Goal: Information Seeking & Learning: Learn about a topic

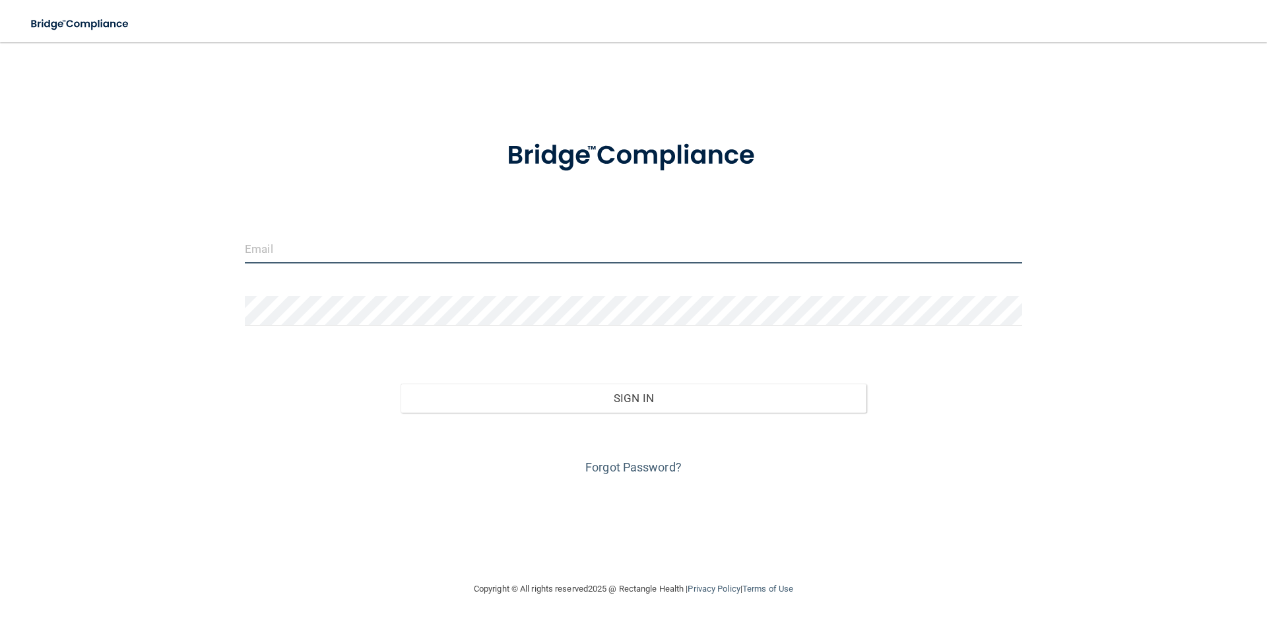
click at [457, 251] on input "email" at bounding box center [633, 249] width 777 height 30
type input "[PERSON_NAME][EMAIL_ADDRESS][DOMAIN_NAME]"
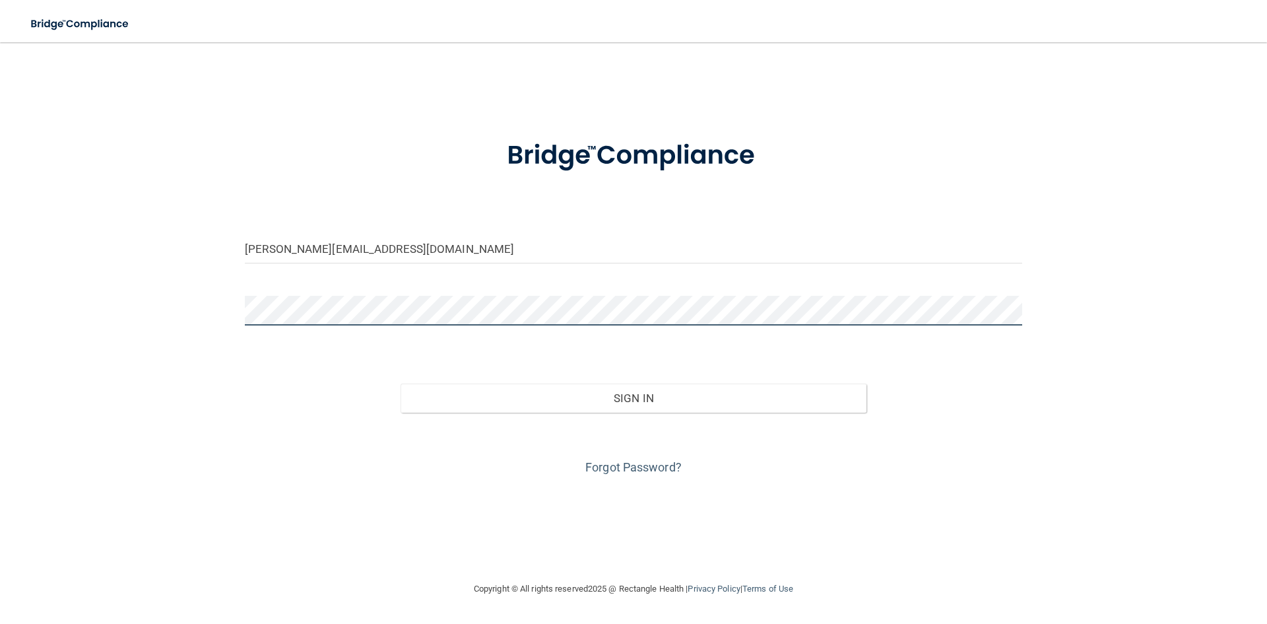
click at [401, 383] on button "Sign In" at bounding box center [634, 397] width 467 height 29
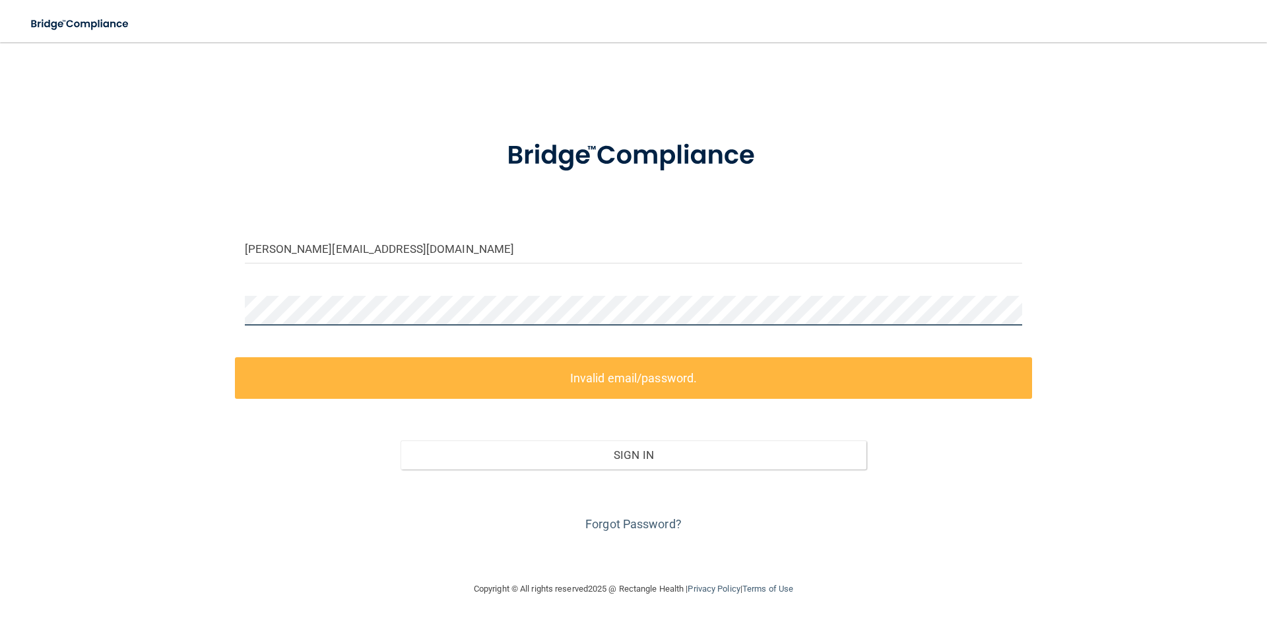
click at [234, 310] on div "jackie.northcoastortho@gmail.com Invalid email/password. You don't have permiss…" at bounding box center [633, 311] width 1214 height 512
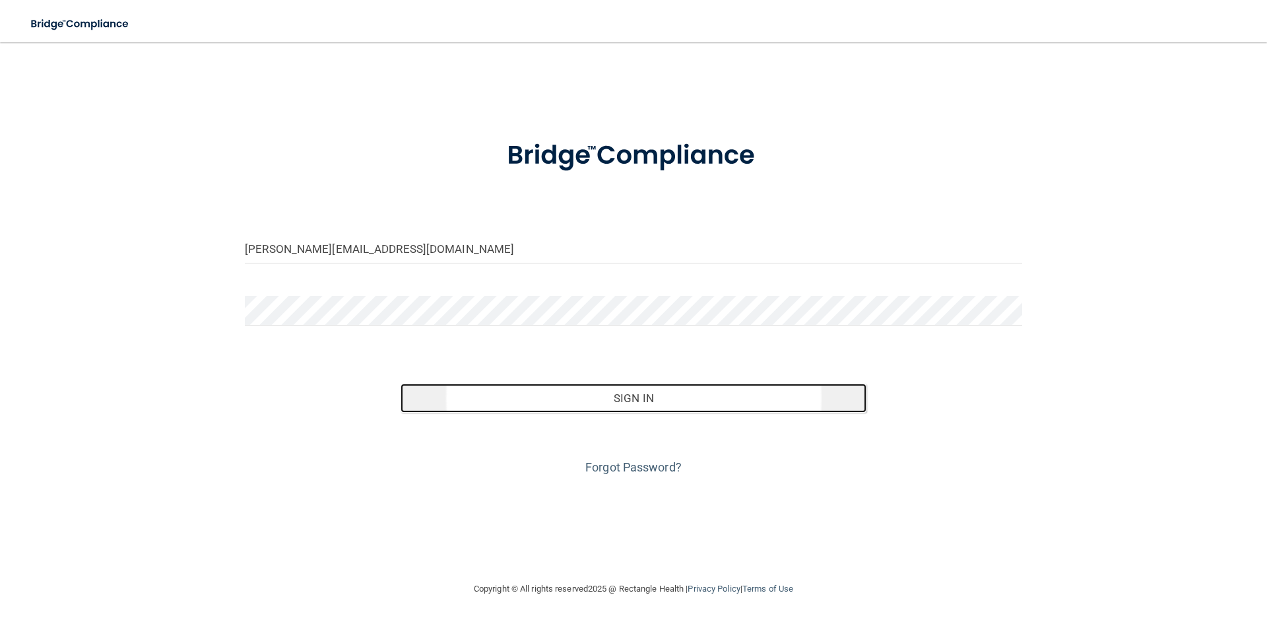
click at [484, 397] on button "Sign In" at bounding box center [634, 397] width 467 height 29
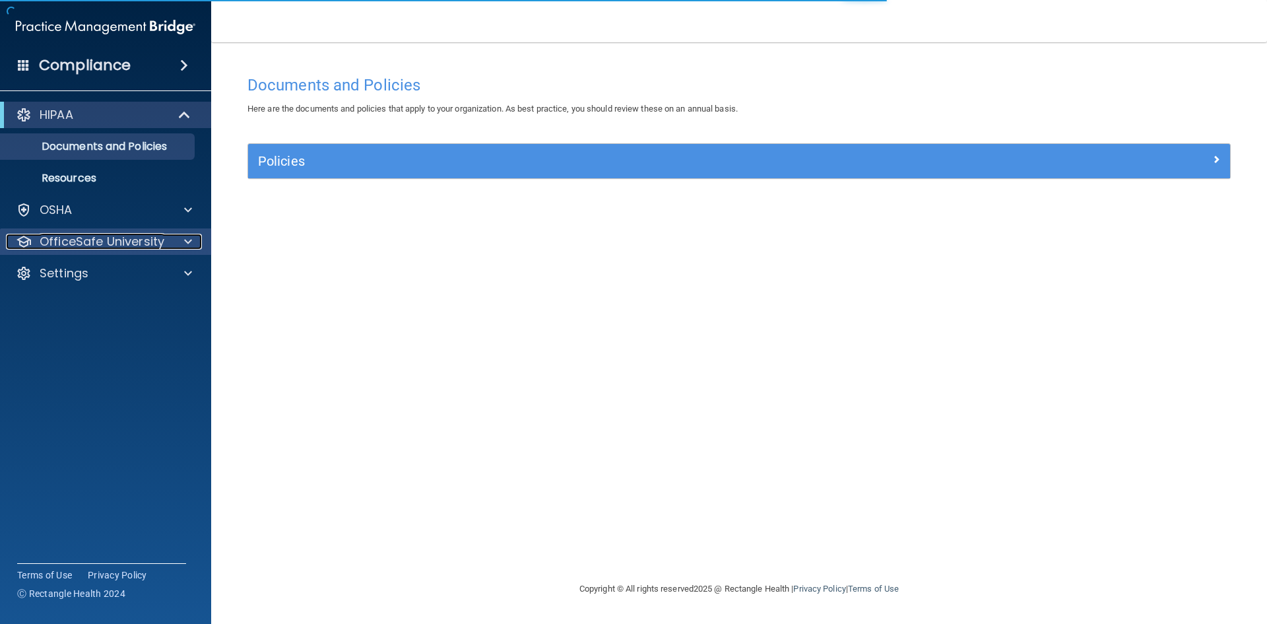
click at [129, 242] on p "OfficeSafe University" at bounding box center [102, 242] width 125 height 16
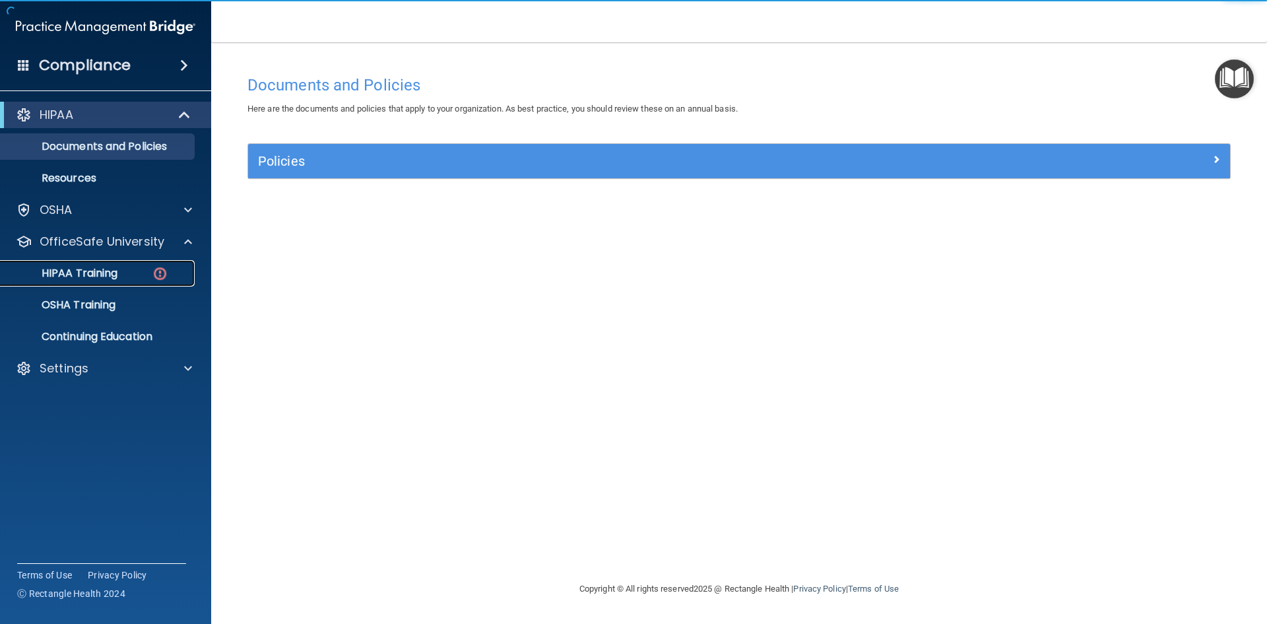
click at [138, 273] on div "HIPAA Training" at bounding box center [99, 273] width 180 height 13
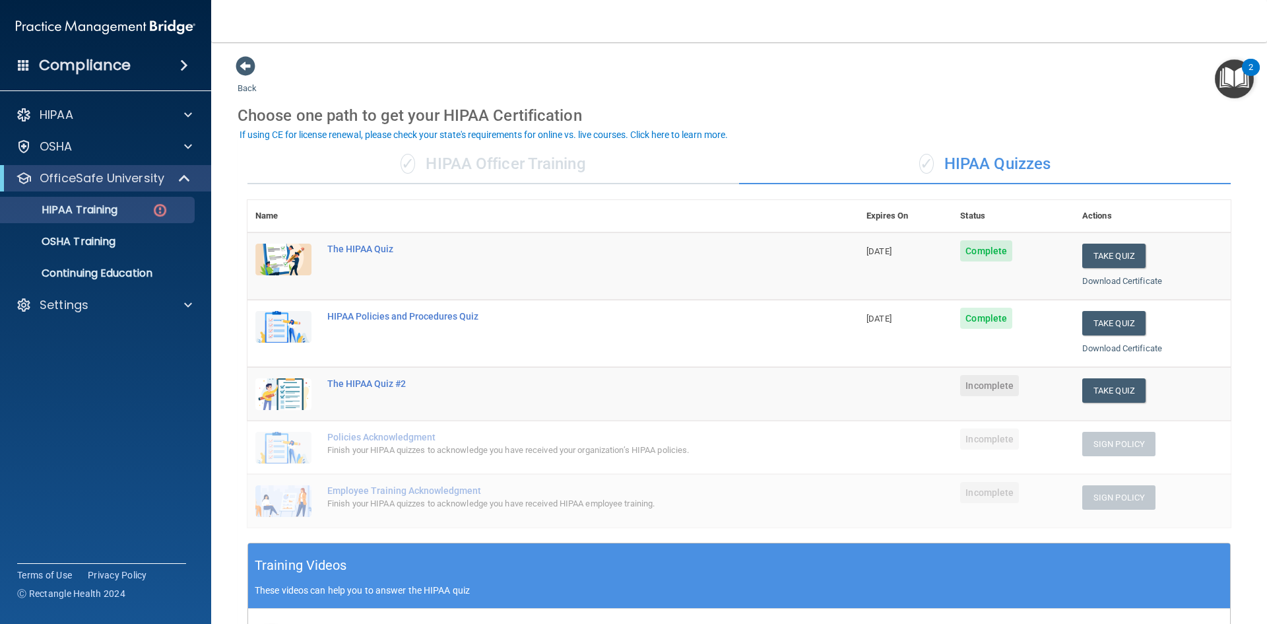
click at [582, 172] on div "✓ HIPAA Officer Training" at bounding box center [493, 165] width 492 height 40
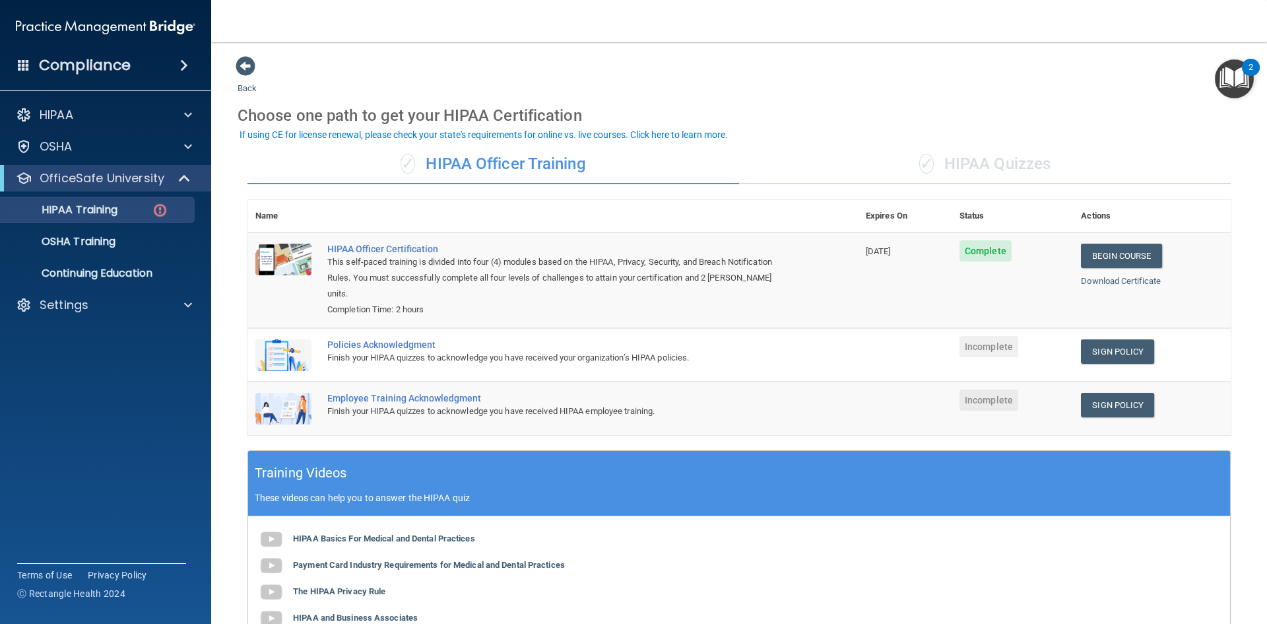
click at [954, 158] on div "✓ HIPAA Quizzes" at bounding box center [985, 165] width 492 height 40
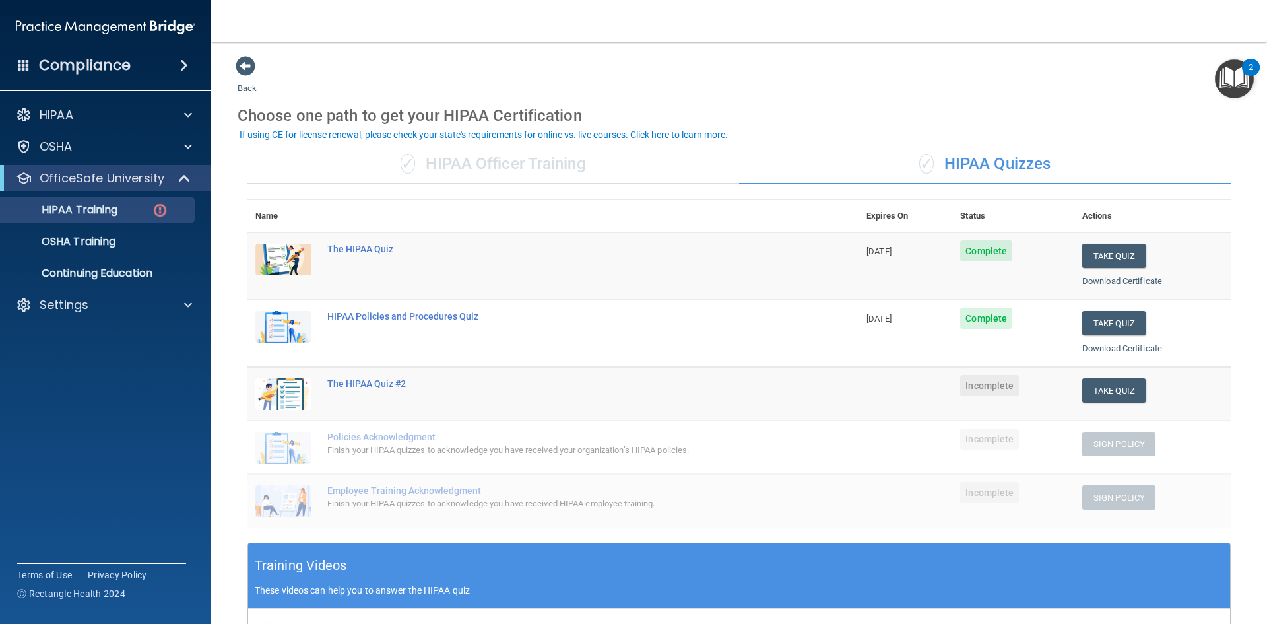
click at [459, 168] on div "✓ HIPAA Officer Training" at bounding box center [493, 165] width 492 height 40
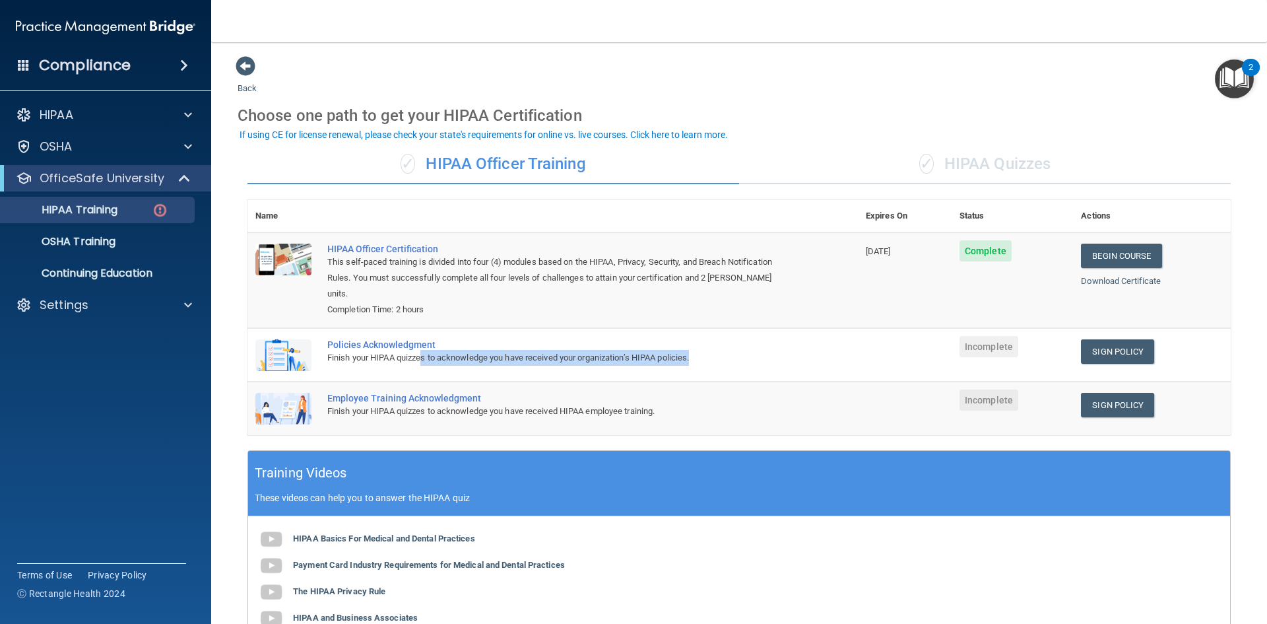
drag, startPoint x: 422, startPoint y: 343, endPoint x: 767, endPoint y: 343, distance: 344.5
click at [765, 350] on div "Finish your HIPAA quizzes to acknowledge you have received your organization’s …" at bounding box center [559, 358] width 465 height 16
click at [767, 350] on div "Finish your HIPAA quizzes to acknowledge you have received your organization’s …" at bounding box center [559, 358] width 465 height 16
click at [952, 161] on div "✓ HIPAA Quizzes" at bounding box center [985, 165] width 492 height 40
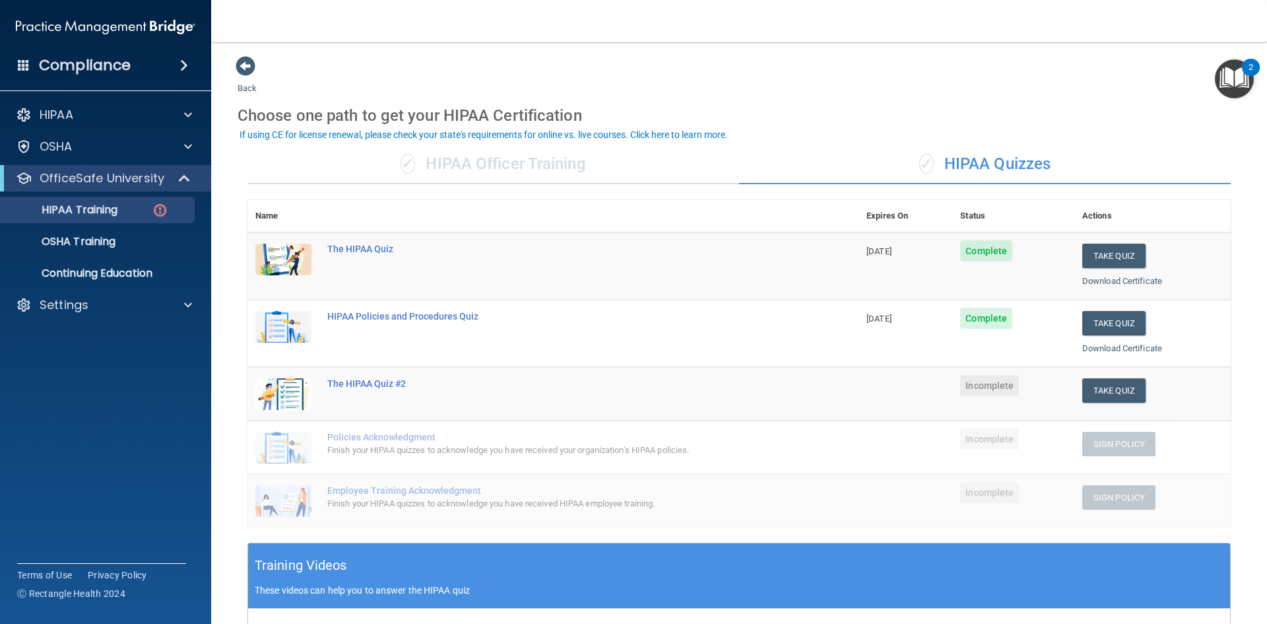
click at [513, 166] on div "✓ HIPAA Officer Training" at bounding box center [493, 165] width 492 height 40
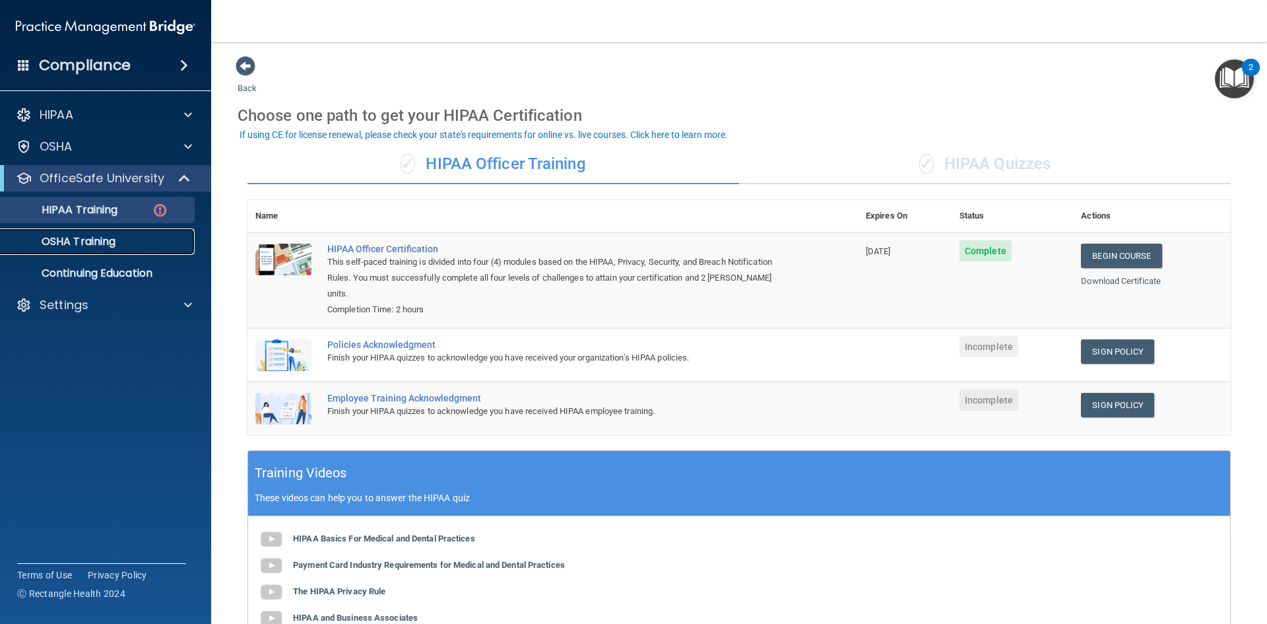
click at [92, 242] on p "OSHA Training" at bounding box center [62, 241] width 107 height 13
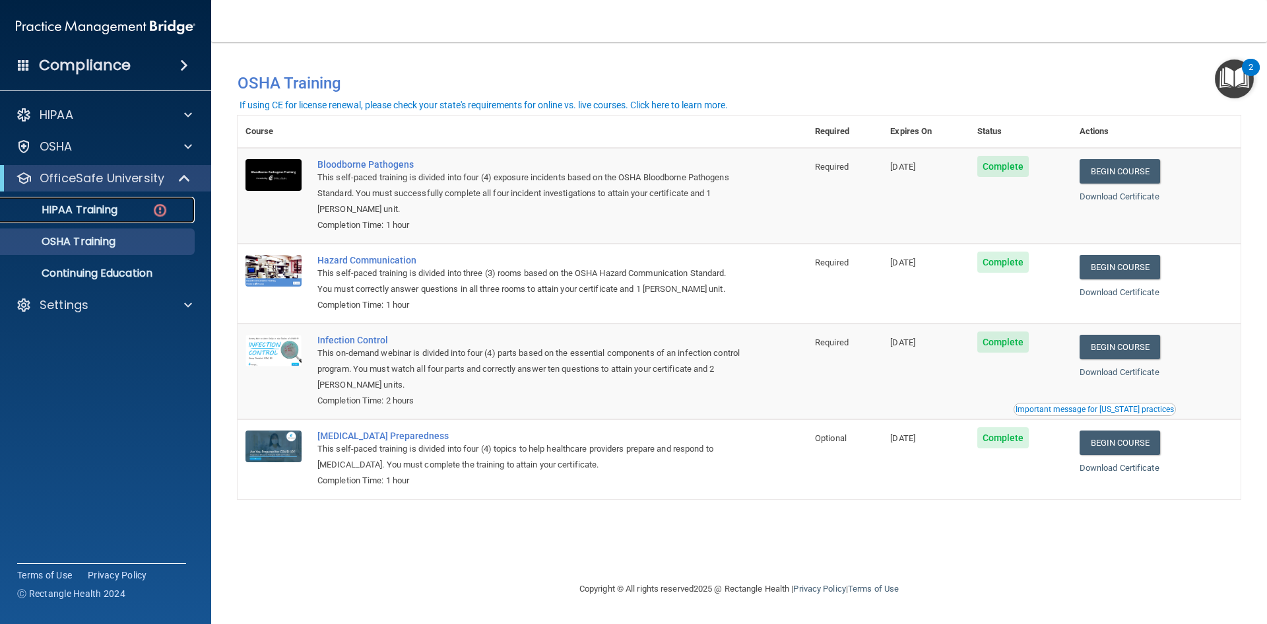
click at [116, 215] on p "HIPAA Training" at bounding box center [63, 209] width 109 height 13
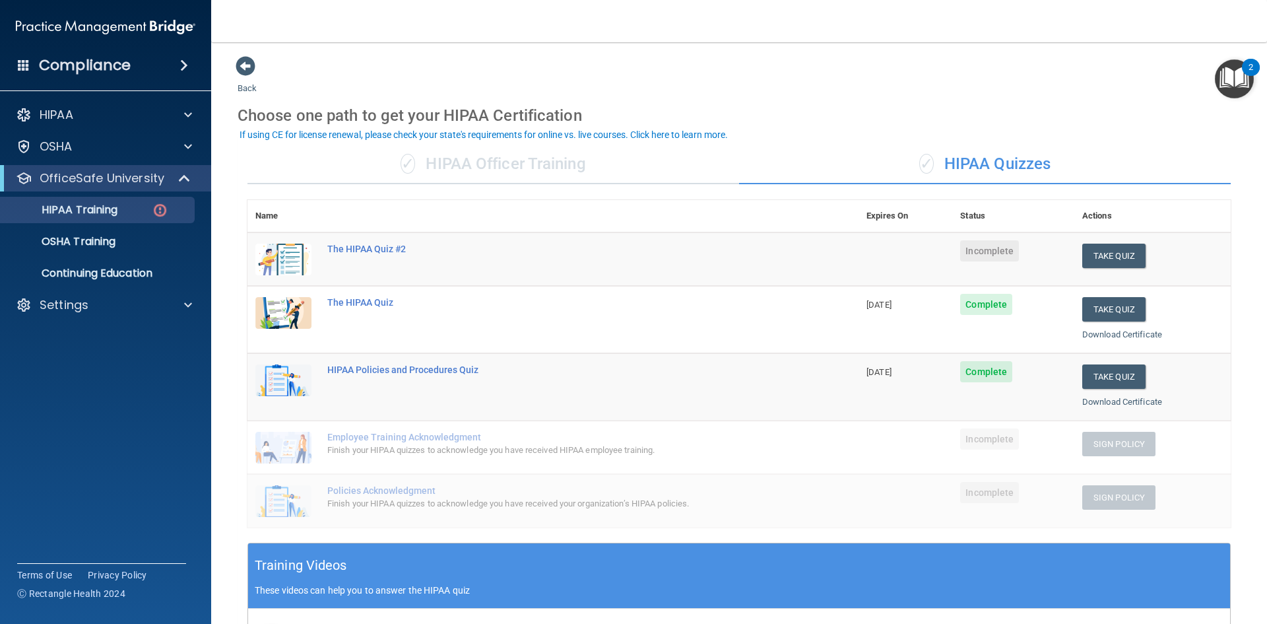
click at [645, 170] on div "✓ HIPAA Officer Training" at bounding box center [493, 165] width 492 height 40
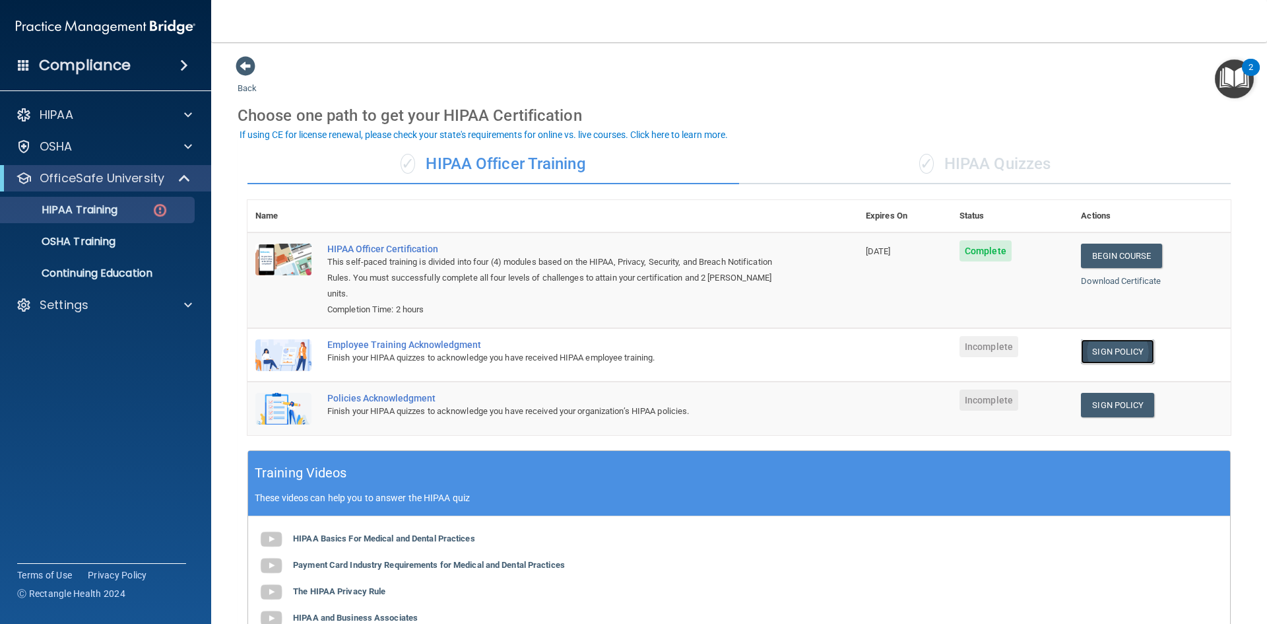
click at [1119, 339] on link "Sign Policy" at bounding box center [1117, 351] width 73 height 24
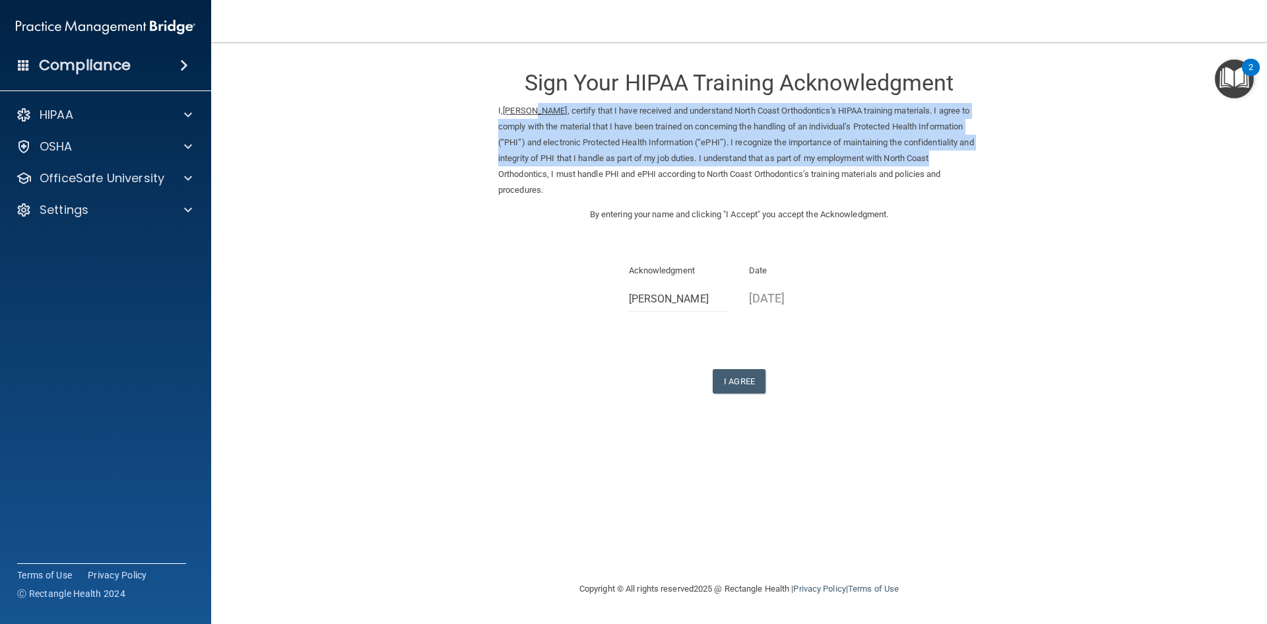
drag, startPoint x: 534, startPoint y: 111, endPoint x: 1030, endPoint y: 152, distance: 497.9
click at [1030, 152] on form "Sign Your HIPAA Training Acknowledgment I, [PERSON_NAME] , certify that I have …" at bounding box center [739, 240] width 1003 height 370
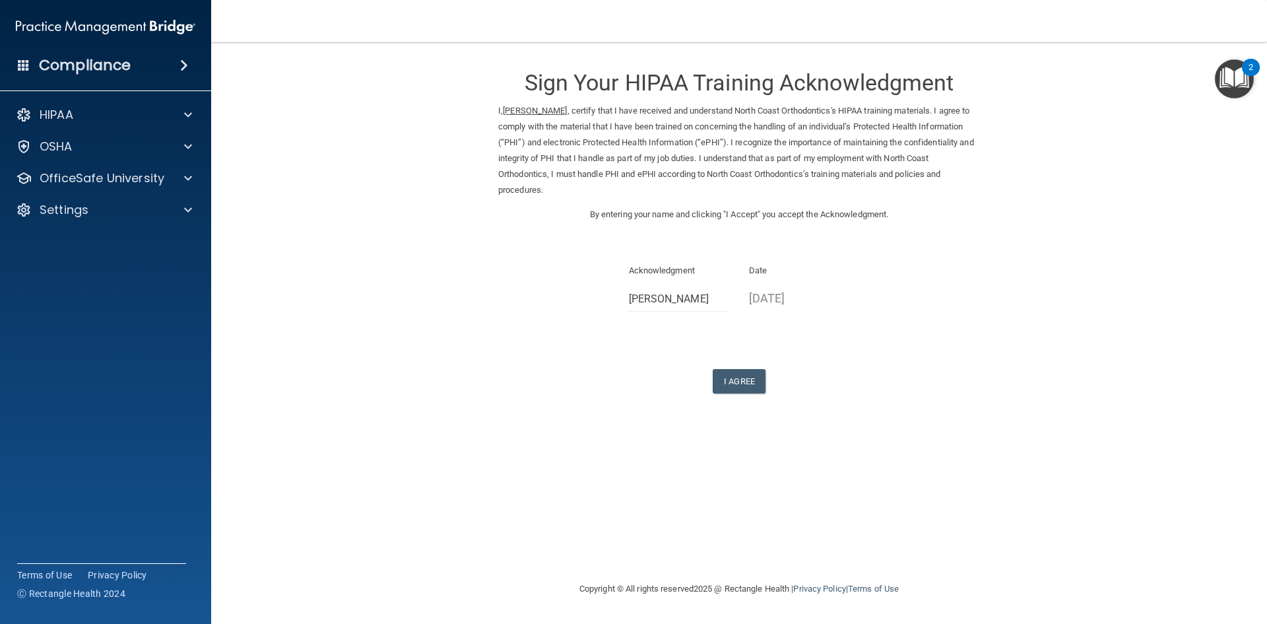
click at [1031, 240] on form "Sign Your HIPAA Training Acknowledgment I, [PERSON_NAME] , certify that I have …" at bounding box center [739, 240] width 1003 height 370
click at [738, 376] on button "I Agree" at bounding box center [739, 381] width 53 height 24
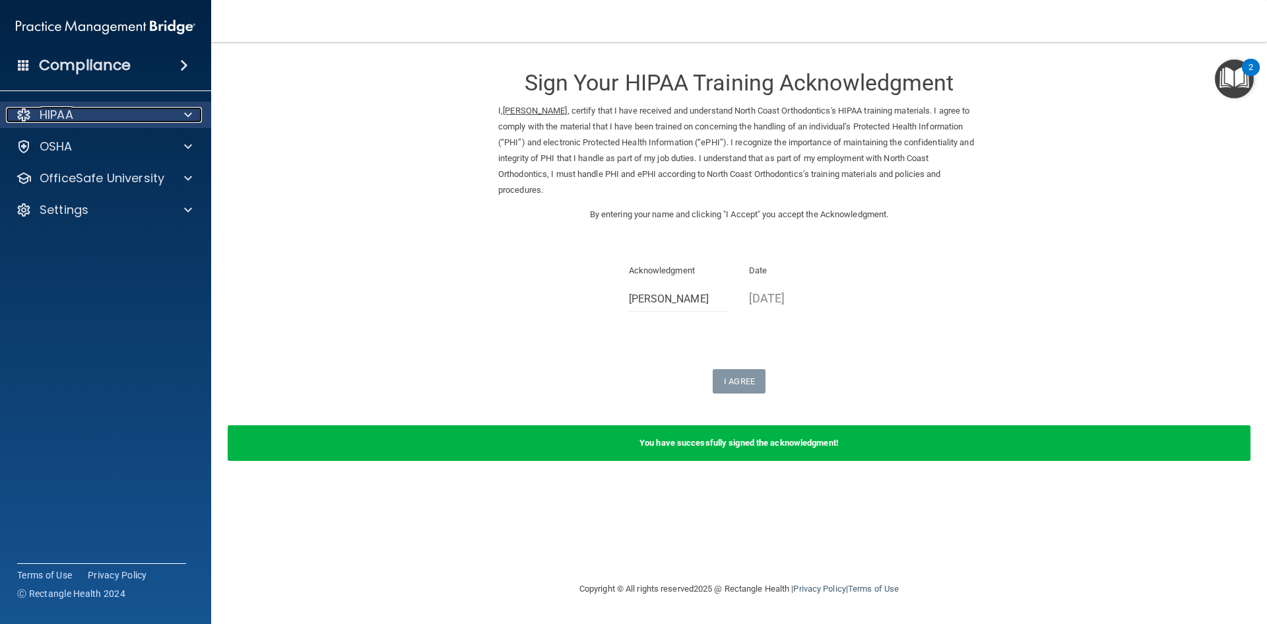
click at [120, 119] on div "HIPAA" at bounding box center [88, 115] width 164 height 16
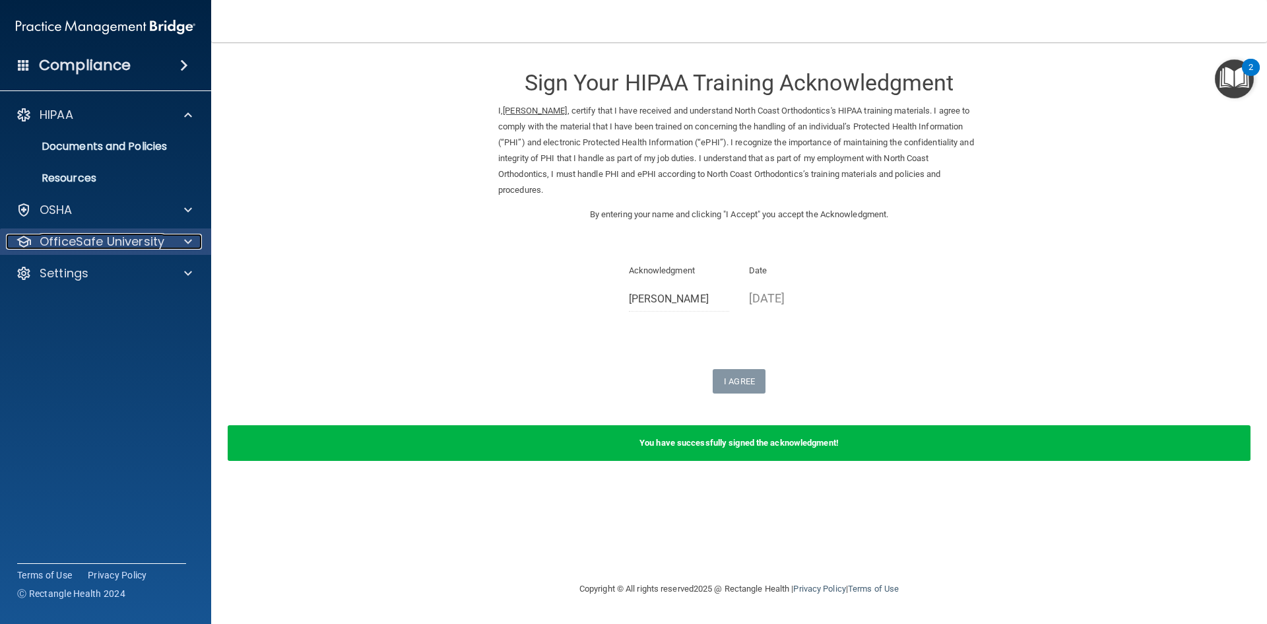
click at [170, 236] on div at bounding box center [186, 242] width 33 height 16
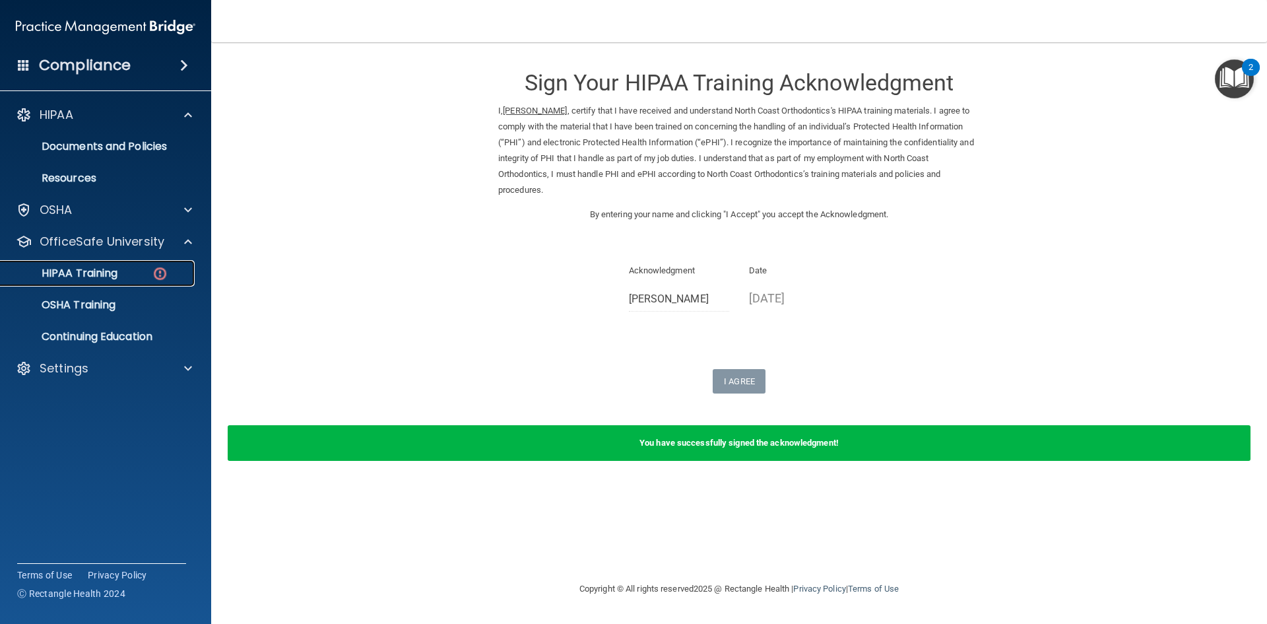
click at [181, 278] on div "HIPAA Training" at bounding box center [99, 273] width 180 height 13
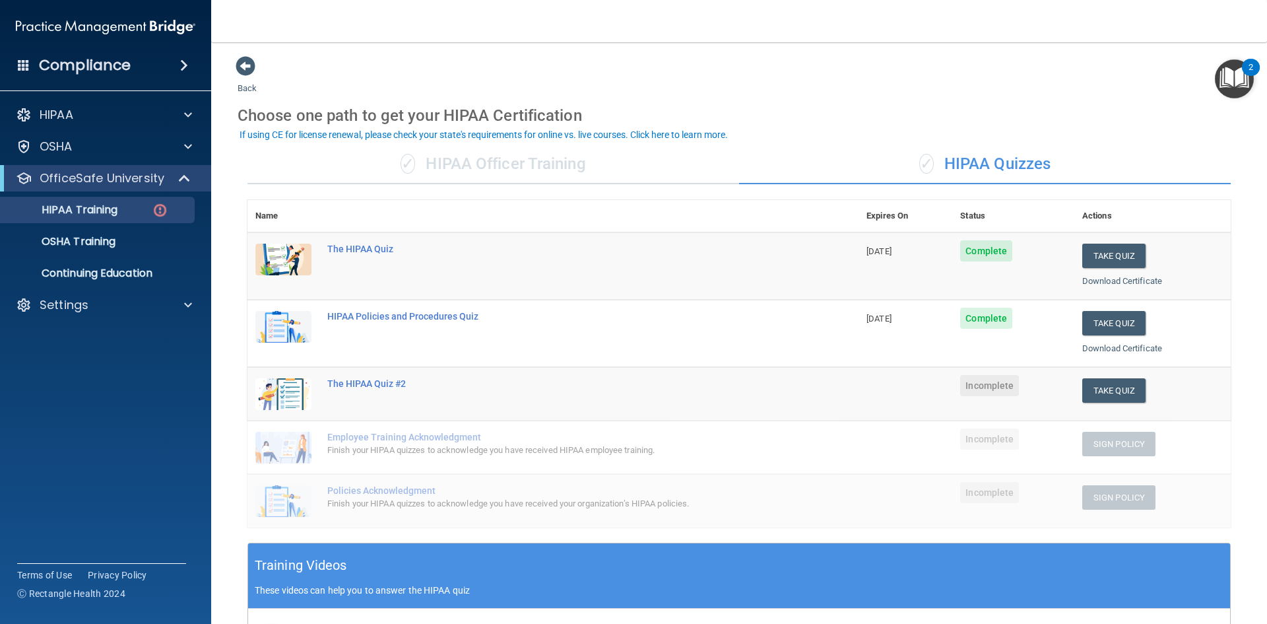
click at [548, 159] on div "✓ HIPAA Officer Training" at bounding box center [493, 165] width 492 height 40
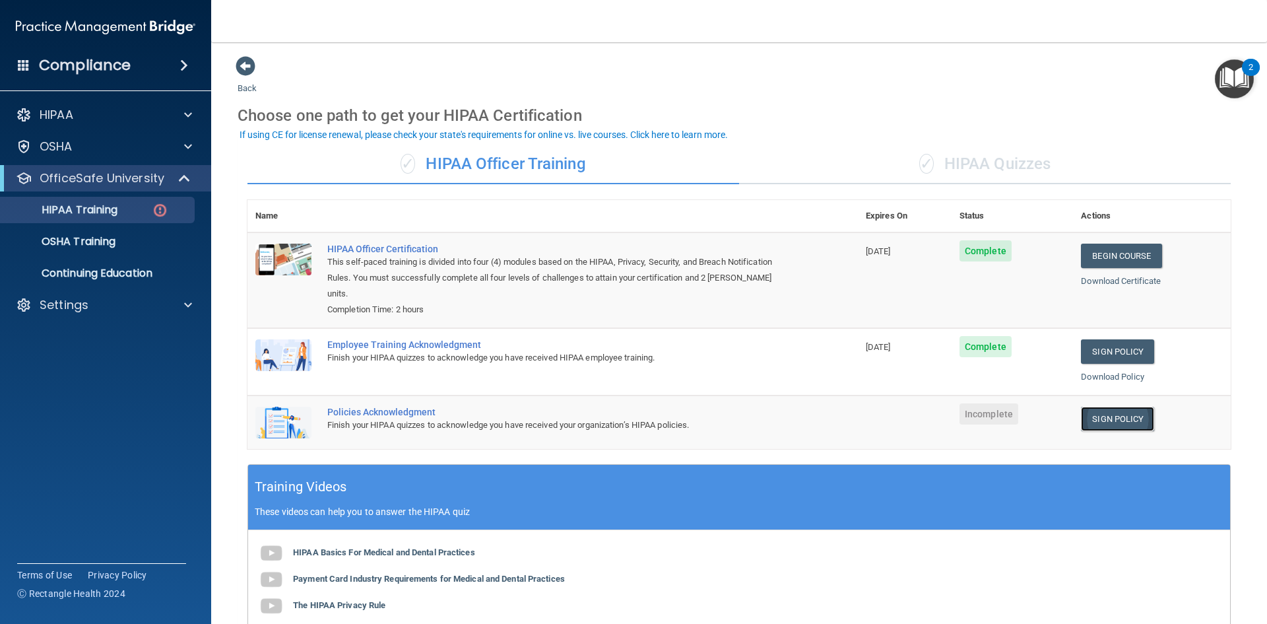
click at [1105, 407] on link "Sign Policy" at bounding box center [1117, 419] width 73 height 24
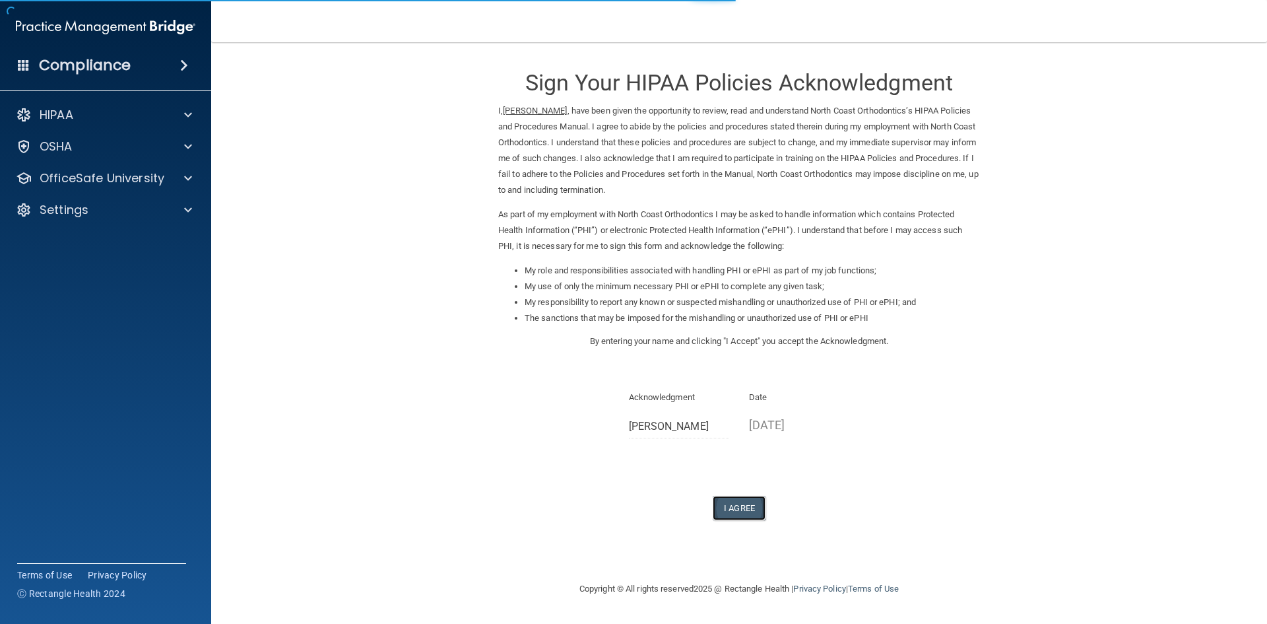
click at [732, 504] on button "I Agree" at bounding box center [739, 508] width 53 height 24
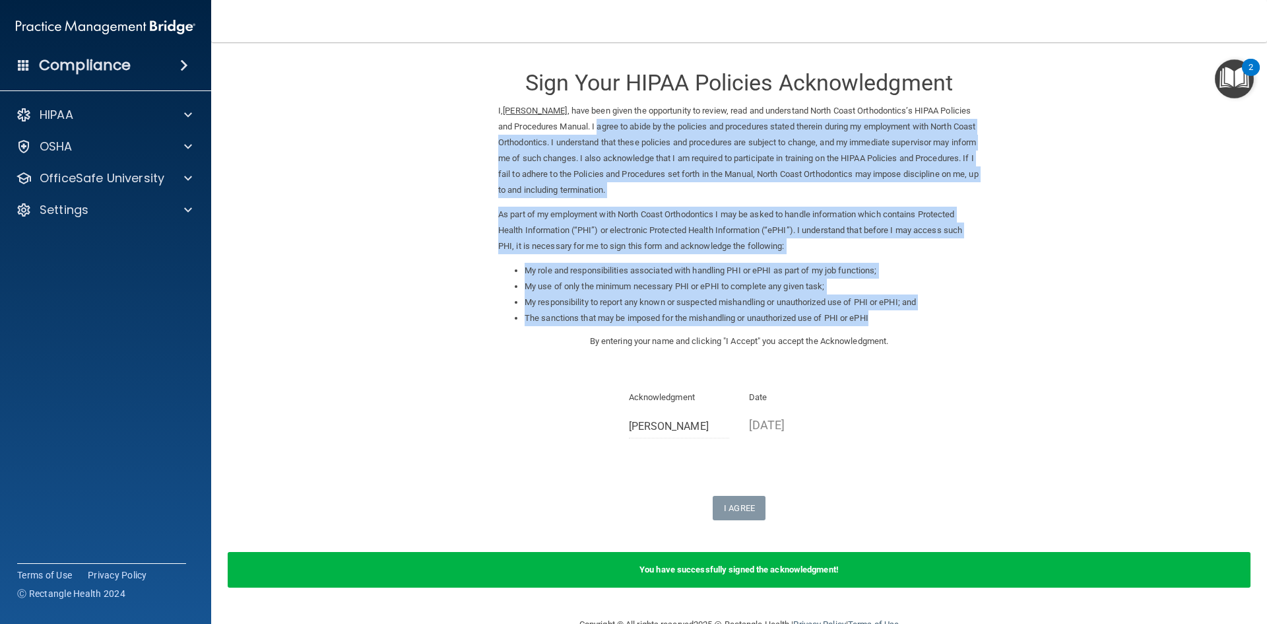
drag, startPoint x: 596, startPoint y: 123, endPoint x: 960, endPoint y: 332, distance: 419.5
click at [960, 332] on div "I, Jackie Foley , have been given the opportunity to review, read and understan…" at bounding box center [739, 218] width 482 height 230
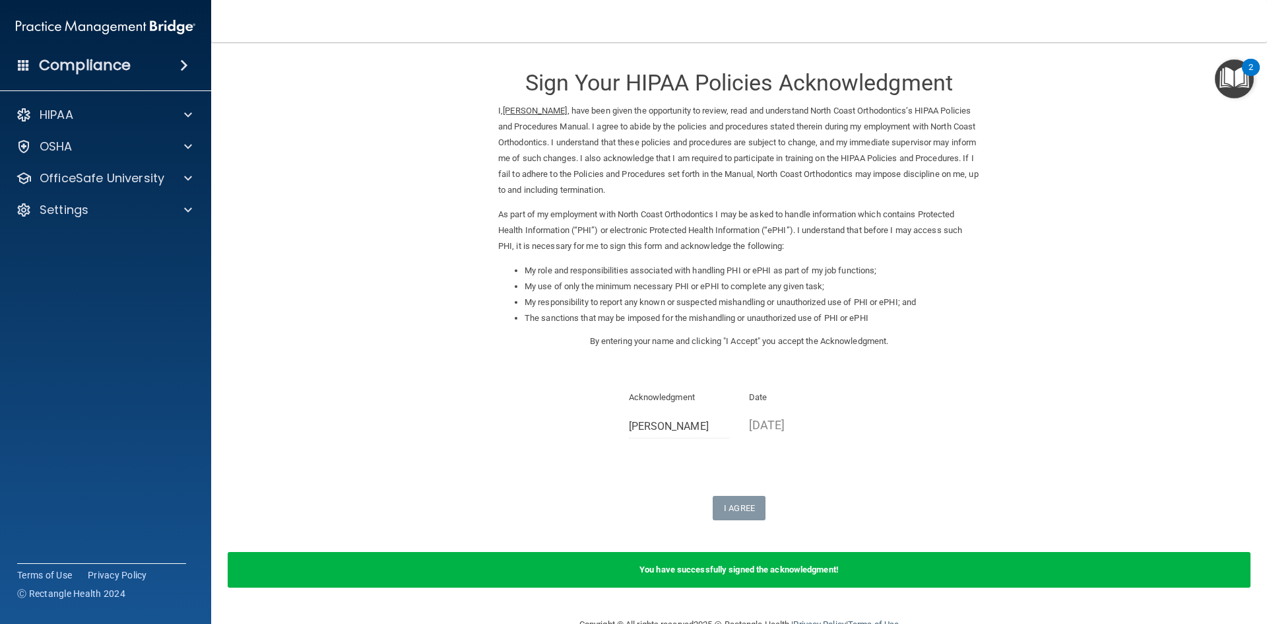
click at [975, 356] on form "Sign Your HIPAA Policies Acknowledgment I, Jackie Foley , have been given the o…" at bounding box center [739, 329] width 1003 height 548
click at [114, 176] on p "OfficeSafe University" at bounding box center [102, 178] width 125 height 16
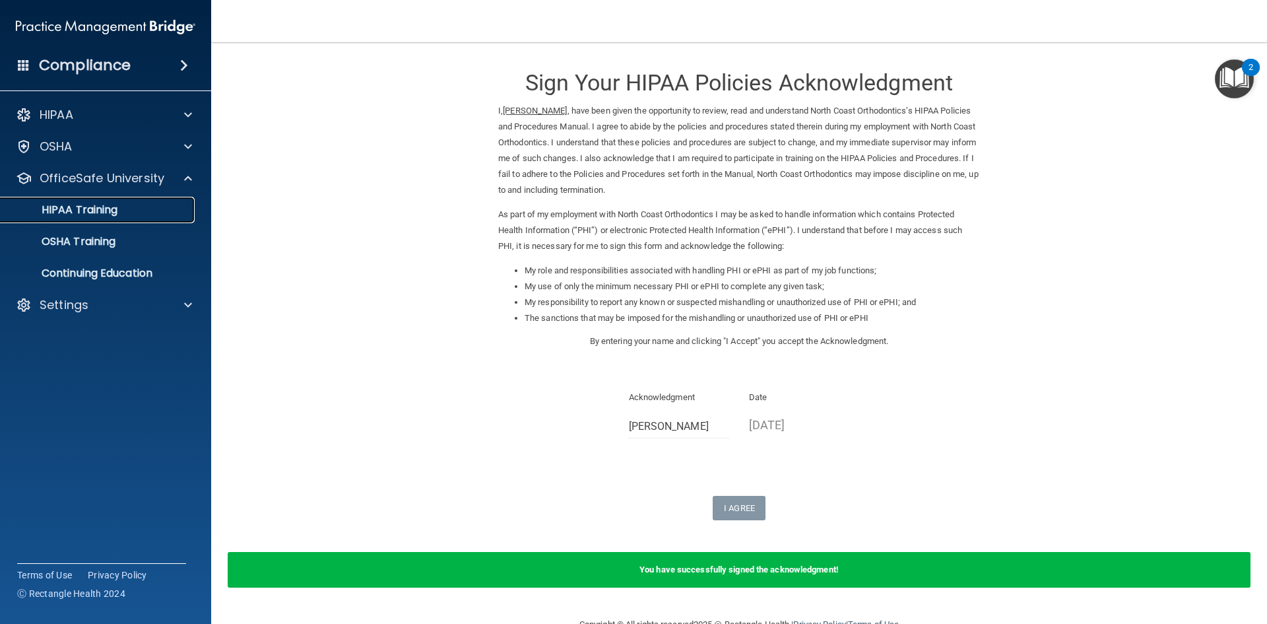
click at [124, 211] on div "HIPAA Training" at bounding box center [99, 209] width 180 height 13
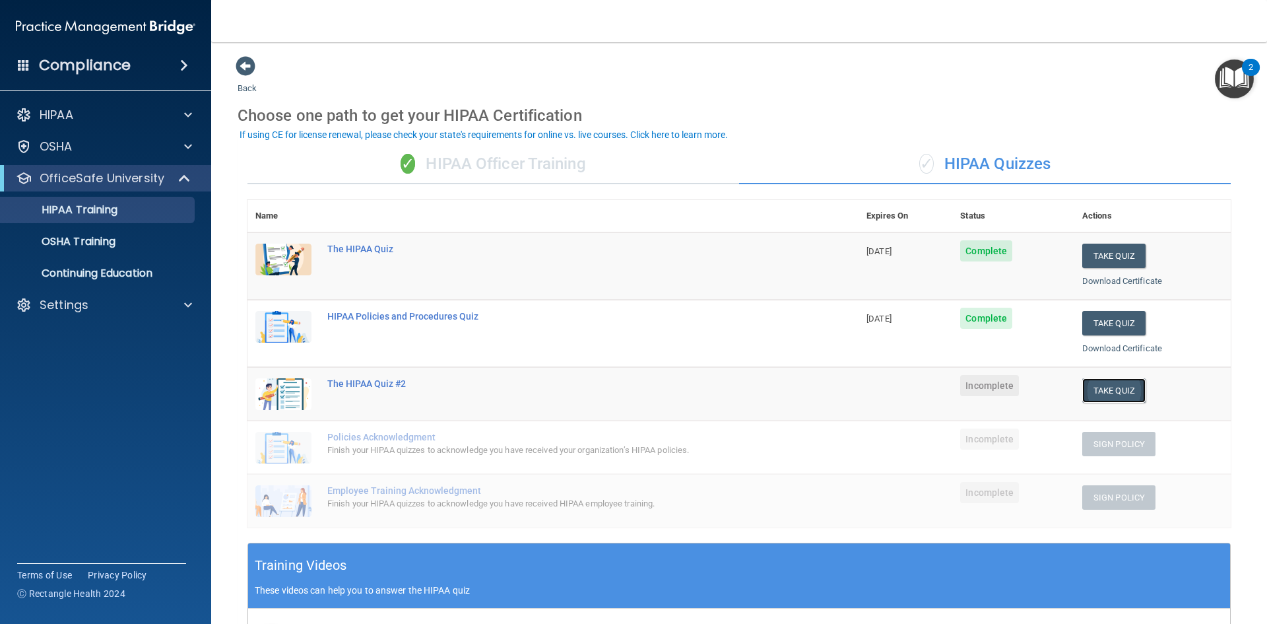
click at [1105, 388] on button "Take Quiz" at bounding box center [1113, 390] width 63 height 24
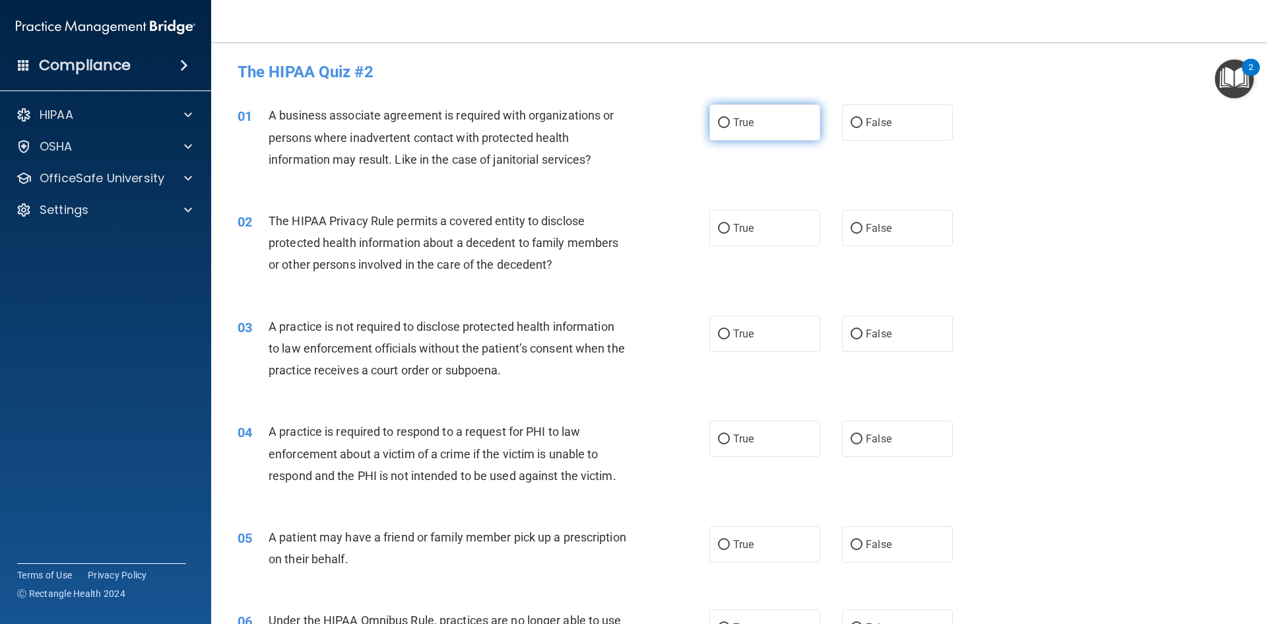
click at [719, 122] on input "True" at bounding box center [724, 123] width 12 height 10
radio input "true"
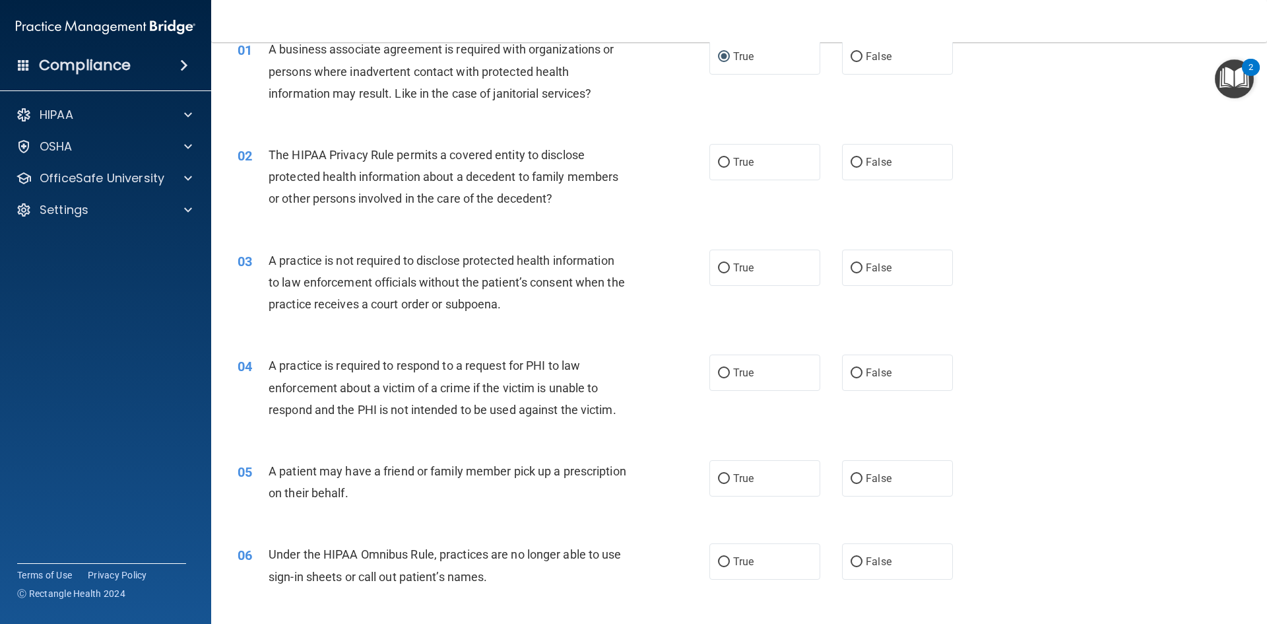
scroll to position [132, 0]
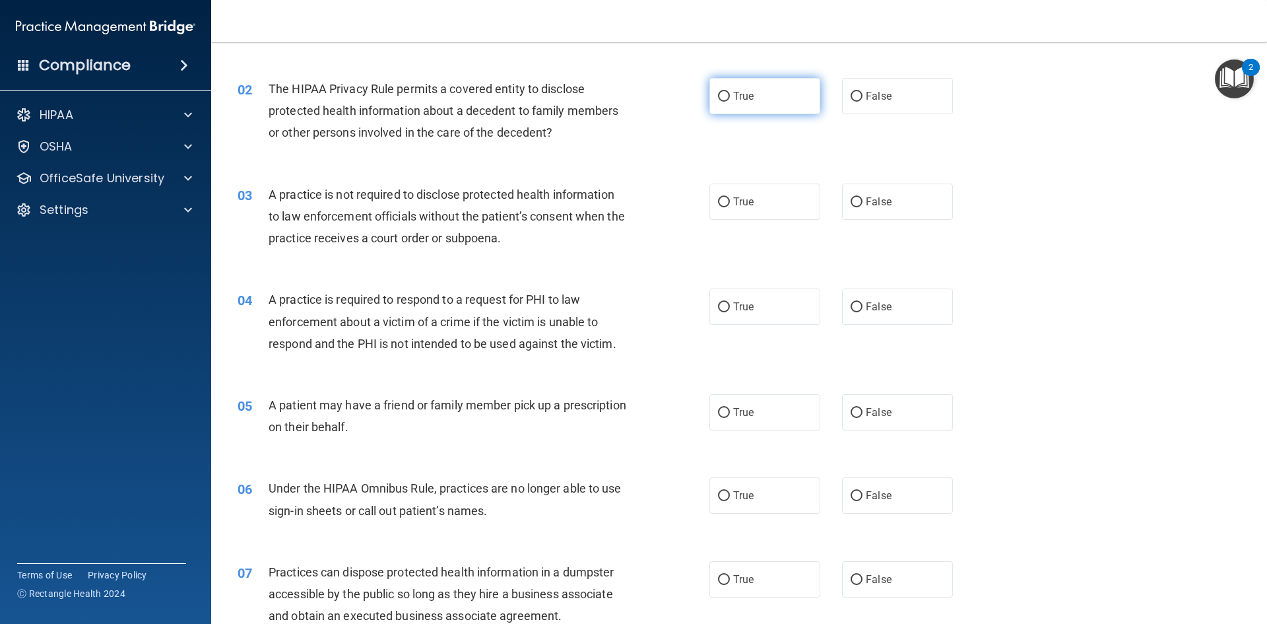
click at [718, 94] on input "True" at bounding box center [724, 97] width 12 height 10
radio input "true"
click at [851, 200] on input "False" at bounding box center [857, 202] width 12 height 10
radio input "true"
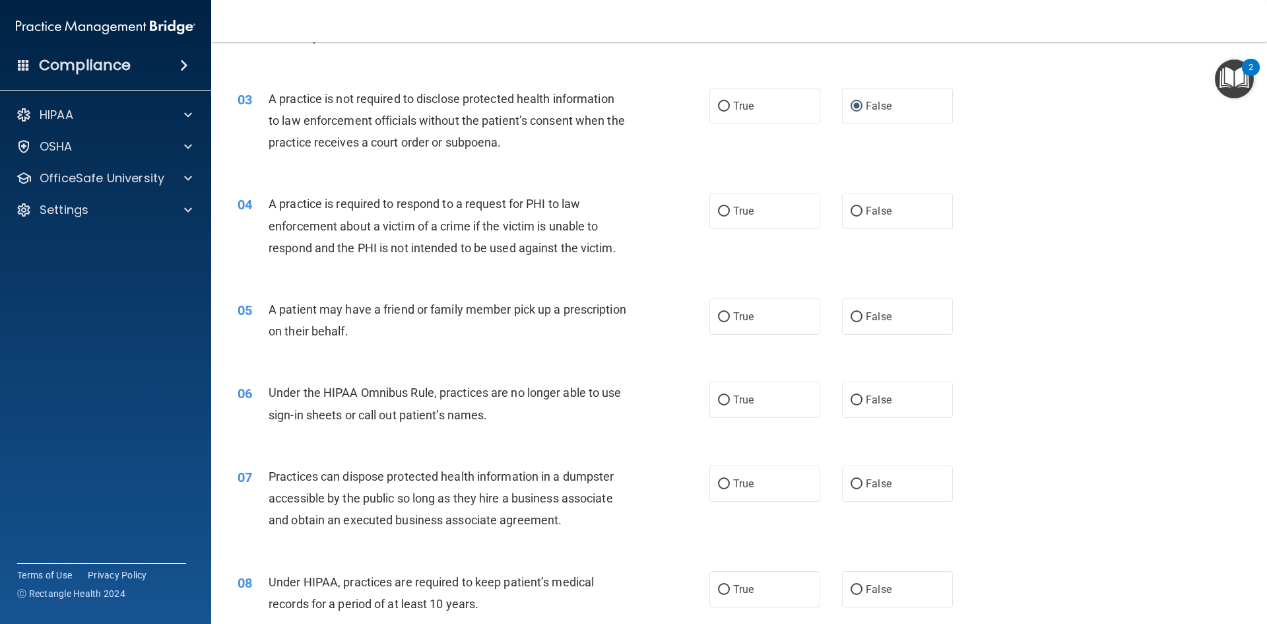
scroll to position [264, 0]
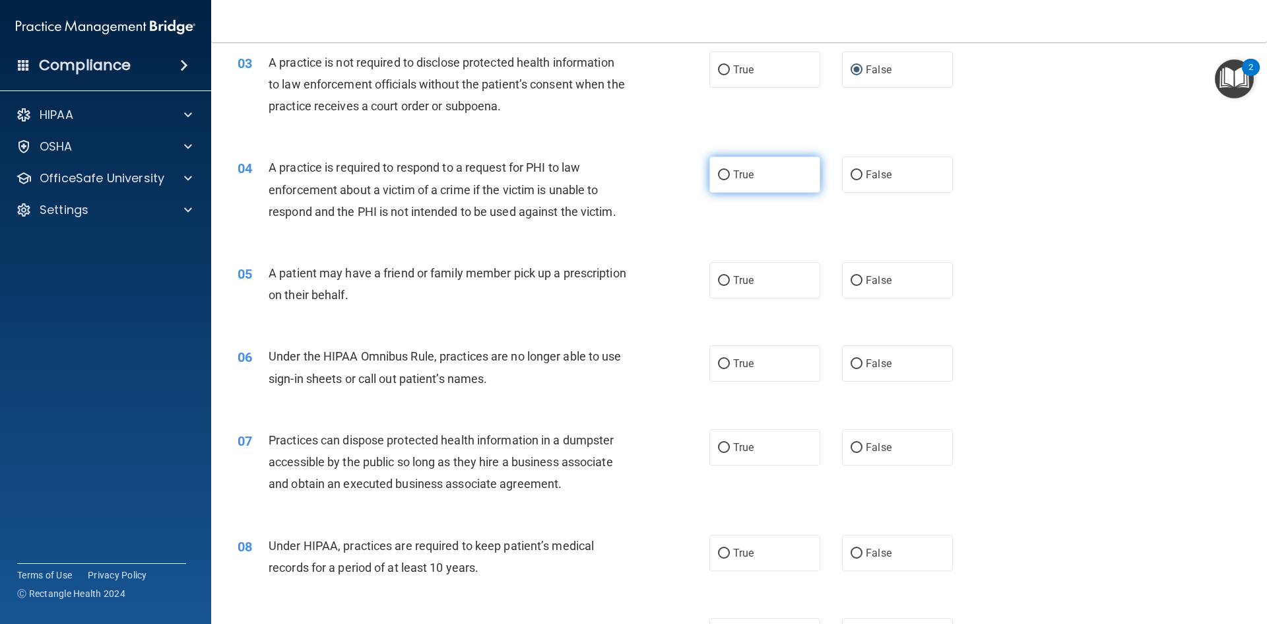
click at [721, 174] on input "True" at bounding box center [724, 175] width 12 height 10
radio input "true"
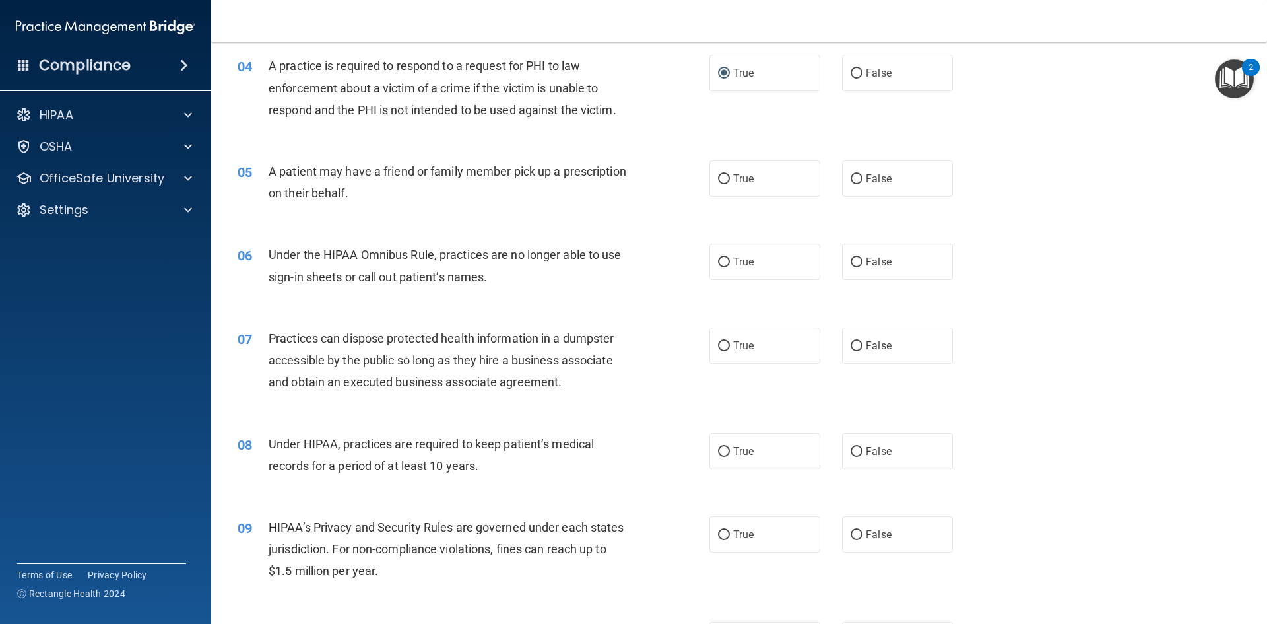
scroll to position [396, 0]
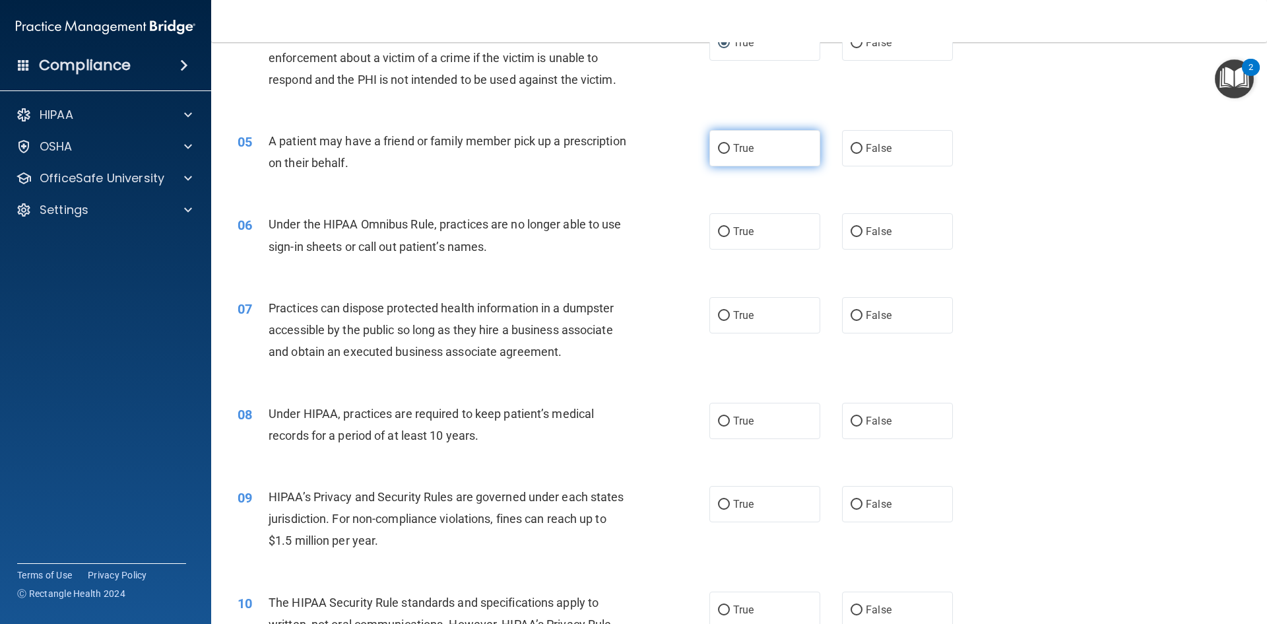
click at [719, 147] on input "True" at bounding box center [724, 149] width 12 height 10
radio input "true"
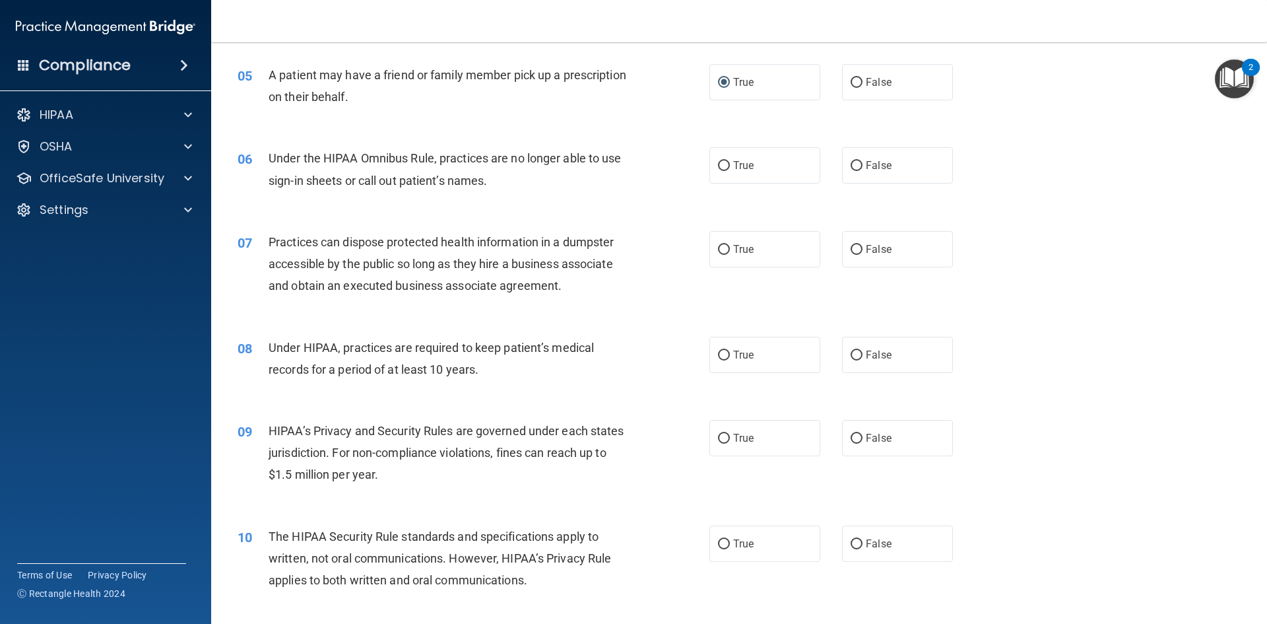
scroll to position [528, 0]
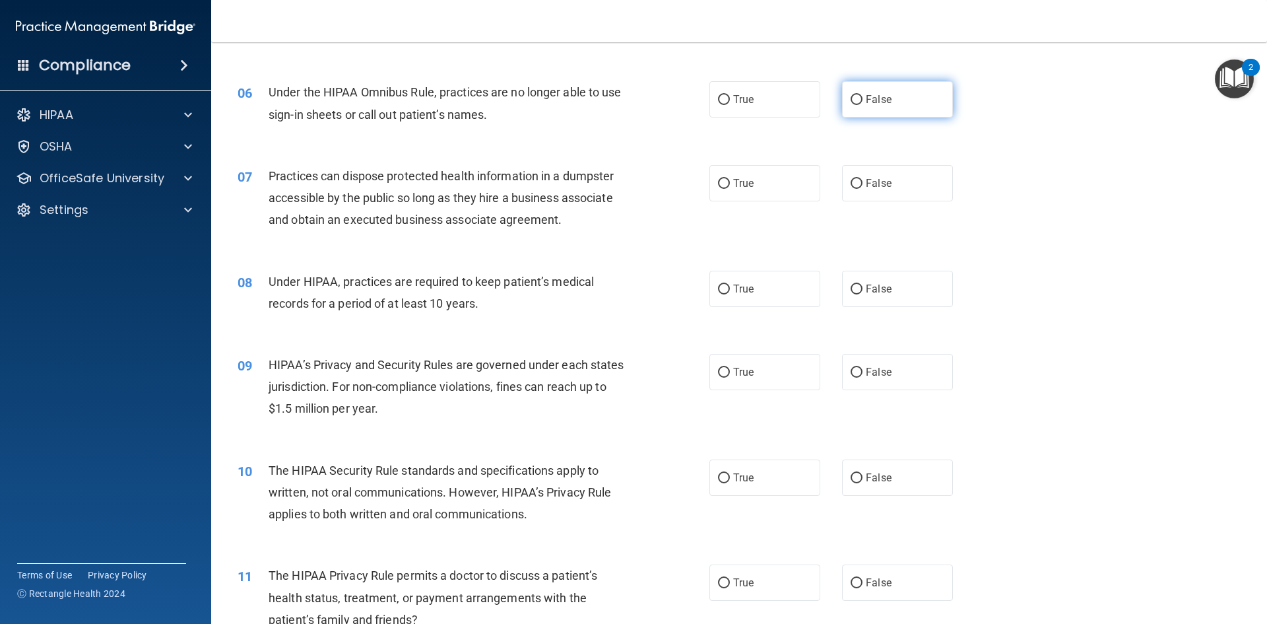
click at [851, 100] on input "False" at bounding box center [857, 100] width 12 height 10
radio input "true"
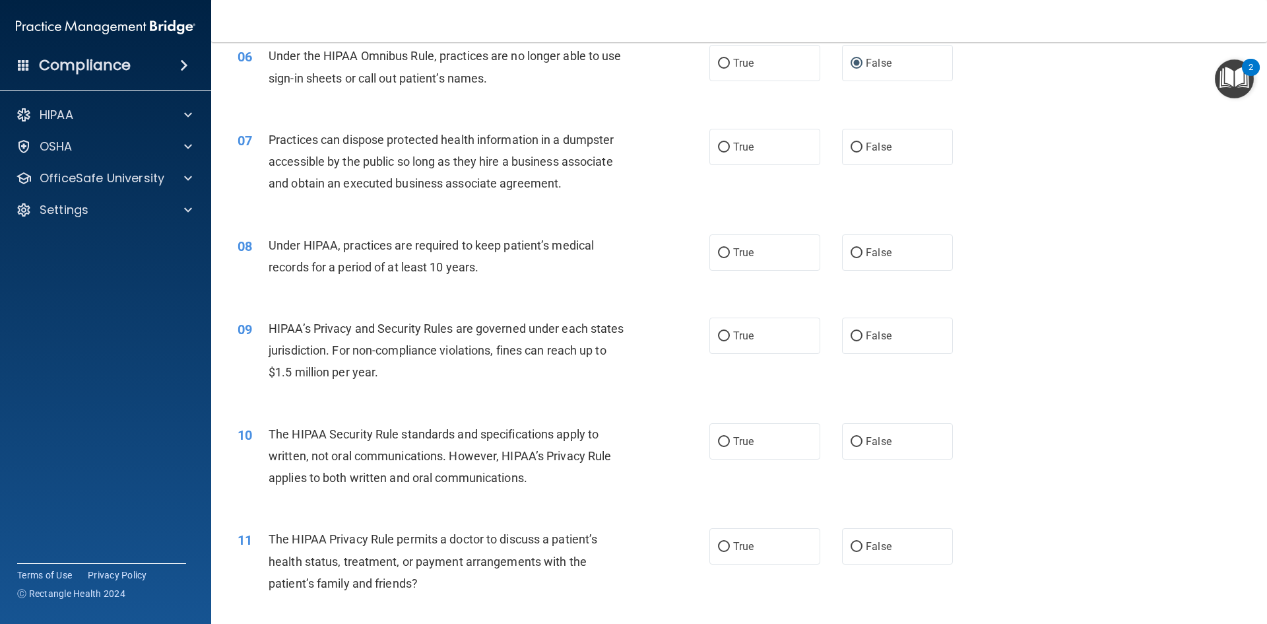
scroll to position [594, 0]
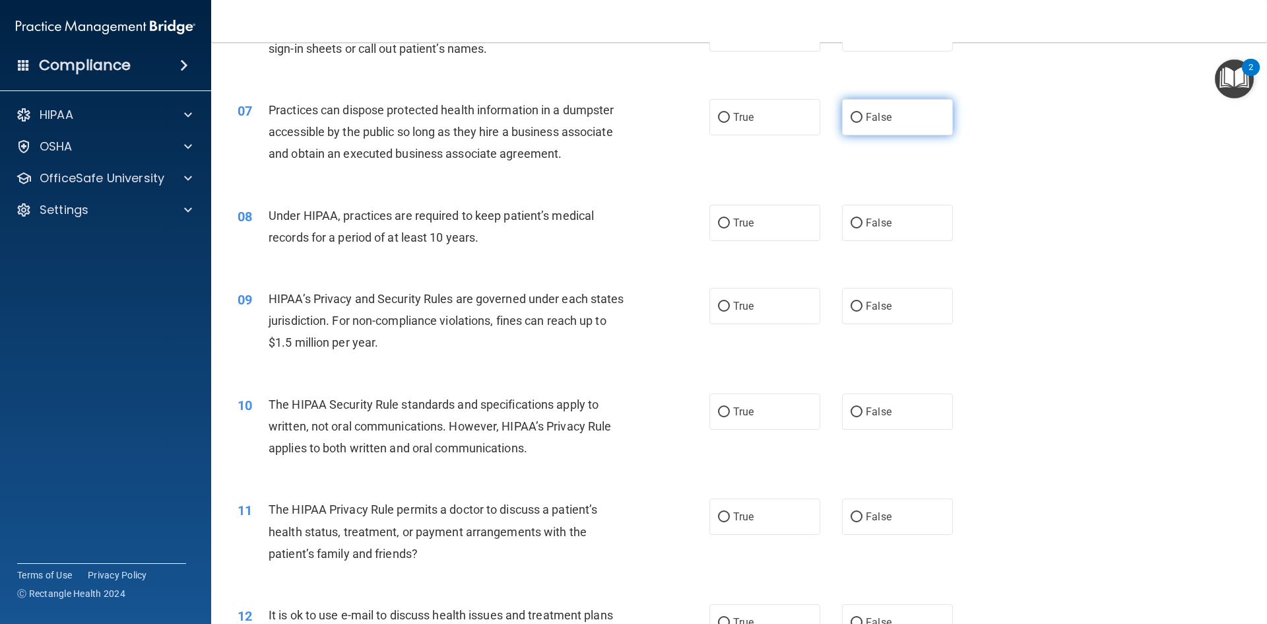
click at [851, 119] on input "False" at bounding box center [857, 118] width 12 height 10
radio input "true"
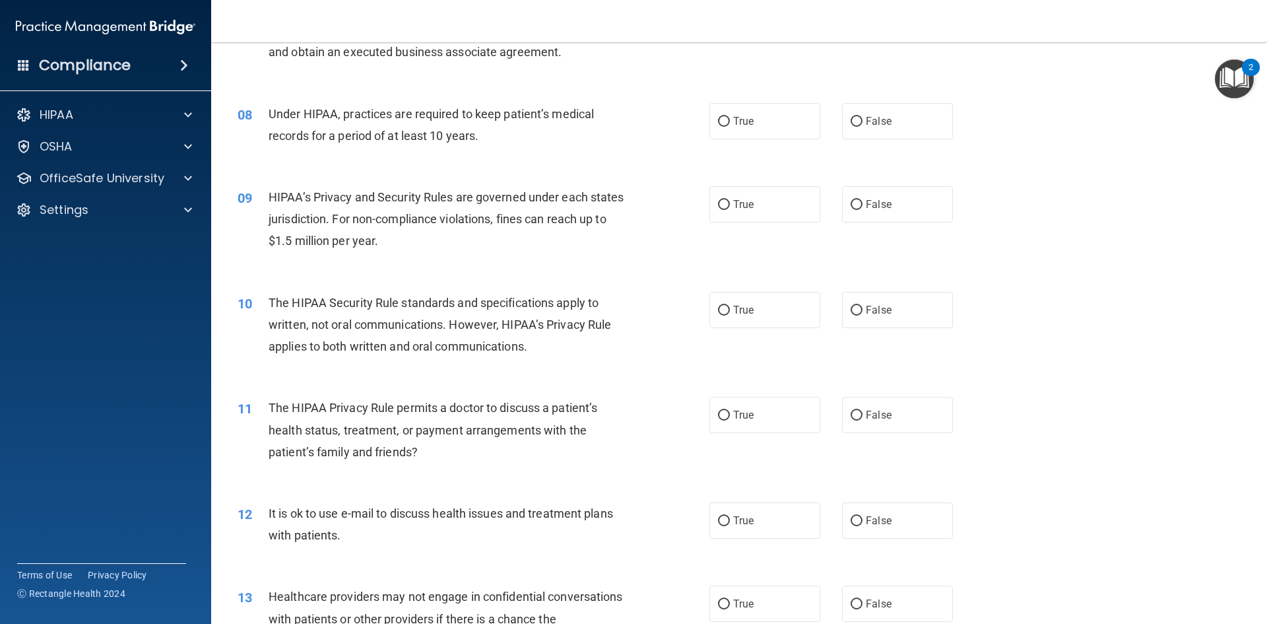
scroll to position [726, 0]
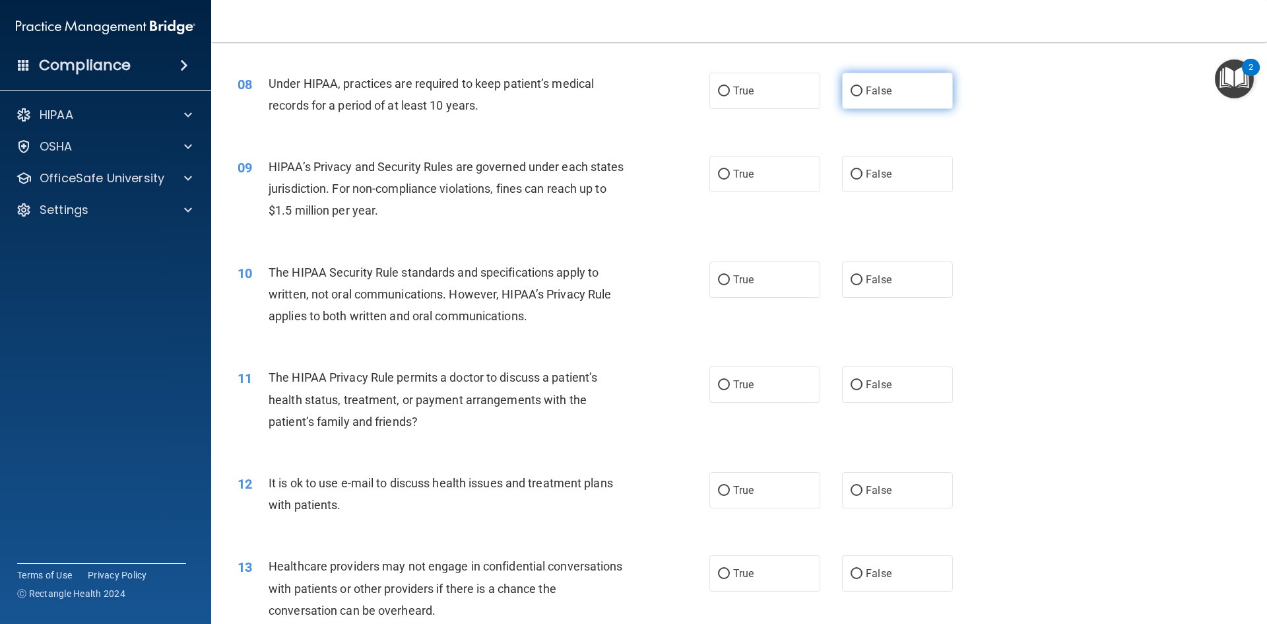
click at [851, 90] on input "False" at bounding box center [857, 91] width 12 height 10
radio input "true"
click at [713, 174] on label "True" at bounding box center [764, 174] width 111 height 36
click at [724, 170] on input "True" at bounding box center [724, 175] width 12 height 10
radio input "true"
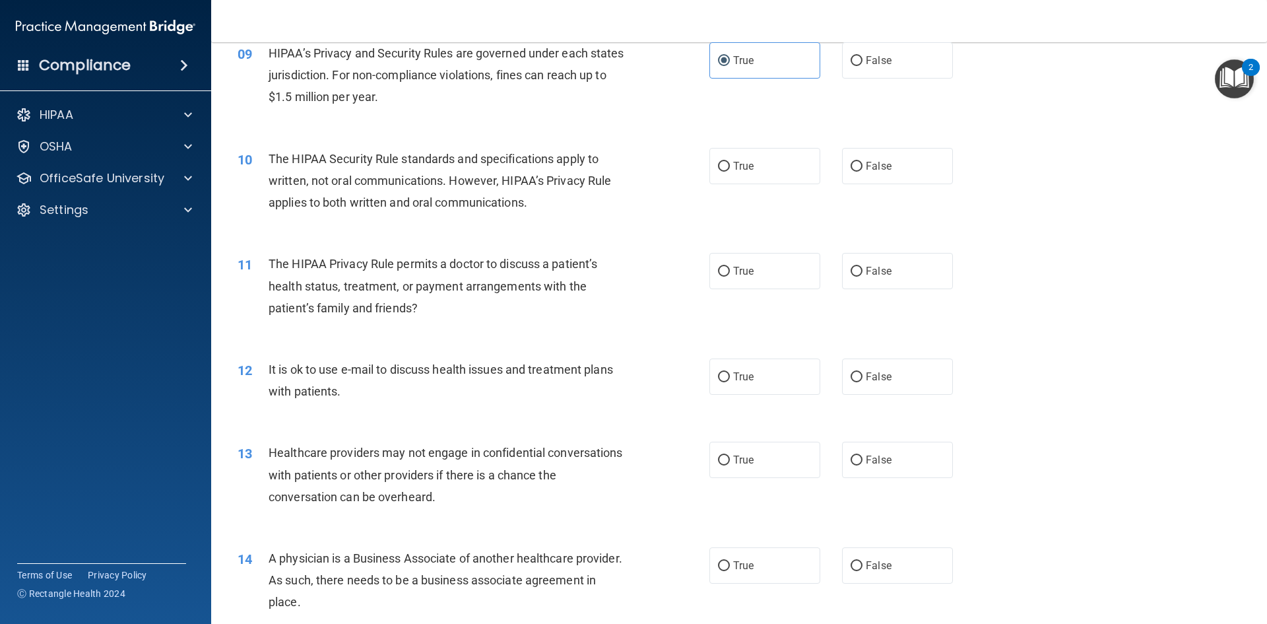
scroll to position [858, 0]
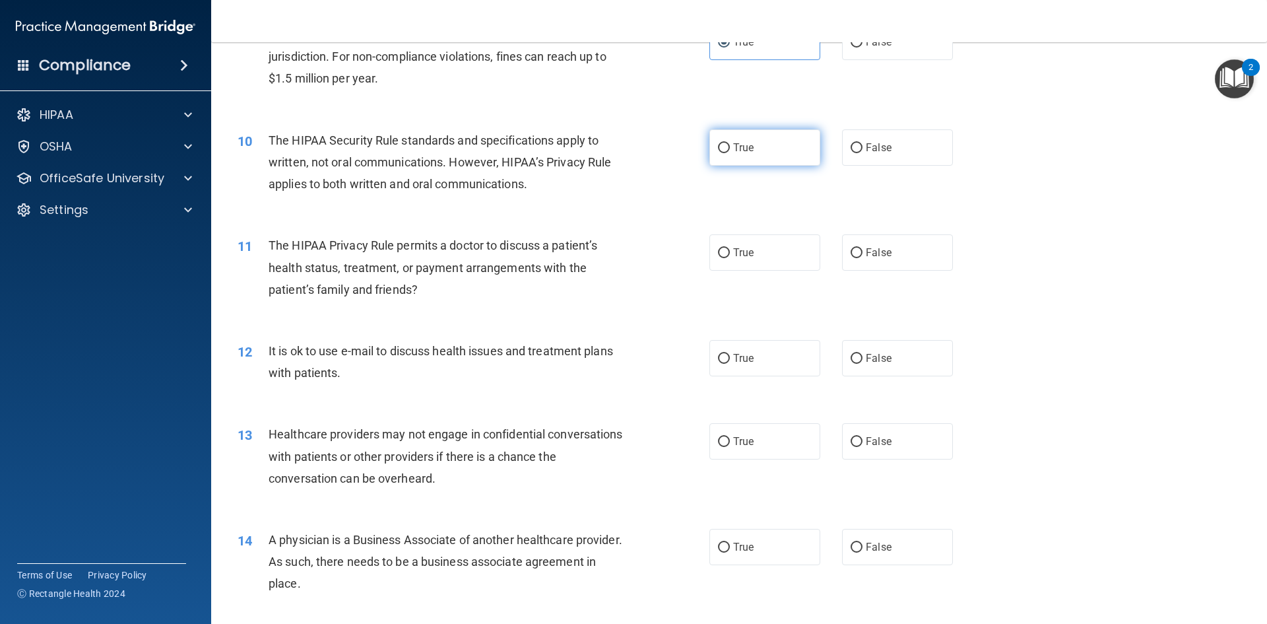
click at [711, 143] on label "True" at bounding box center [764, 147] width 111 height 36
click at [718, 143] on input "True" at bounding box center [724, 148] width 12 height 10
radio input "true"
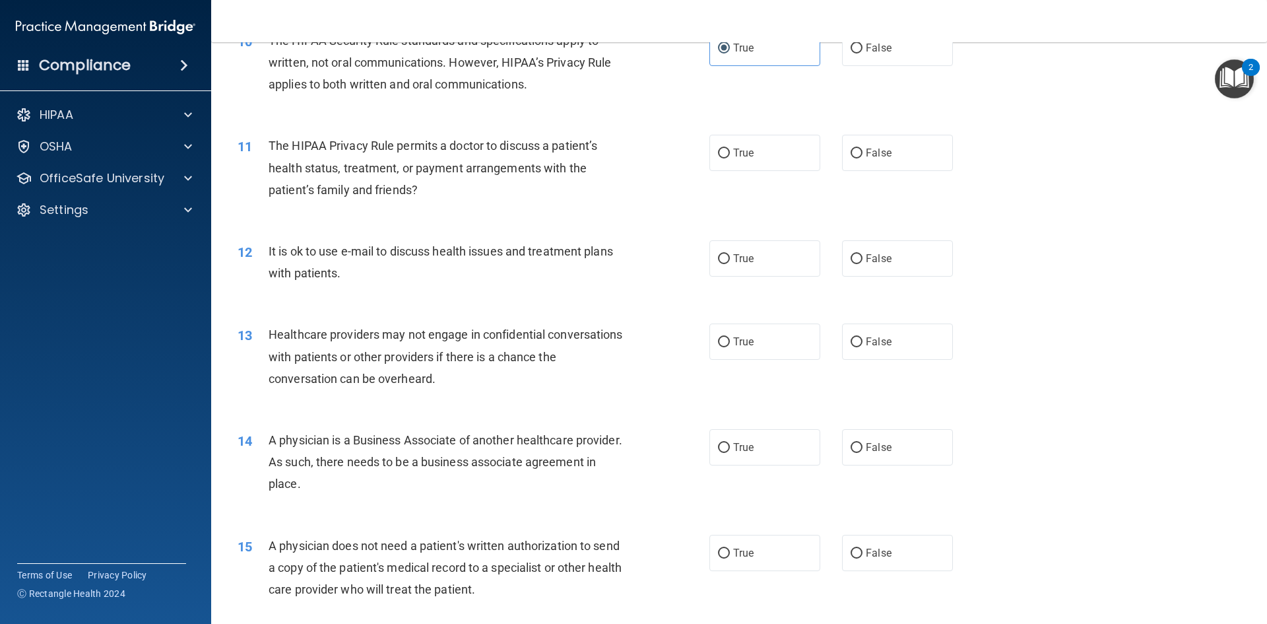
scroll to position [990, 0]
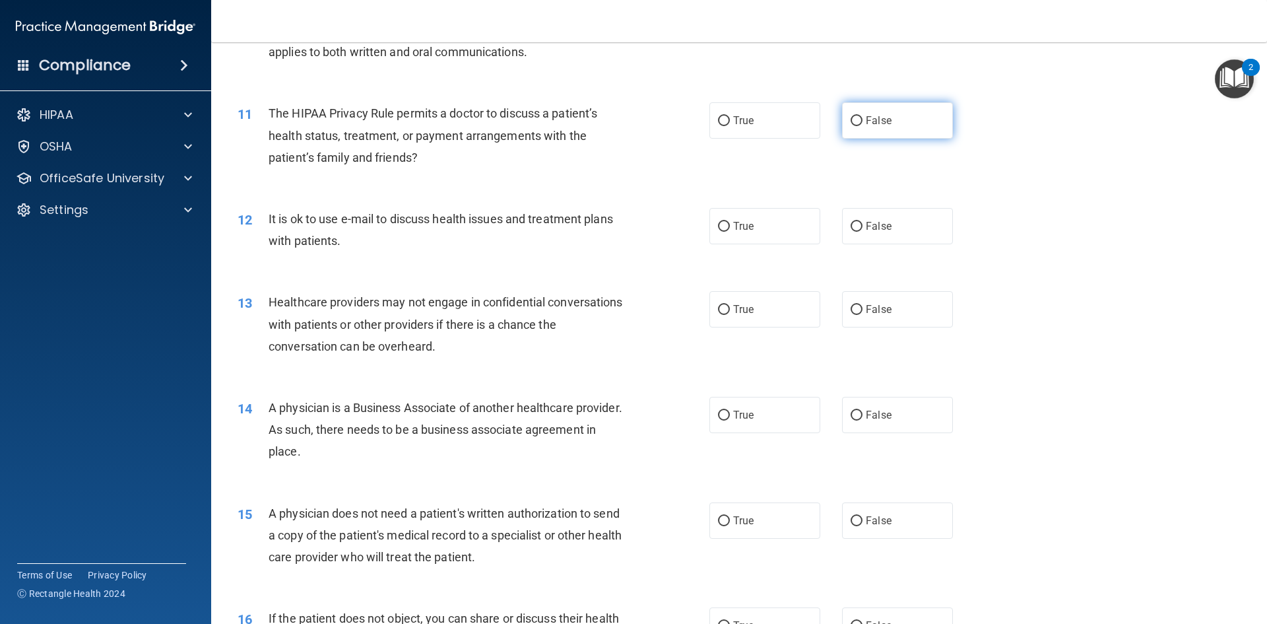
click at [853, 121] on input "False" at bounding box center [857, 121] width 12 height 10
radio input "true"
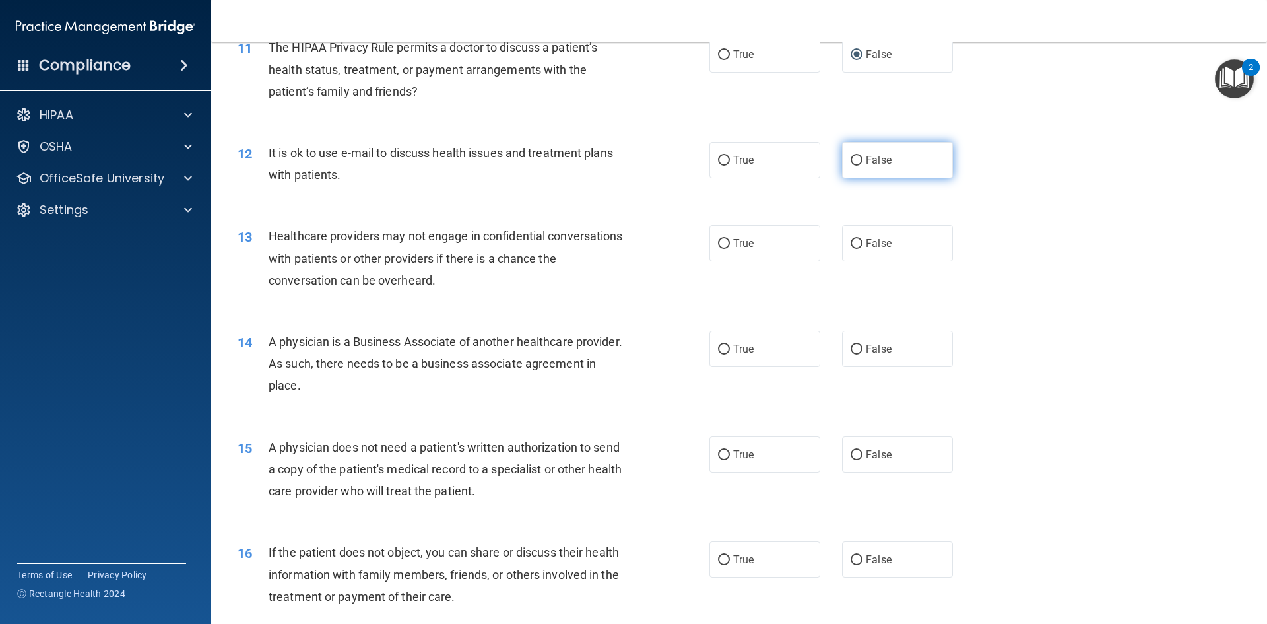
click at [853, 160] on input "False" at bounding box center [857, 161] width 12 height 10
radio input "true"
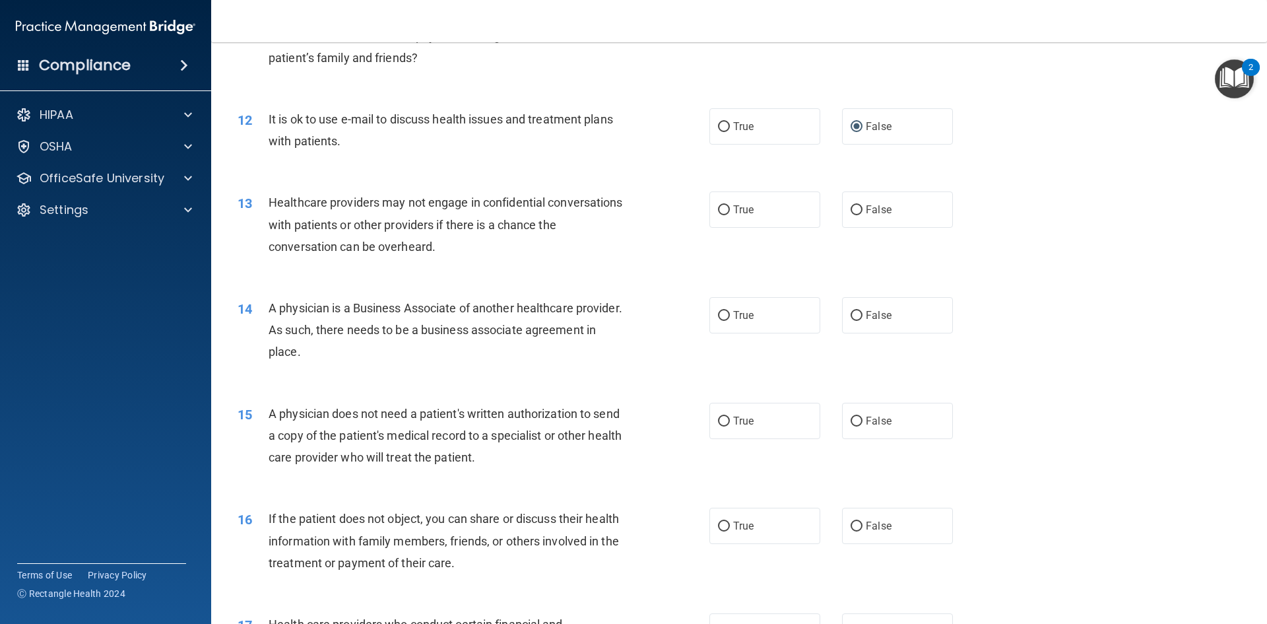
scroll to position [1122, 0]
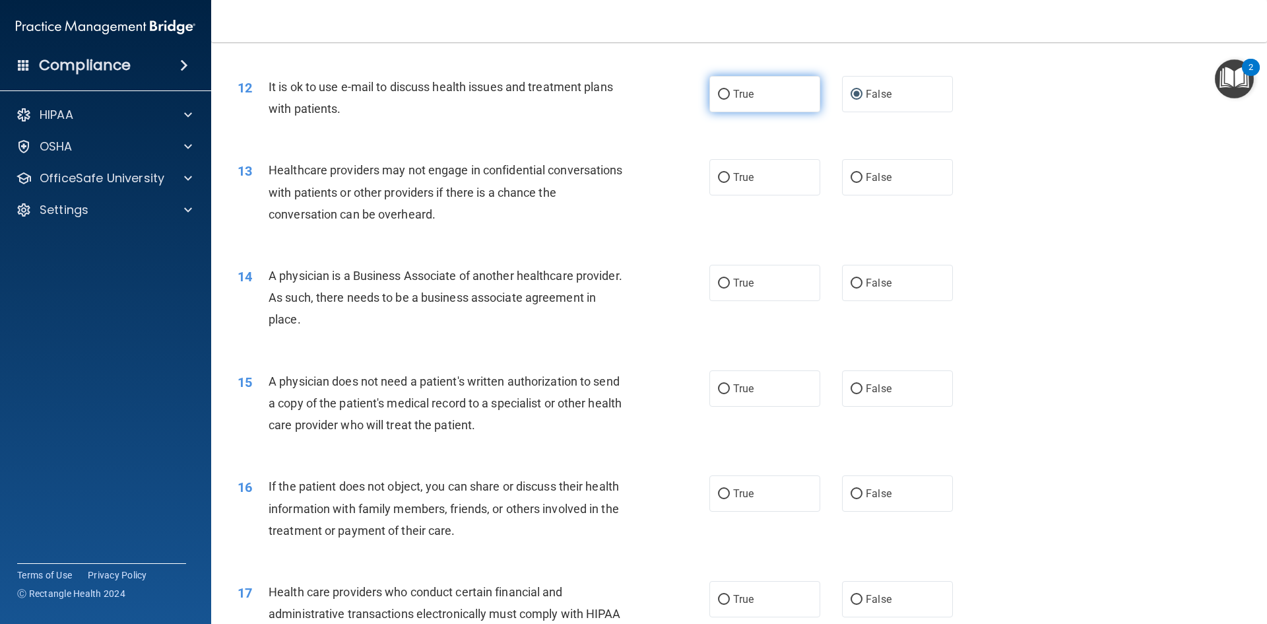
click at [718, 92] on input "True" at bounding box center [724, 95] width 12 height 10
radio input "true"
click at [851, 90] on input "False" at bounding box center [857, 95] width 12 height 10
radio input "true"
radio input "false"
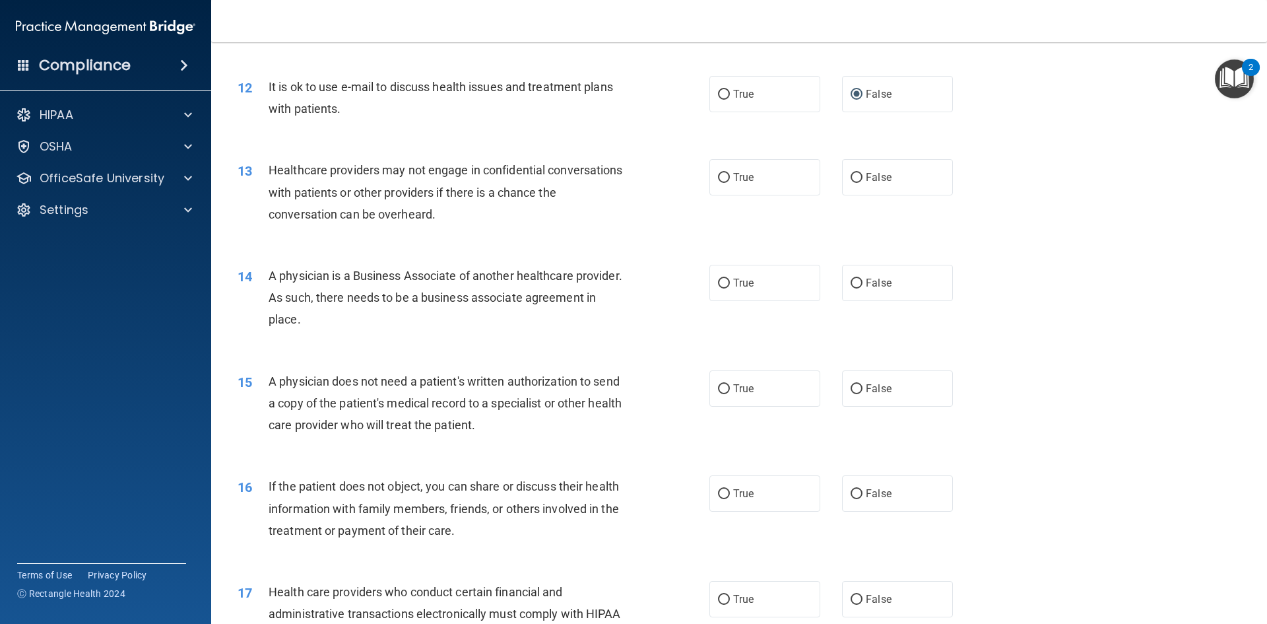
scroll to position [1188, 0]
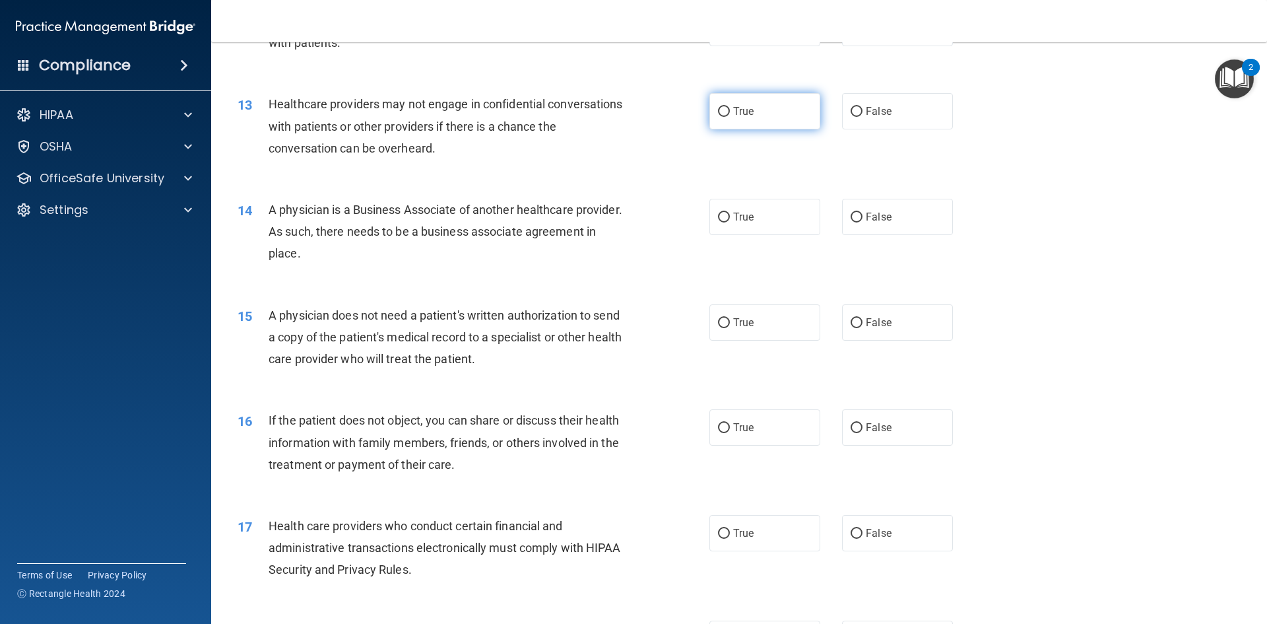
click at [721, 107] on input "True" at bounding box center [724, 112] width 12 height 10
radio input "true"
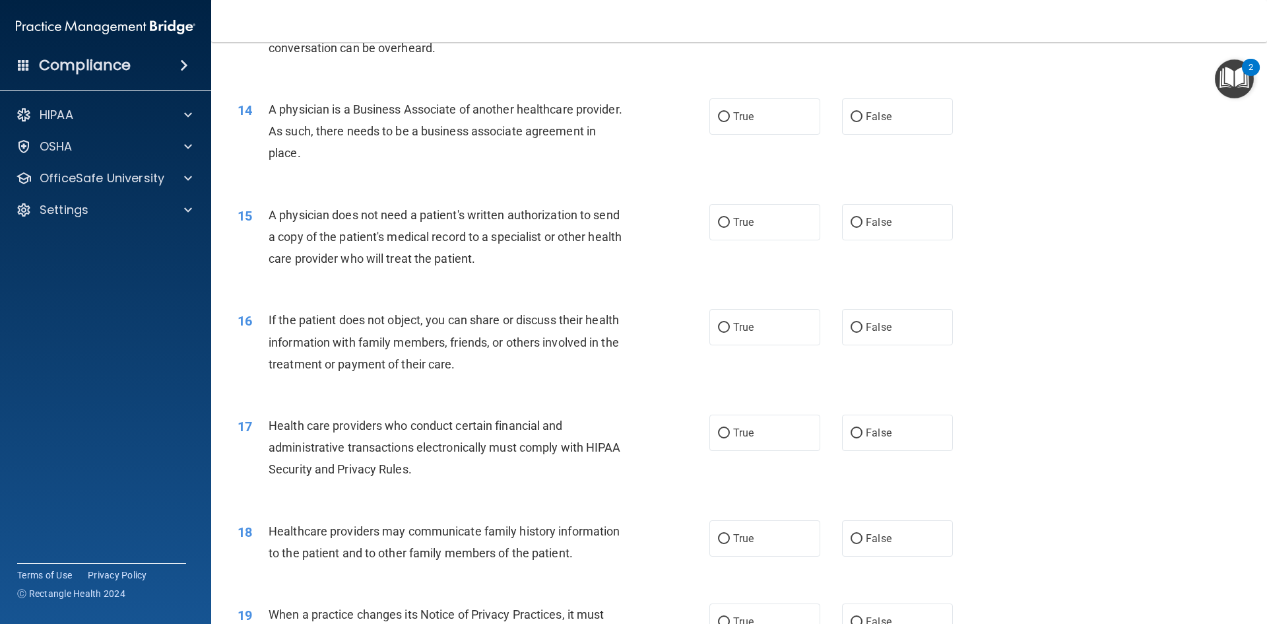
scroll to position [1320, 0]
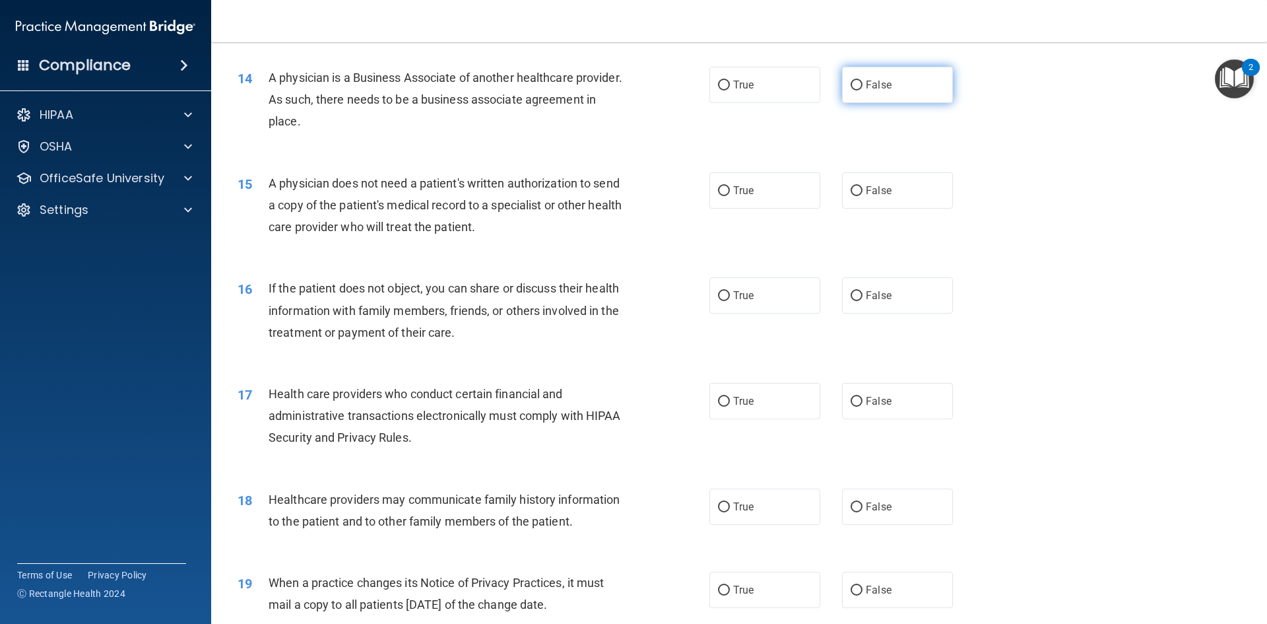
click at [851, 81] on input "False" at bounding box center [857, 86] width 12 height 10
radio input "true"
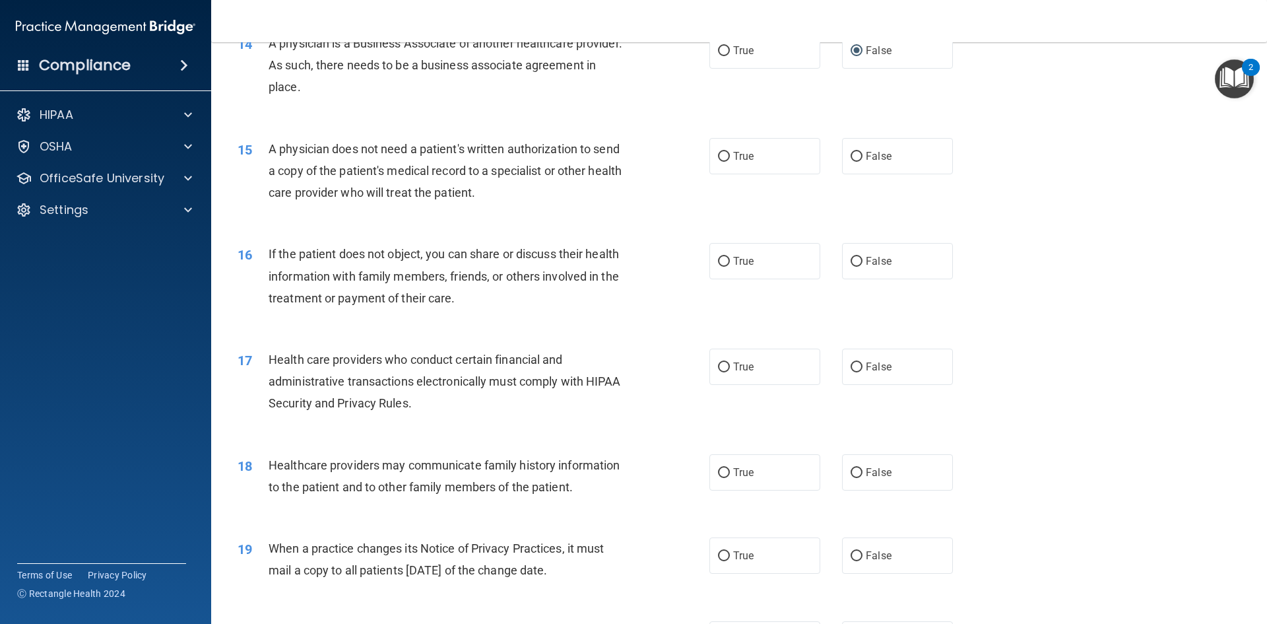
scroll to position [1386, 0]
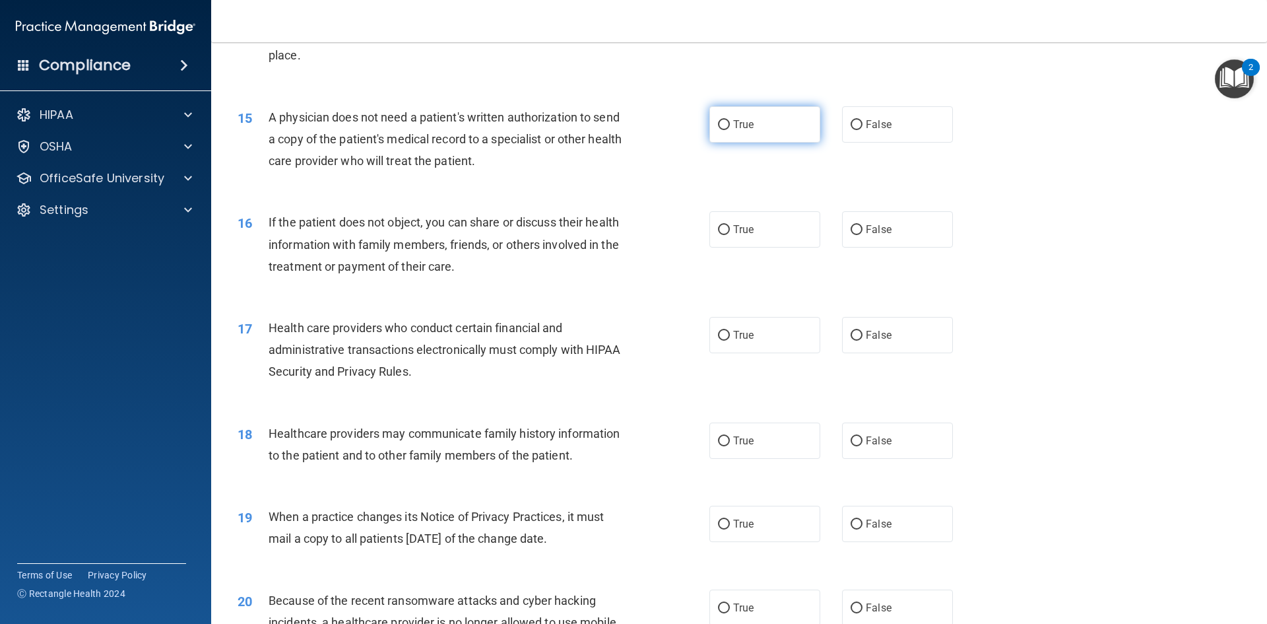
click at [720, 125] on input "True" at bounding box center [724, 125] width 12 height 10
radio input "true"
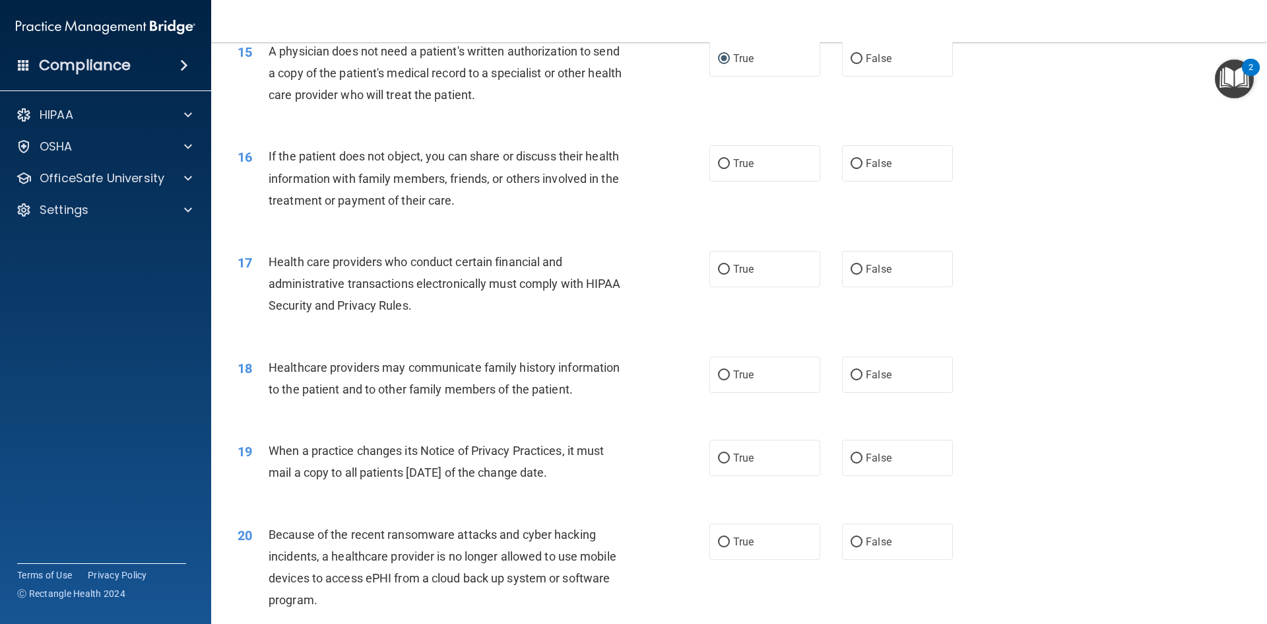
scroll to position [1518, 0]
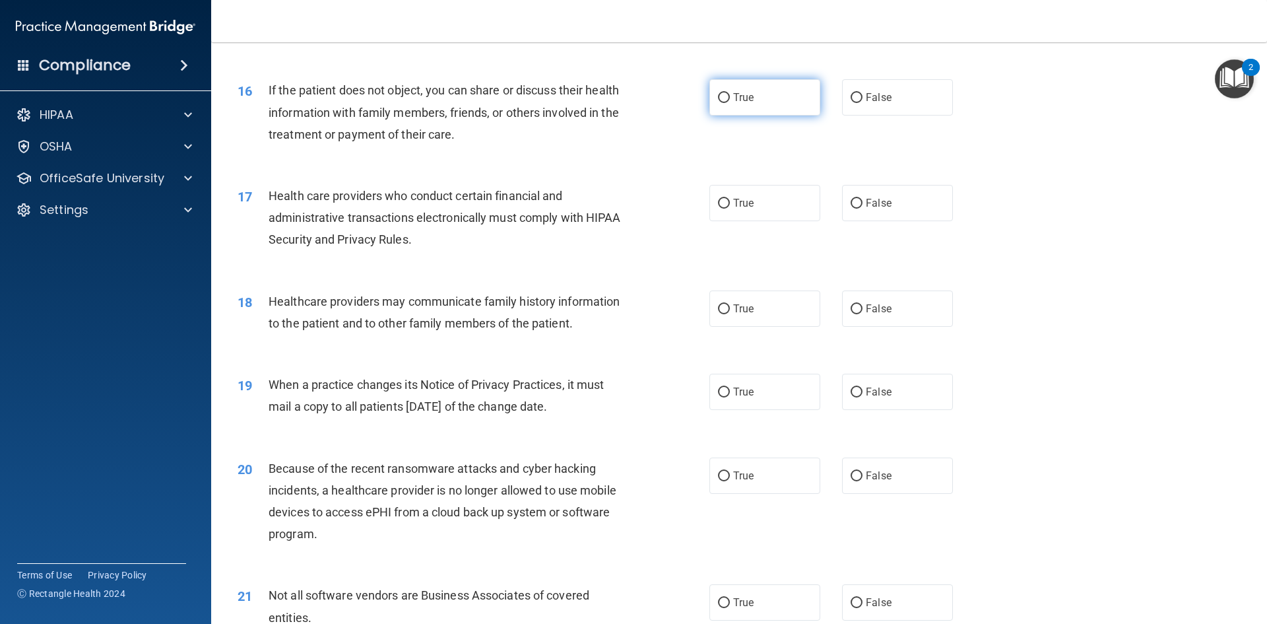
click at [719, 94] on input "True" at bounding box center [724, 98] width 12 height 10
radio input "true"
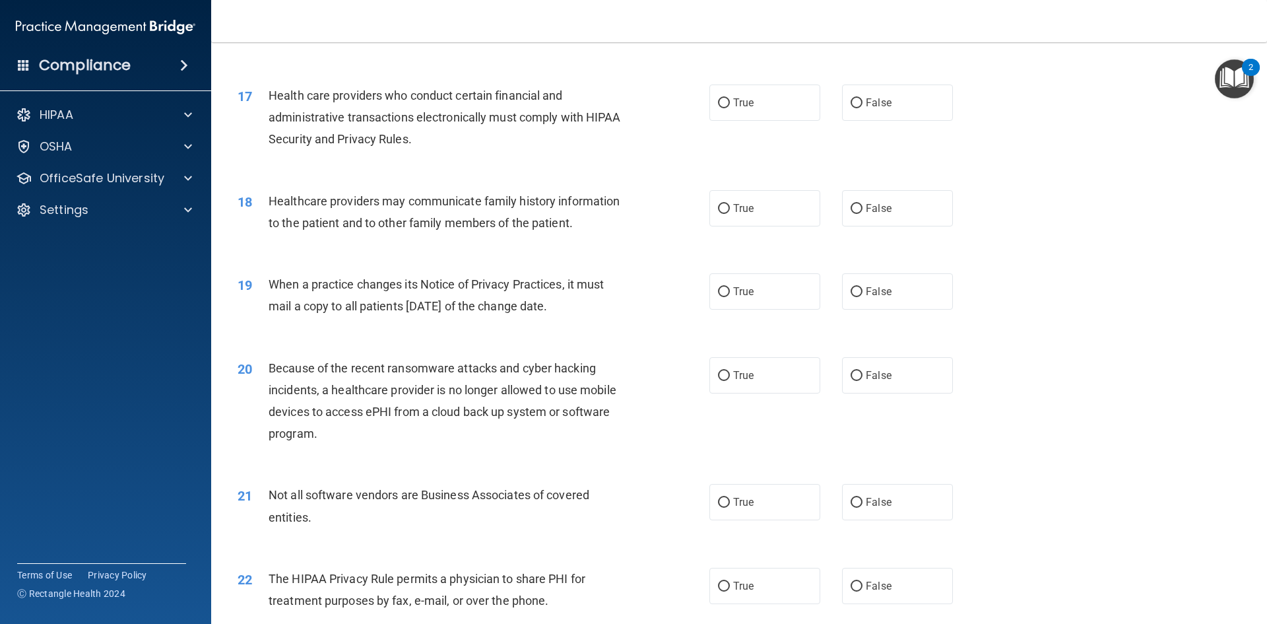
scroll to position [1650, 0]
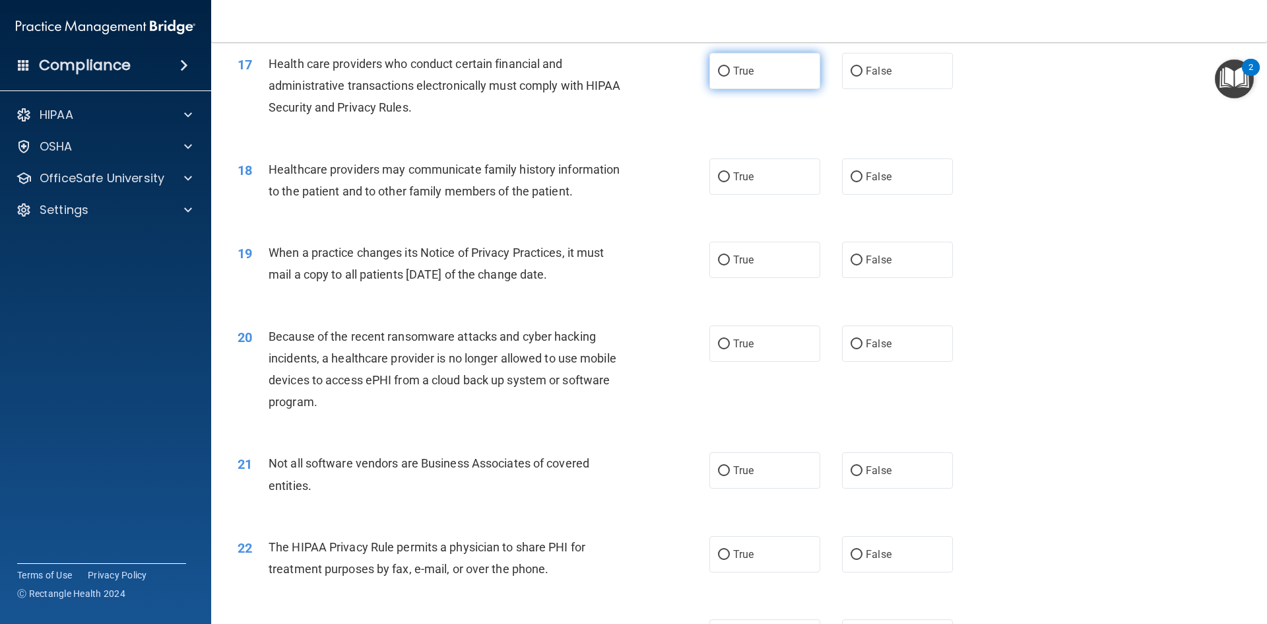
click at [718, 70] on input "True" at bounding box center [724, 72] width 12 height 10
radio input "true"
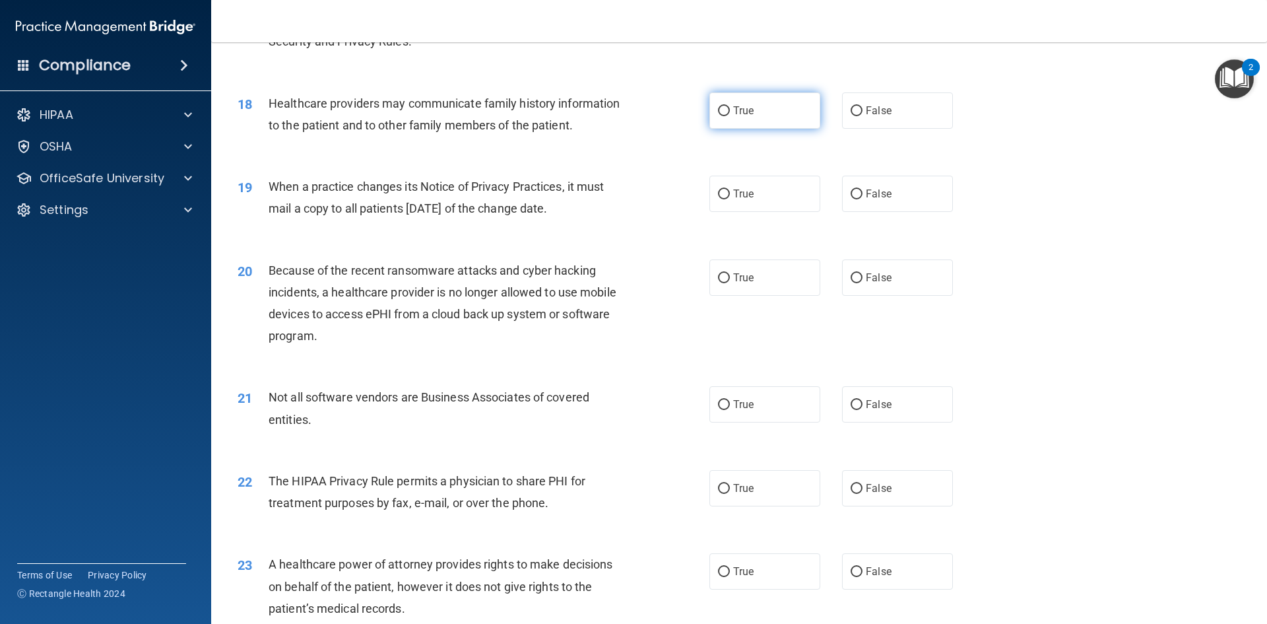
click at [718, 107] on input "True" at bounding box center [724, 111] width 12 height 10
radio input "true"
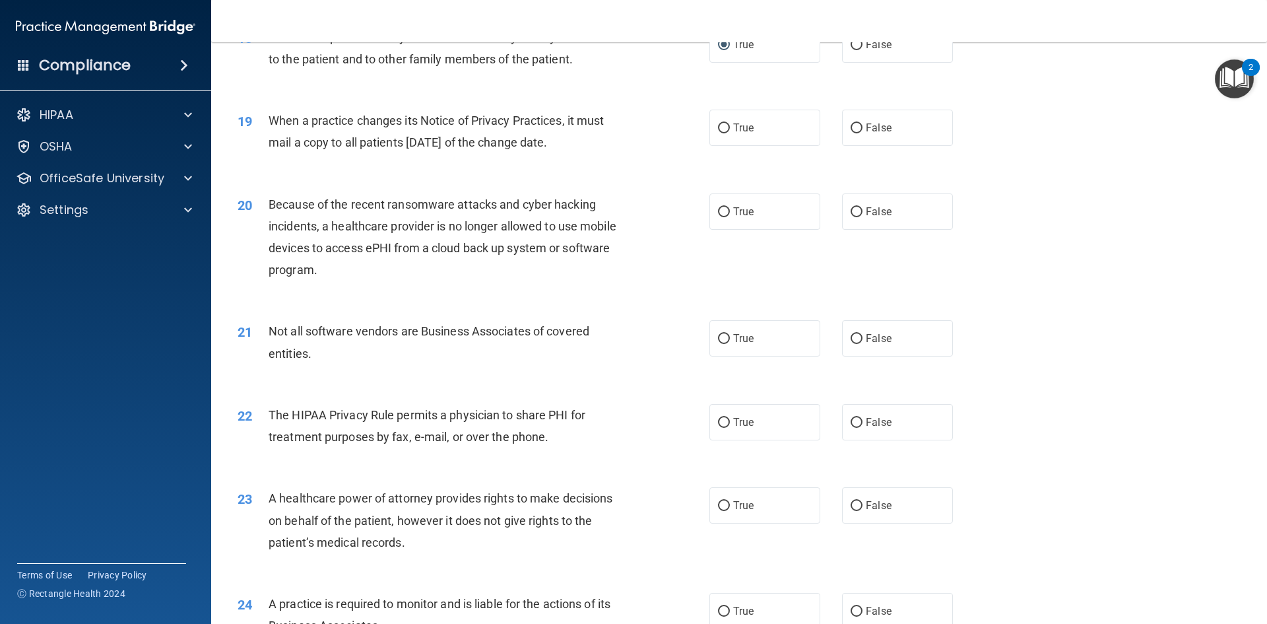
scroll to position [1848, 0]
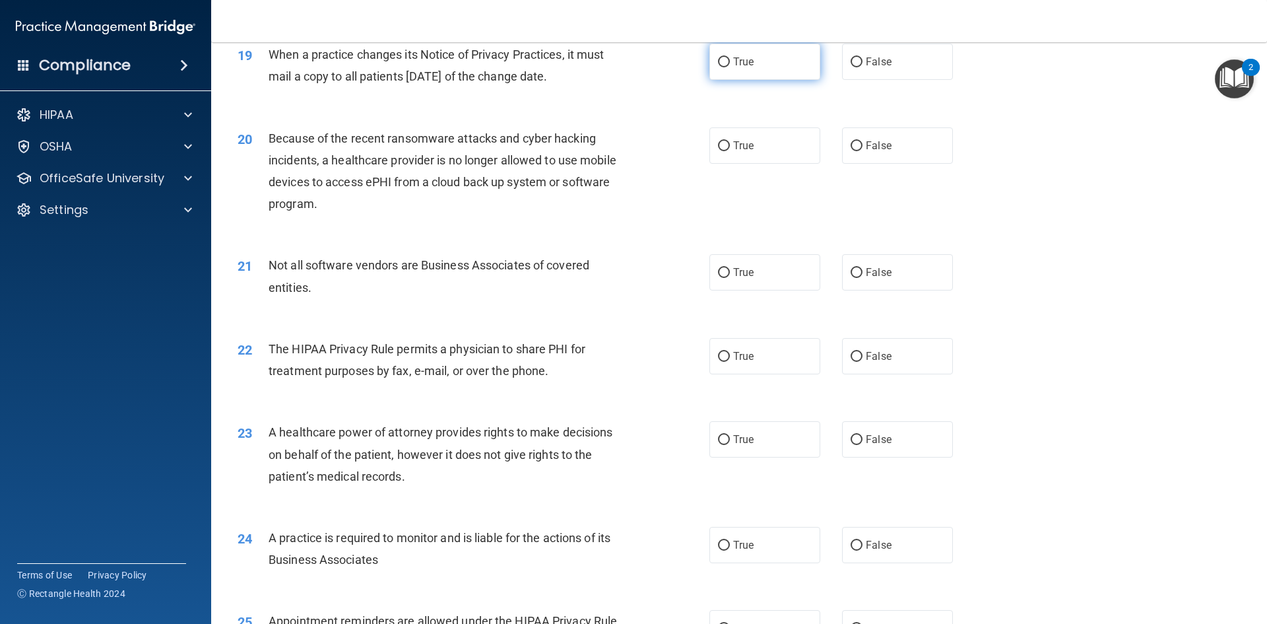
click at [718, 61] on input "True" at bounding box center [724, 62] width 12 height 10
radio input "true"
click at [718, 142] on input "True" at bounding box center [724, 146] width 12 height 10
radio input "true"
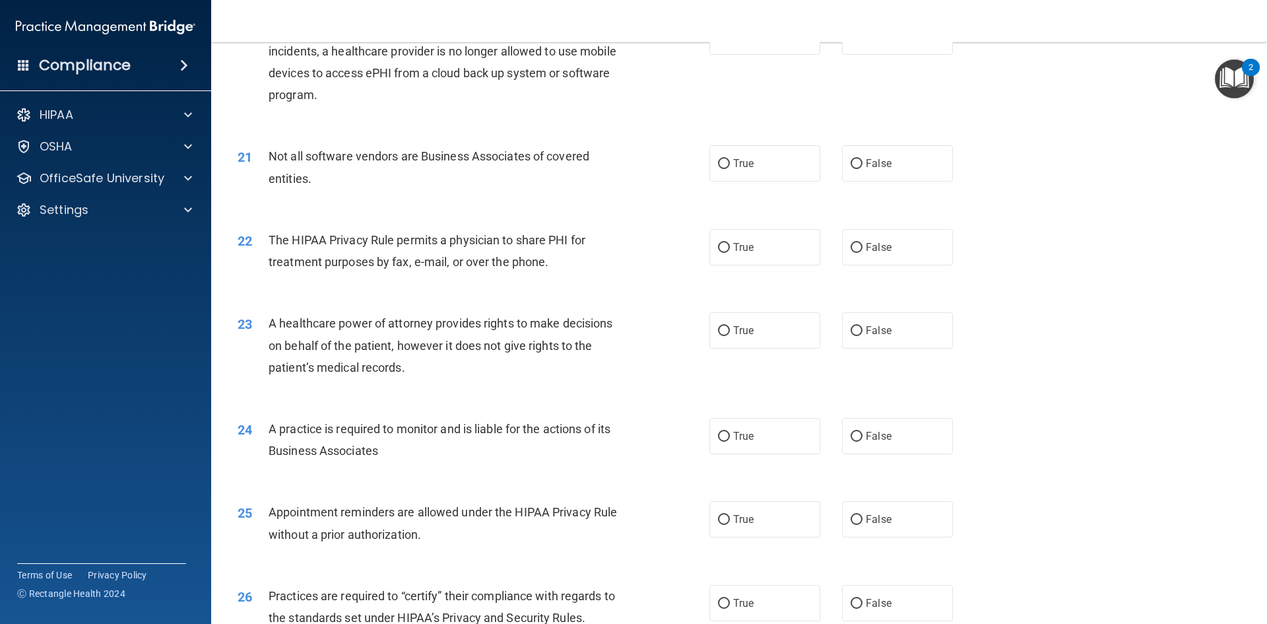
scroll to position [1980, 0]
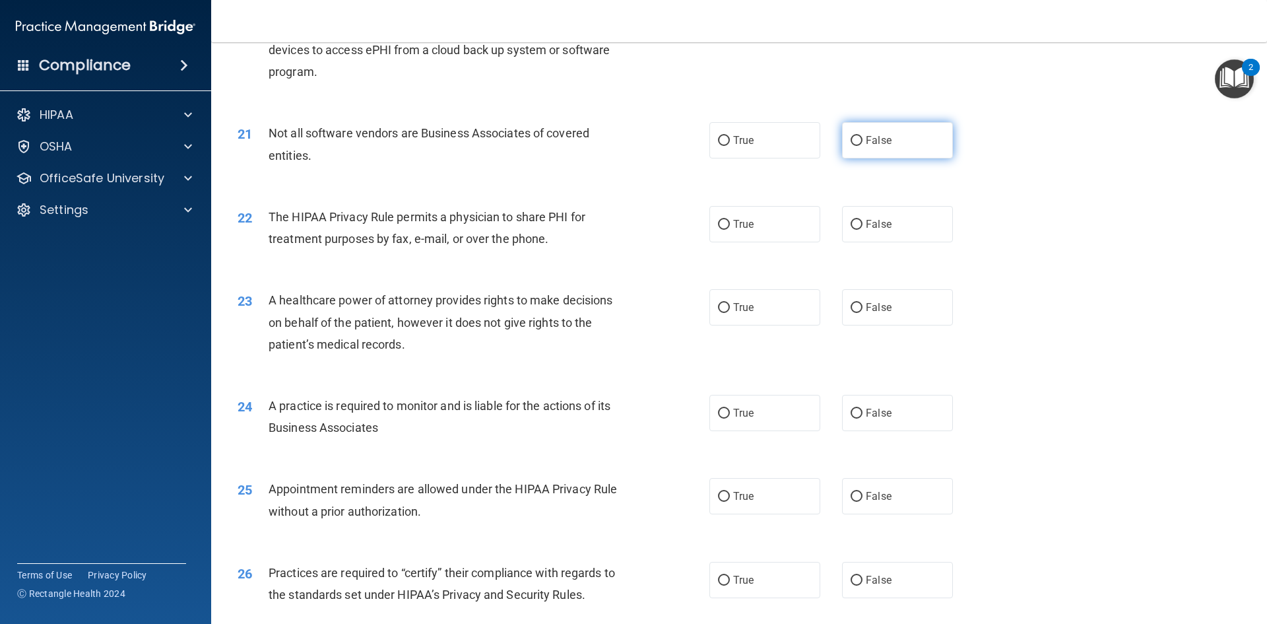
click at [851, 139] on input "False" at bounding box center [857, 141] width 12 height 10
radio input "true"
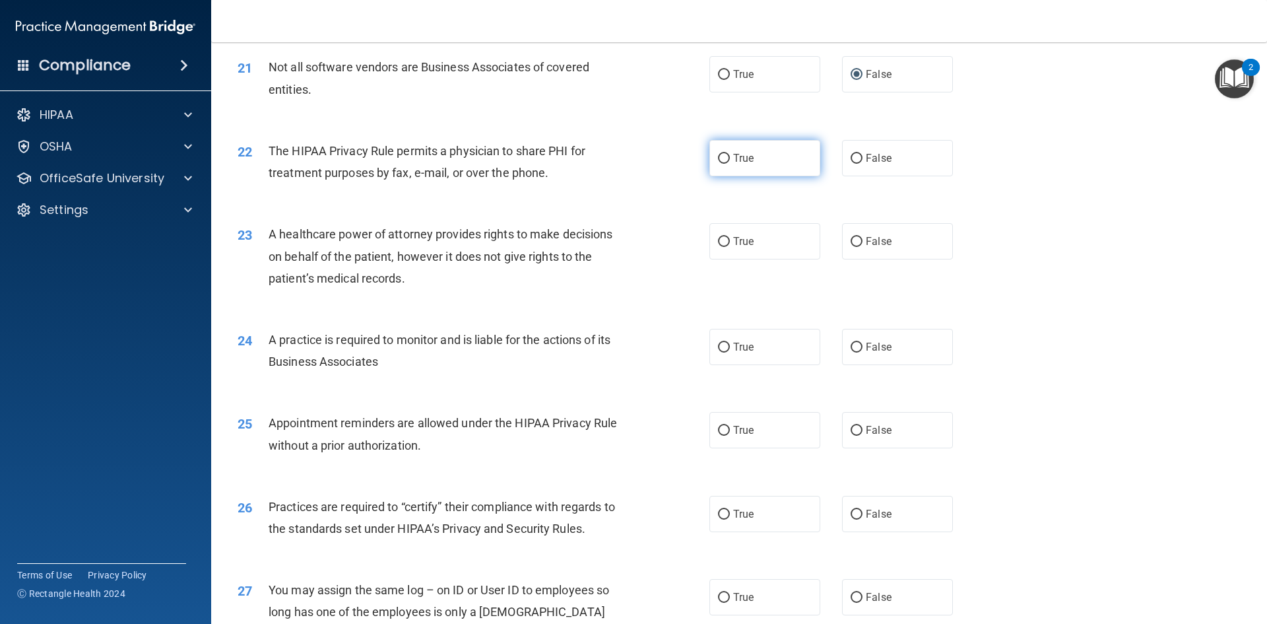
click at [720, 159] on input "True" at bounding box center [724, 159] width 12 height 10
radio input "true"
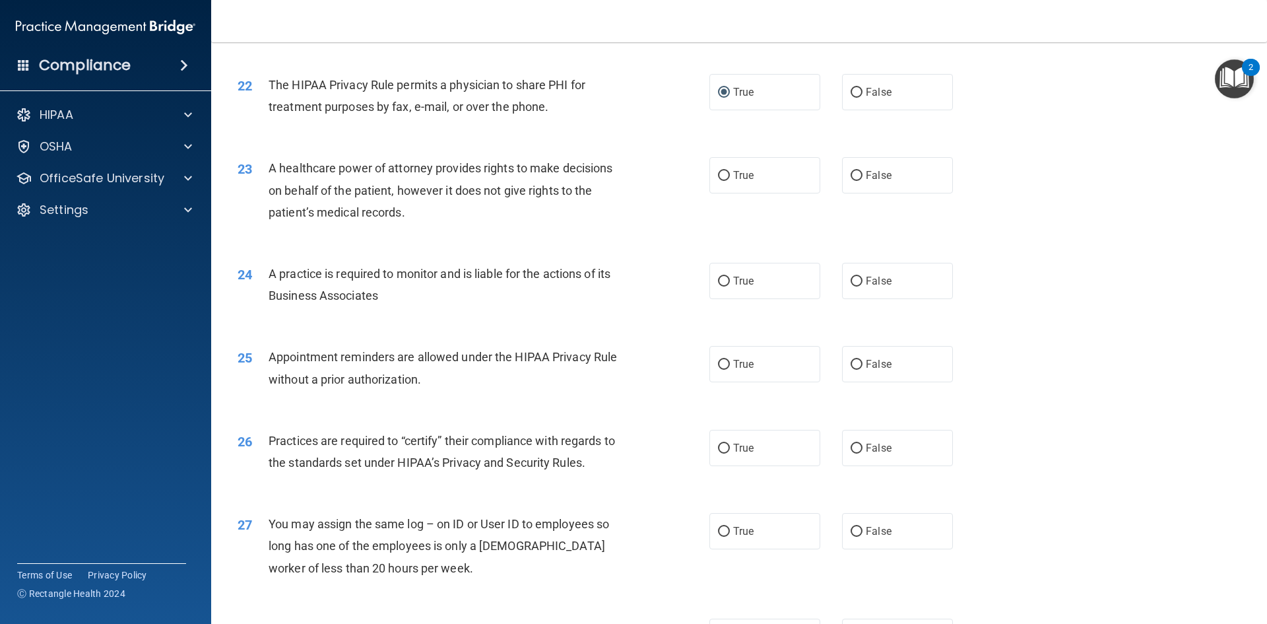
scroll to position [2178, 0]
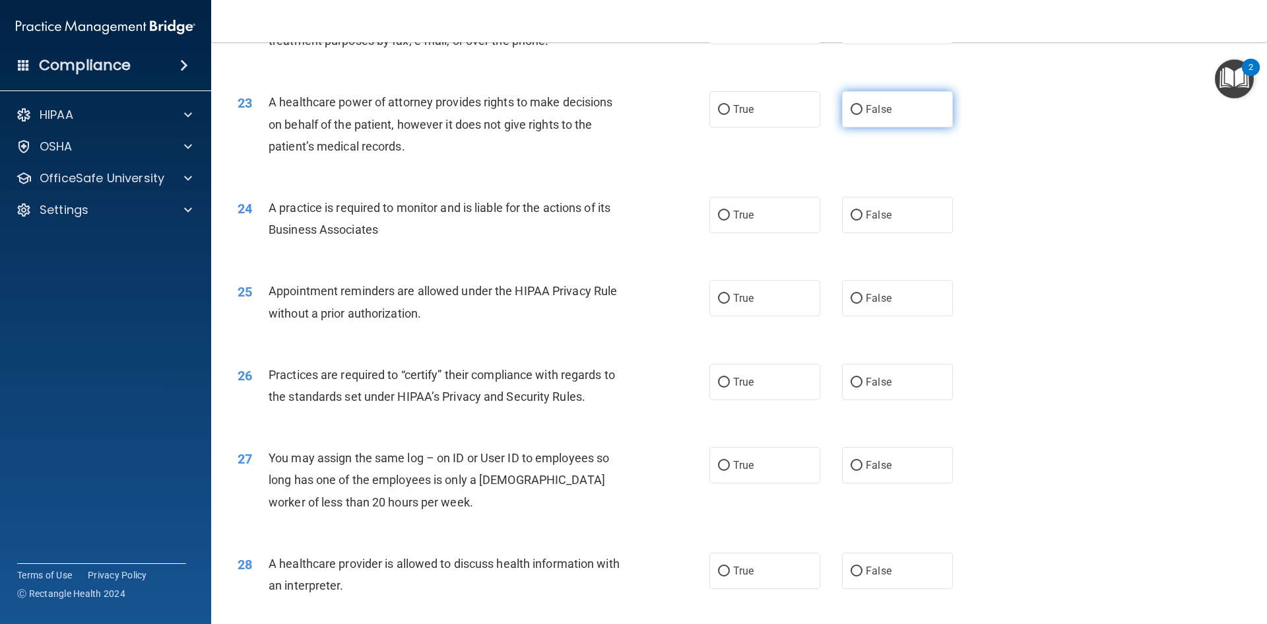
click at [856, 107] on input "False" at bounding box center [857, 110] width 12 height 10
radio input "true"
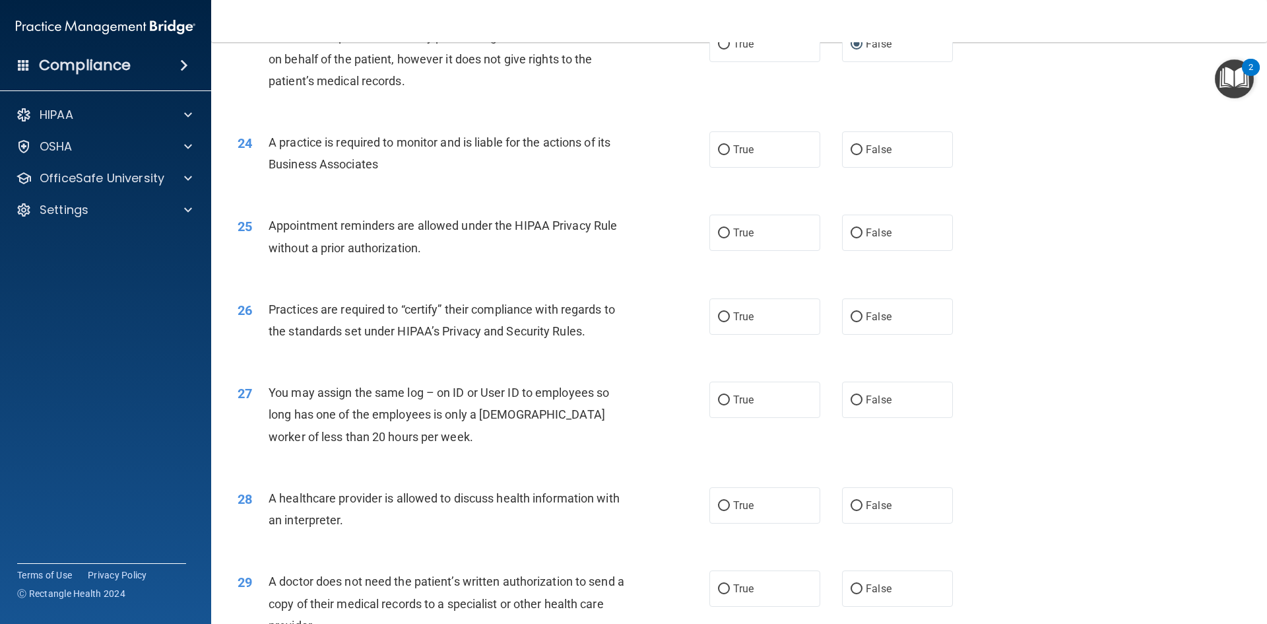
scroll to position [2244, 0]
click at [716, 142] on label "True" at bounding box center [764, 149] width 111 height 36
click at [718, 145] on input "True" at bounding box center [724, 150] width 12 height 10
radio input "true"
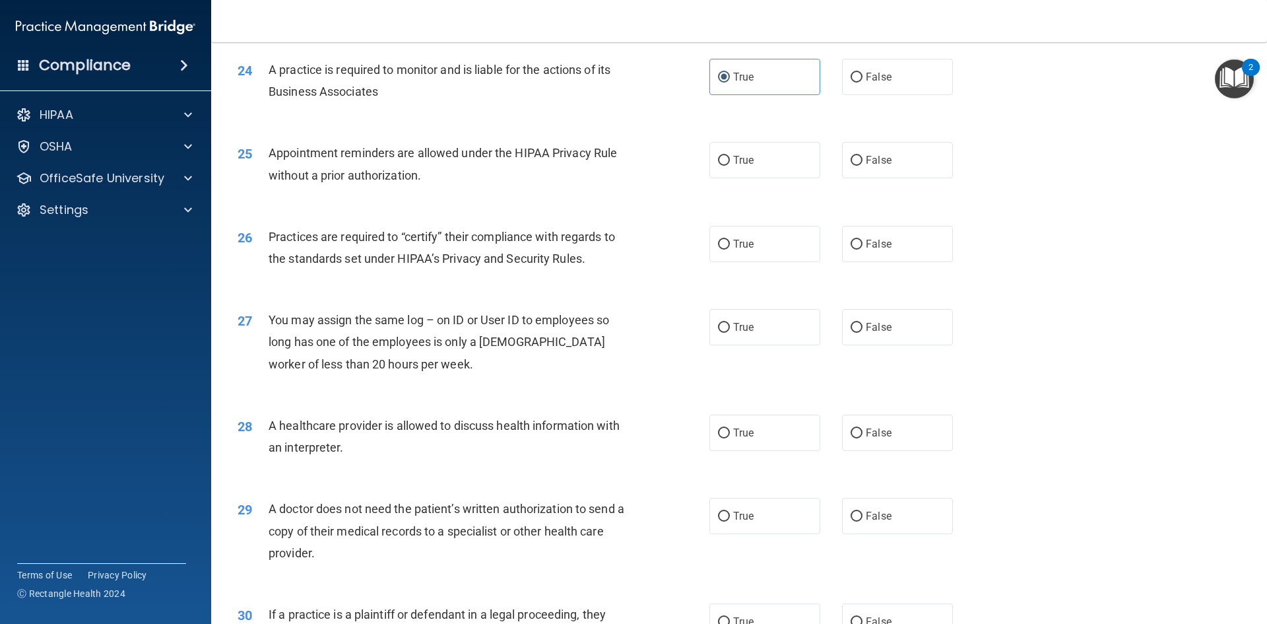
scroll to position [2376, 0]
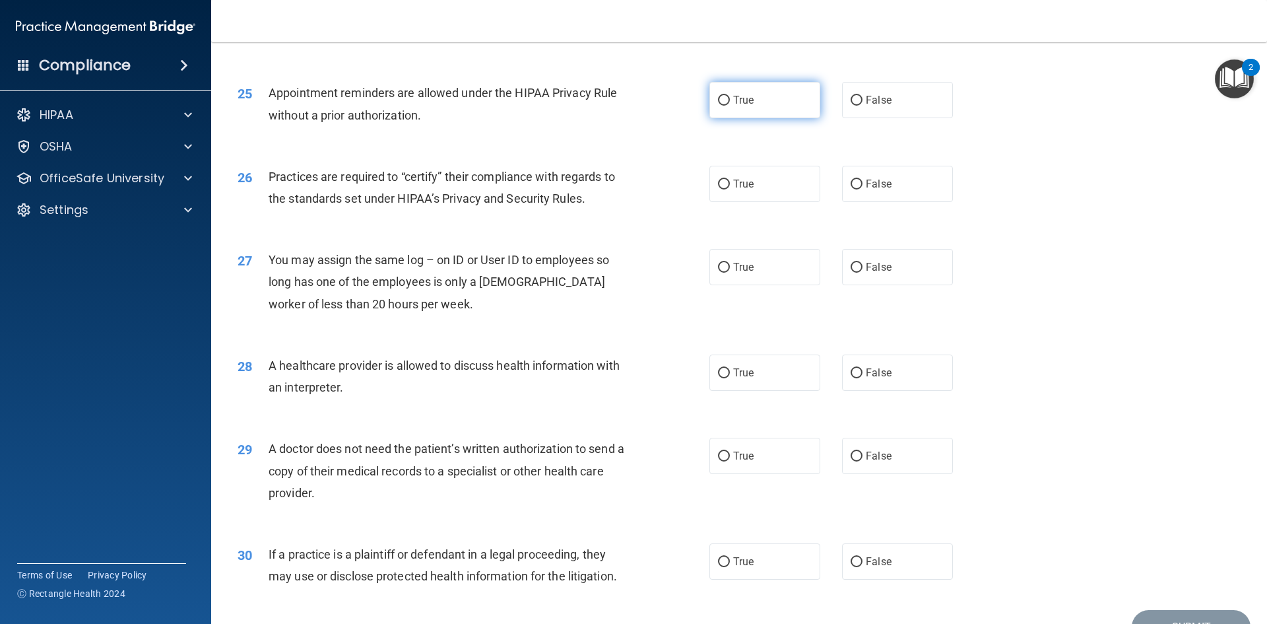
click at [719, 99] on input "True" at bounding box center [724, 101] width 12 height 10
radio input "true"
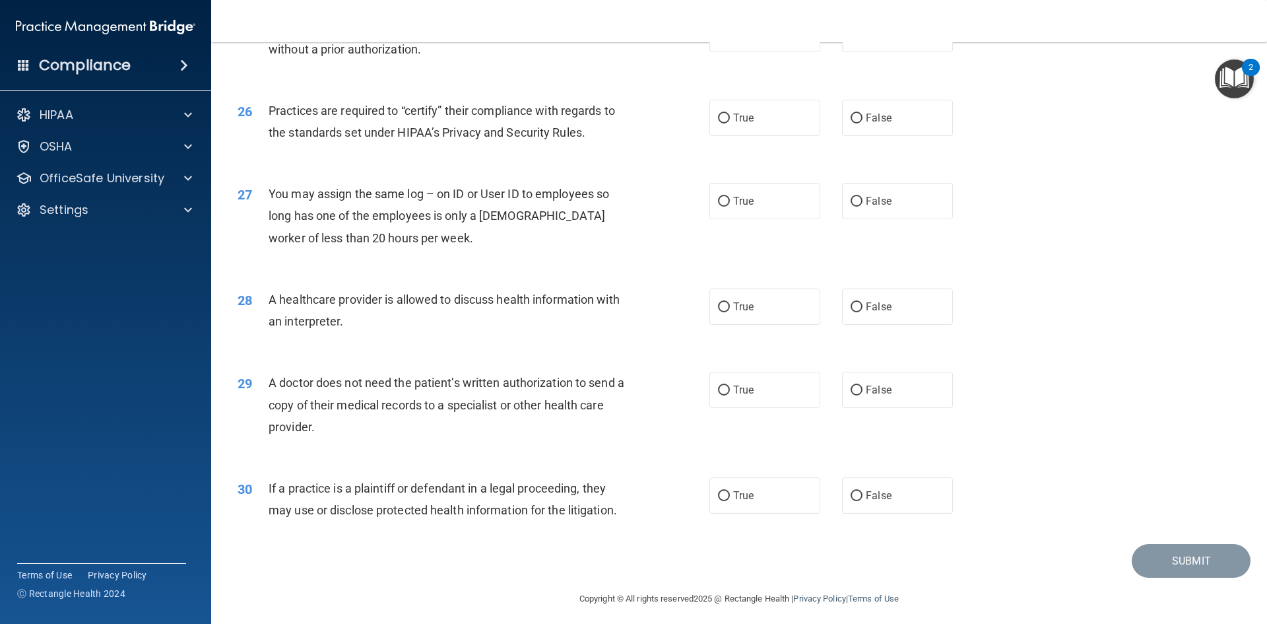
scroll to position [2448, 0]
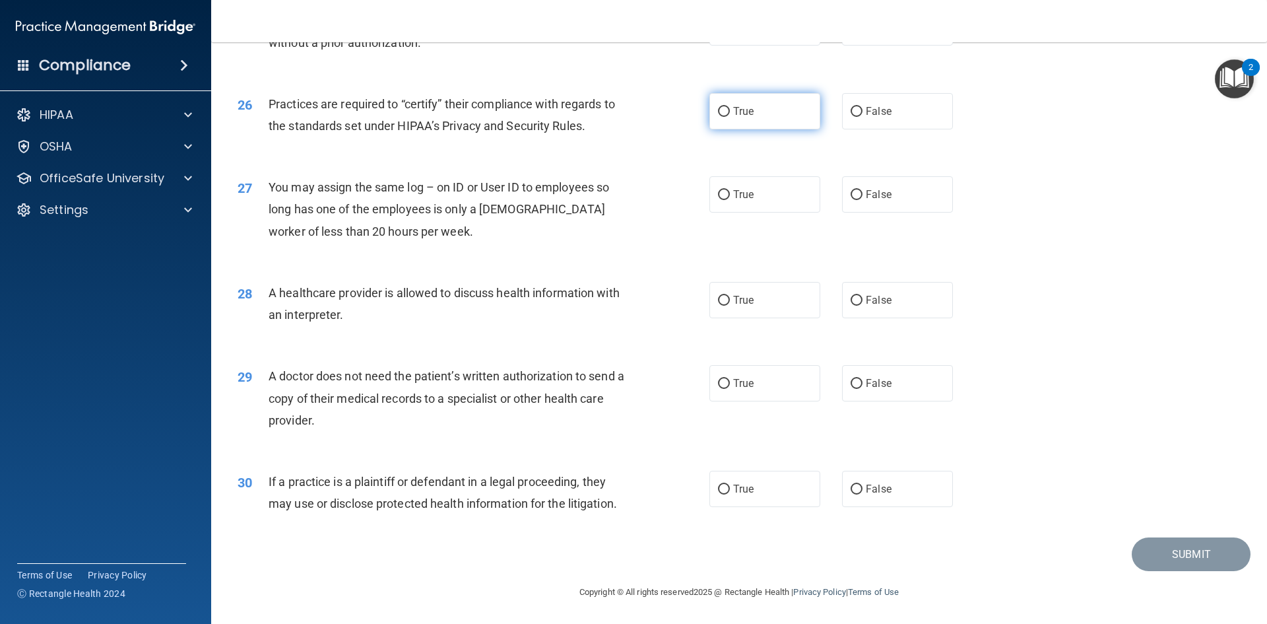
click at [721, 112] on input "True" at bounding box center [724, 112] width 12 height 10
radio input "true"
click at [851, 195] on input "False" at bounding box center [857, 195] width 12 height 10
radio input "true"
click at [851, 299] on input "False" at bounding box center [857, 301] width 12 height 10
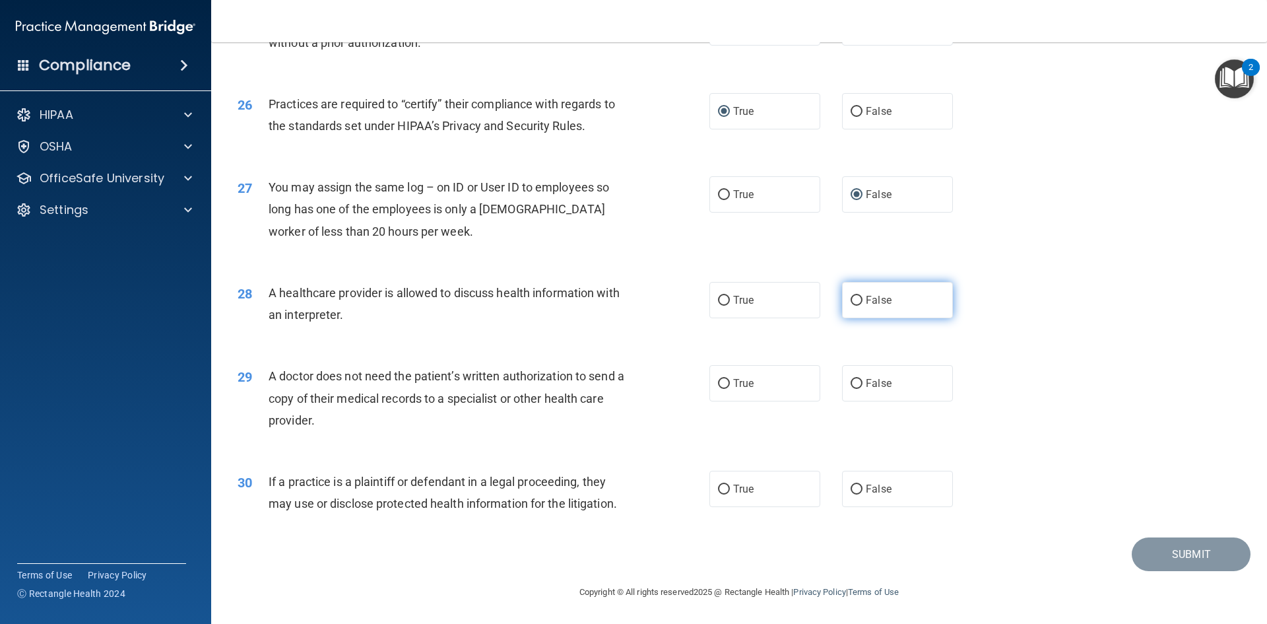
radio input "true"
click at [852, 381] on input "False" at bounding box center [857, 384] width 12 height 10
radio input "true"
click at [721, 383] on input "True" at bounding box center [724, 384] width 12 height 10
radio input "true"
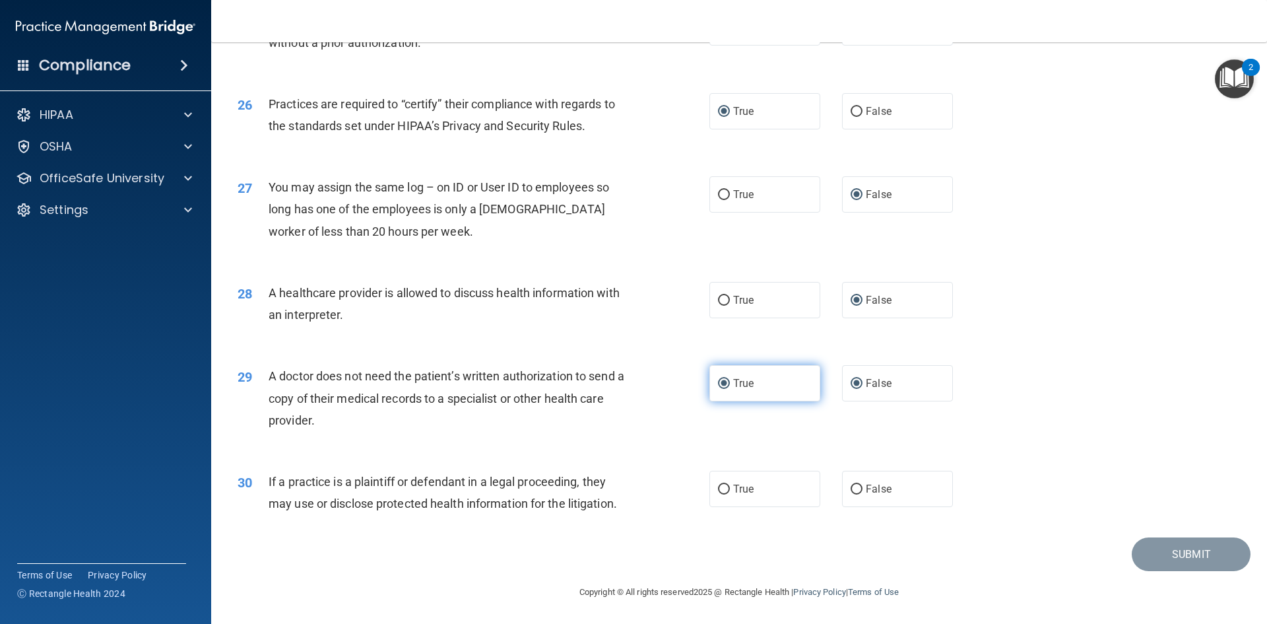
radio input "false"
click at [719, 486] on input "True" at bounding box center [724, 489] width 12 height 10
radio input "true"
click at [1181, 551] on button "Submit" at bounding box center [1191, 554] width 119 height 34
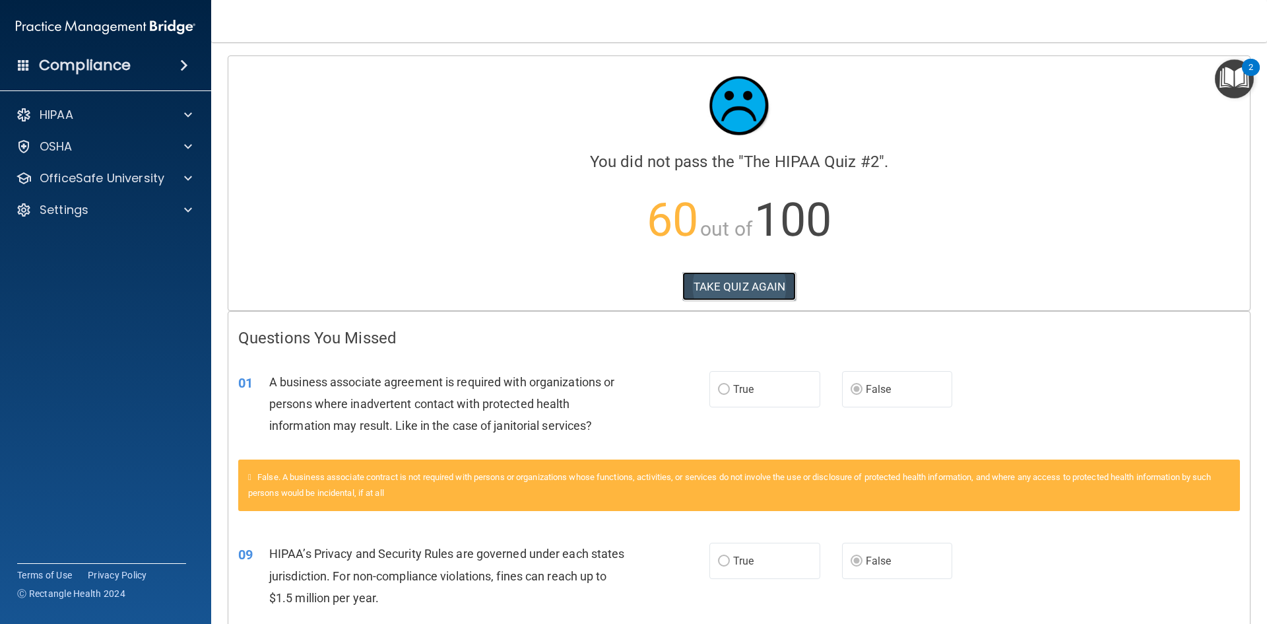
click at [729, 284] on button "TAKE QUIZ AGAIN" at bounding box center [739, 286] width 114 height 29
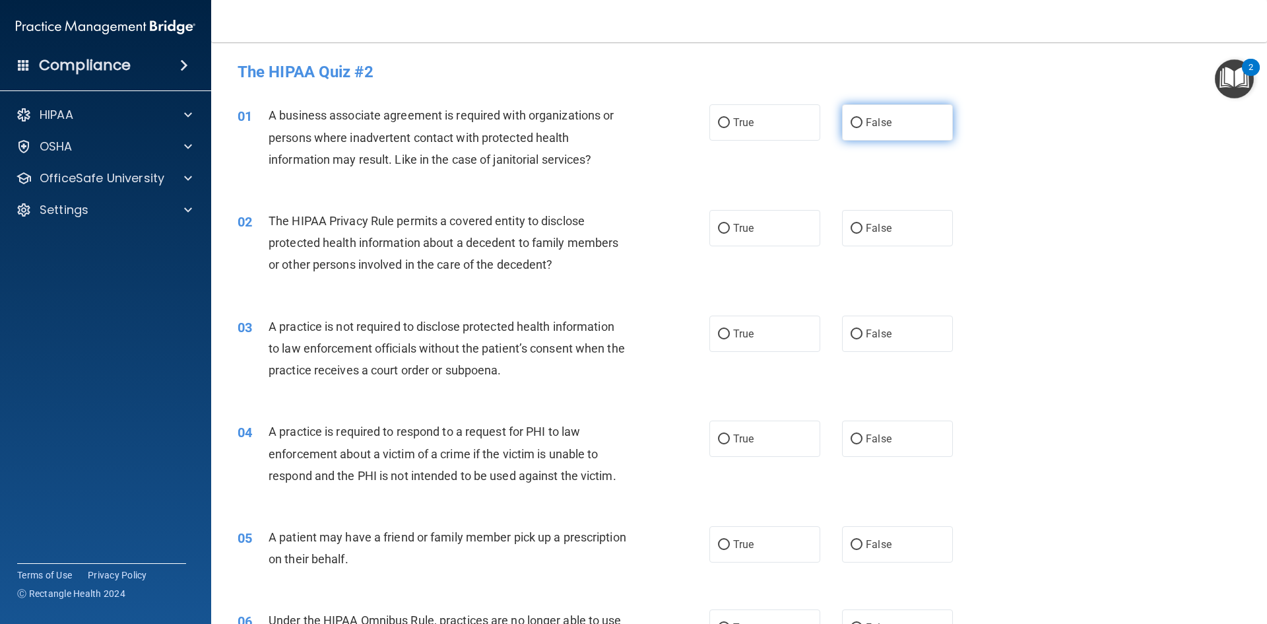
click at [857, 120] on label "False" at bounding box center [897, 122] width 111 height 36
click at [857, 120] on input "False" at bounding box center [857, 123] width 12 height 10
radio input "true"
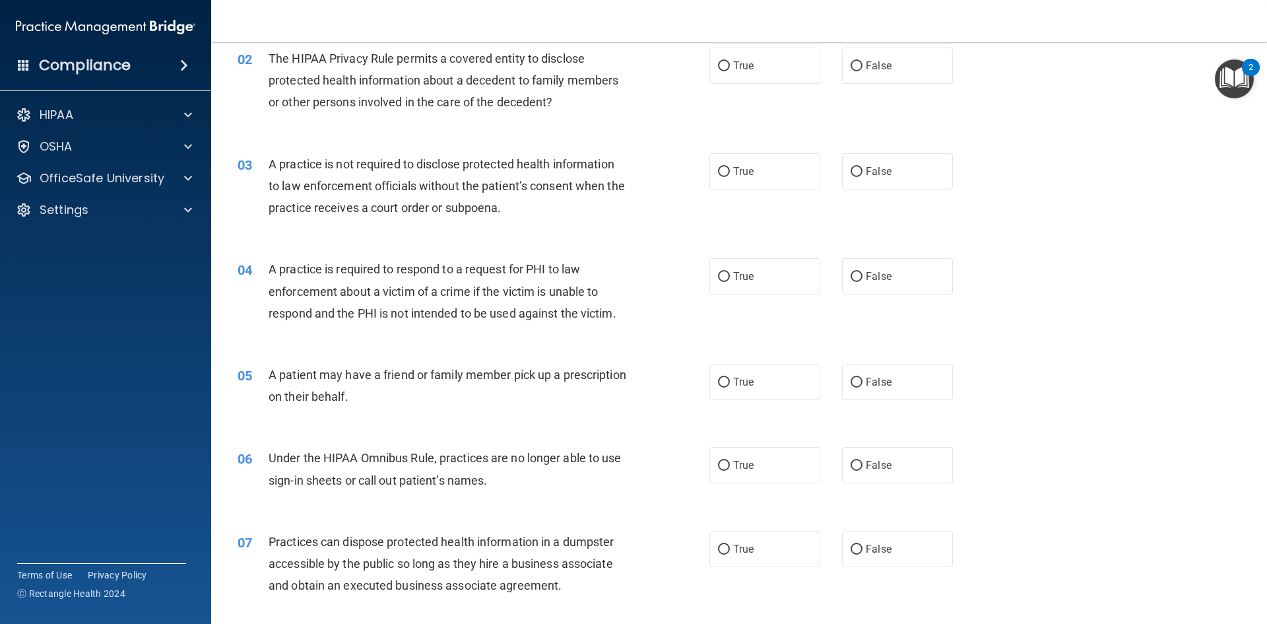
scroll to position [330, 0]
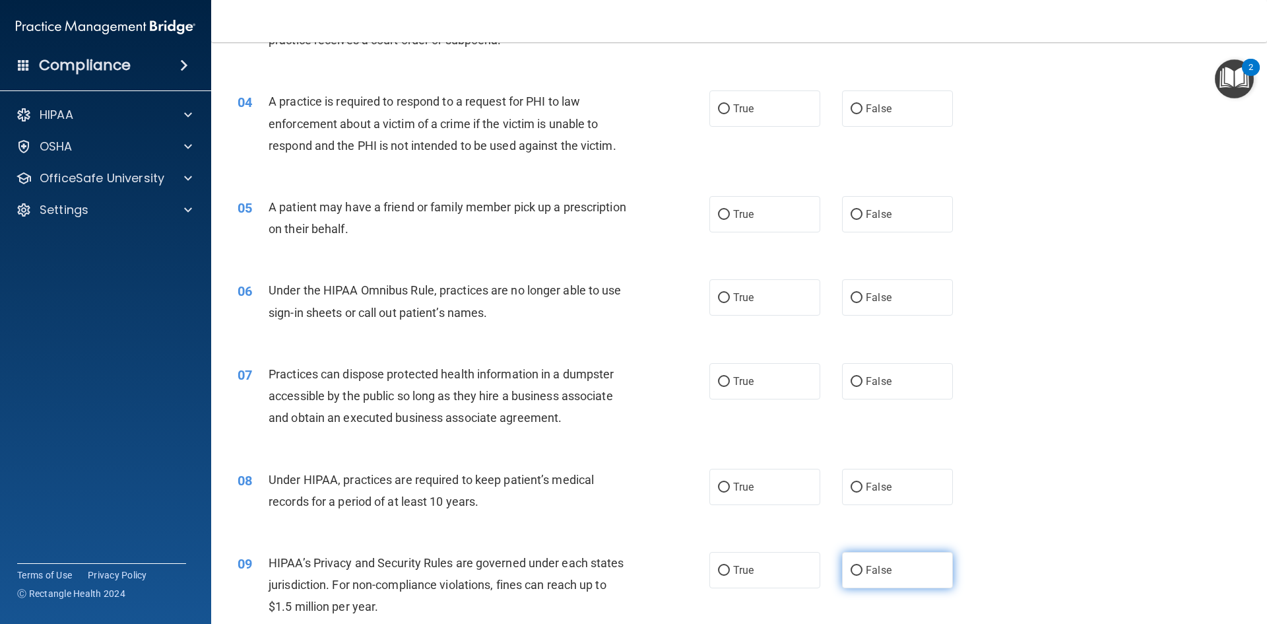
click at [857, 566] on label "False" at bounding box center [897, 570] width 111 height 36
click at [857, 566] on input "False" at bounding box center [857, 571] width 12 height 10
radio input "true"
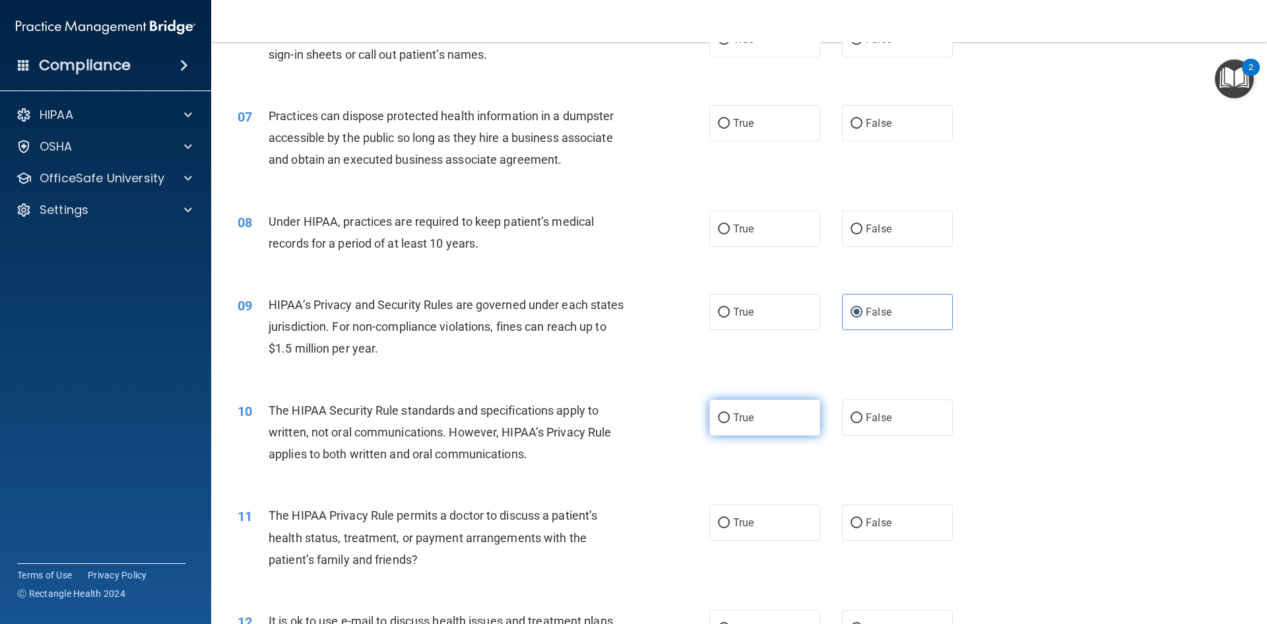
scroll to position [594, 0]
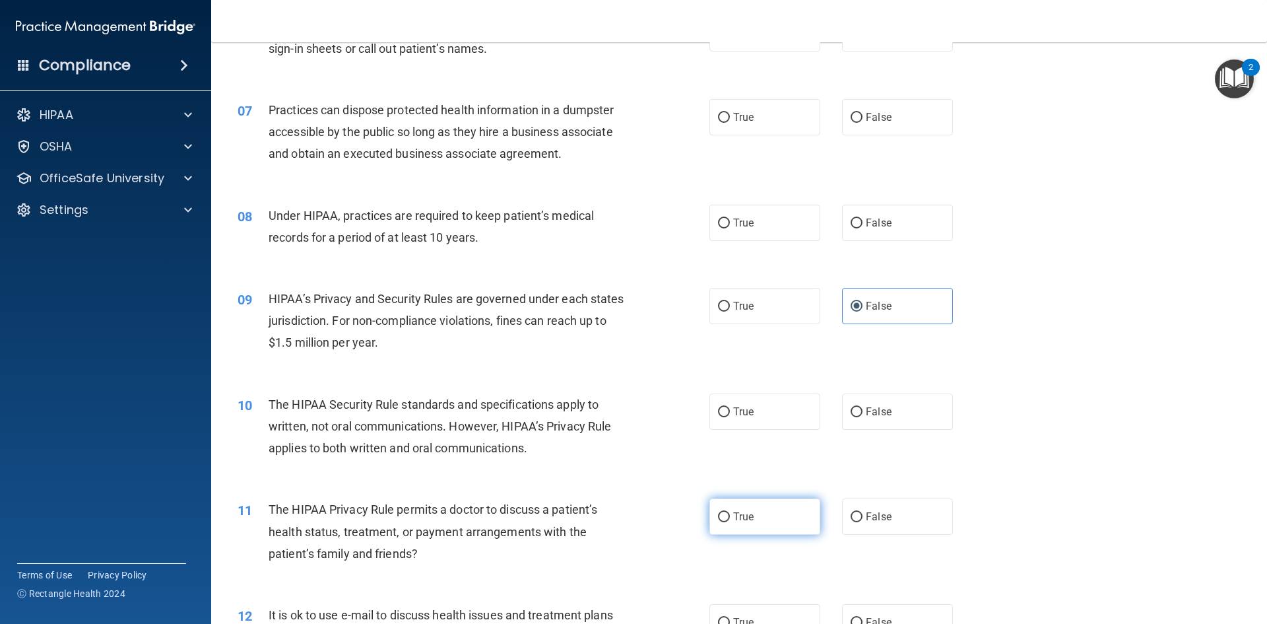
click at [718, 518] on input "True" at bounding box center [724, 517] width 12 height 10
radio input "true"
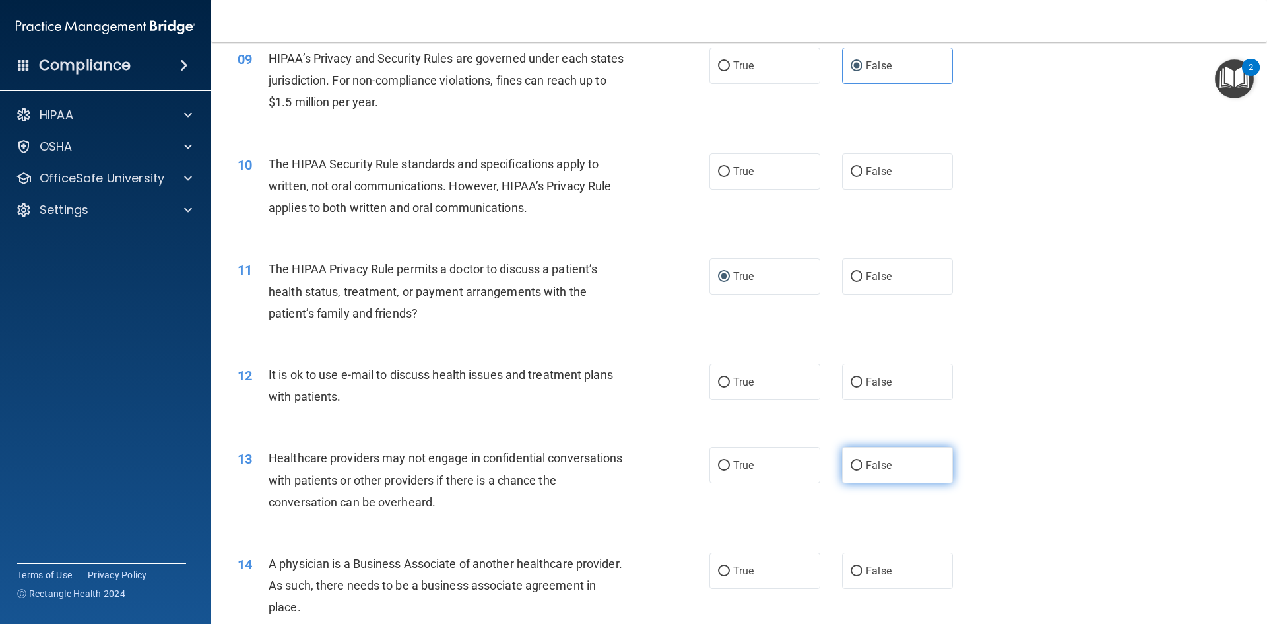
scroll to position [858, 0]
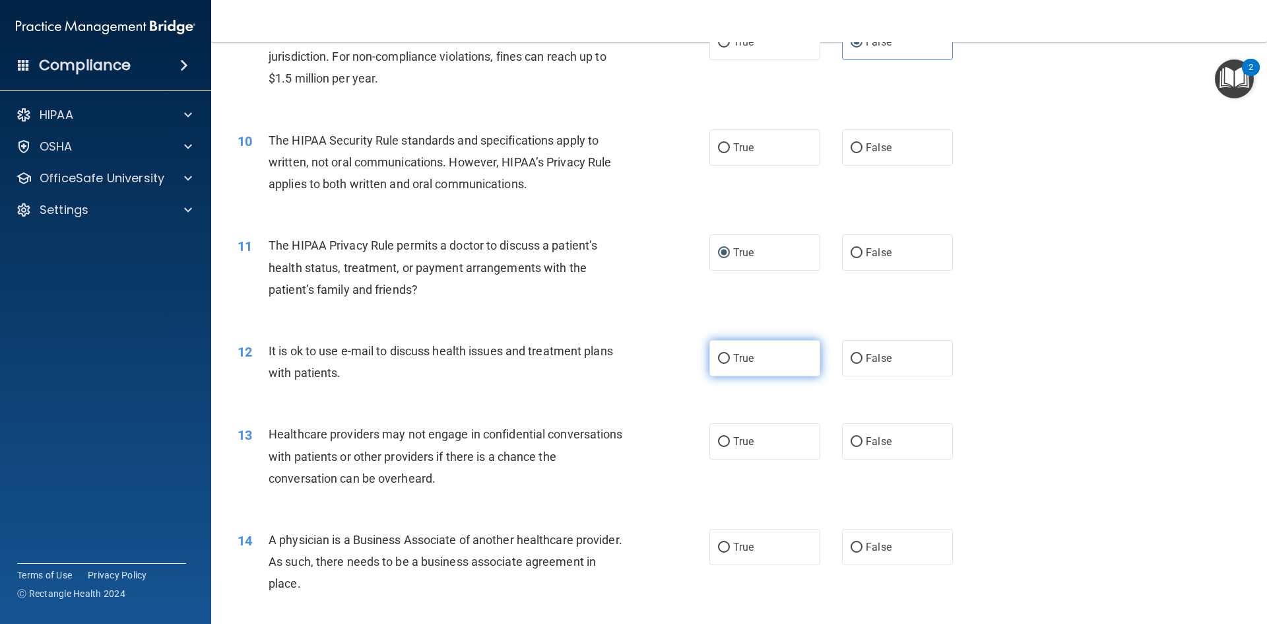
click at [719, 357] on input "True" at bounding box center [724, 359] width 12 height 10
radio input "true"
click at [855, 438] on input "False" at bounding box center [857, 442] width 12 height 10
radio input "true"
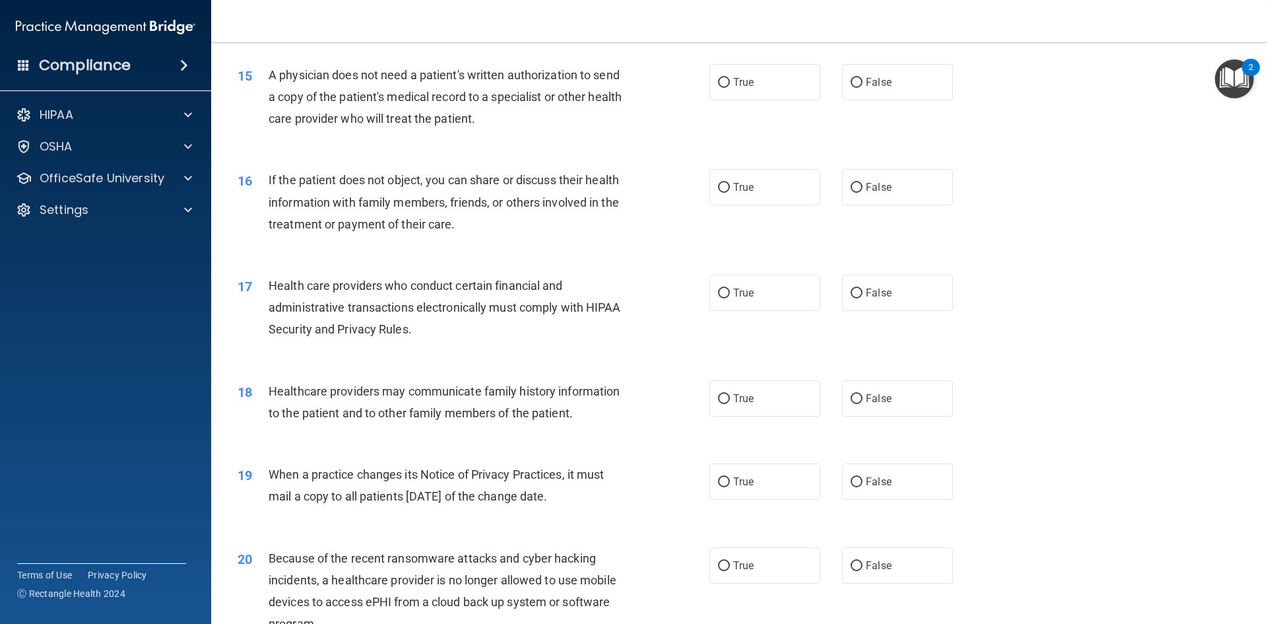
scroll to position [1452, 0]
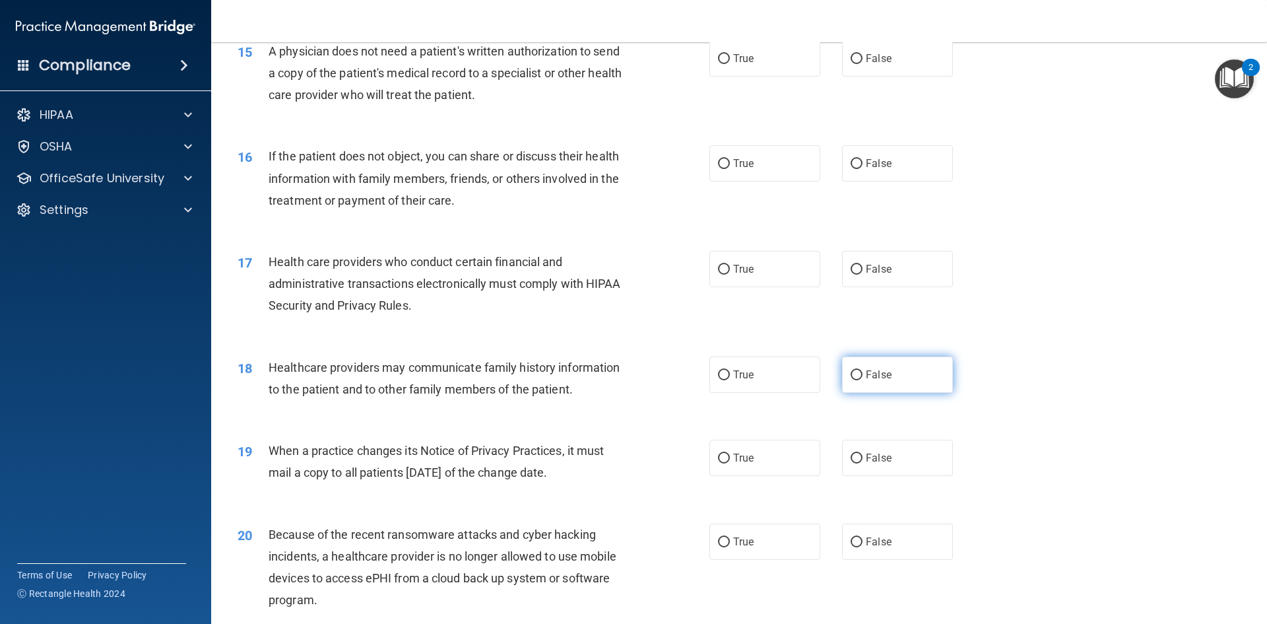
click at [858, 372] on label "False" at bounding box center [897, 374] width 111 height 36
click at [858, 372] on input "False" at bounding box center [857, 375] width 12 height 10
radio input "true"
click at [851, 465] on label "False" at bounding box center [897, 458] width 111 height 36
click at [851, 463] on input "False" at bounding box center [857, 458] width 12 height 10
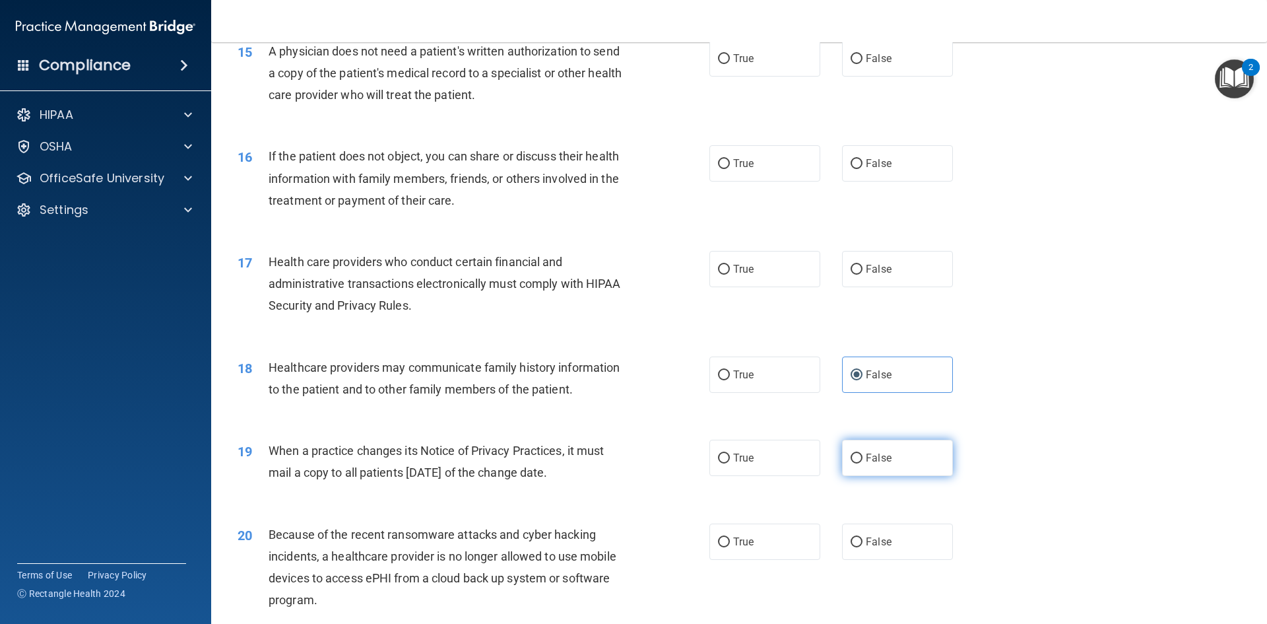
radio input "true"
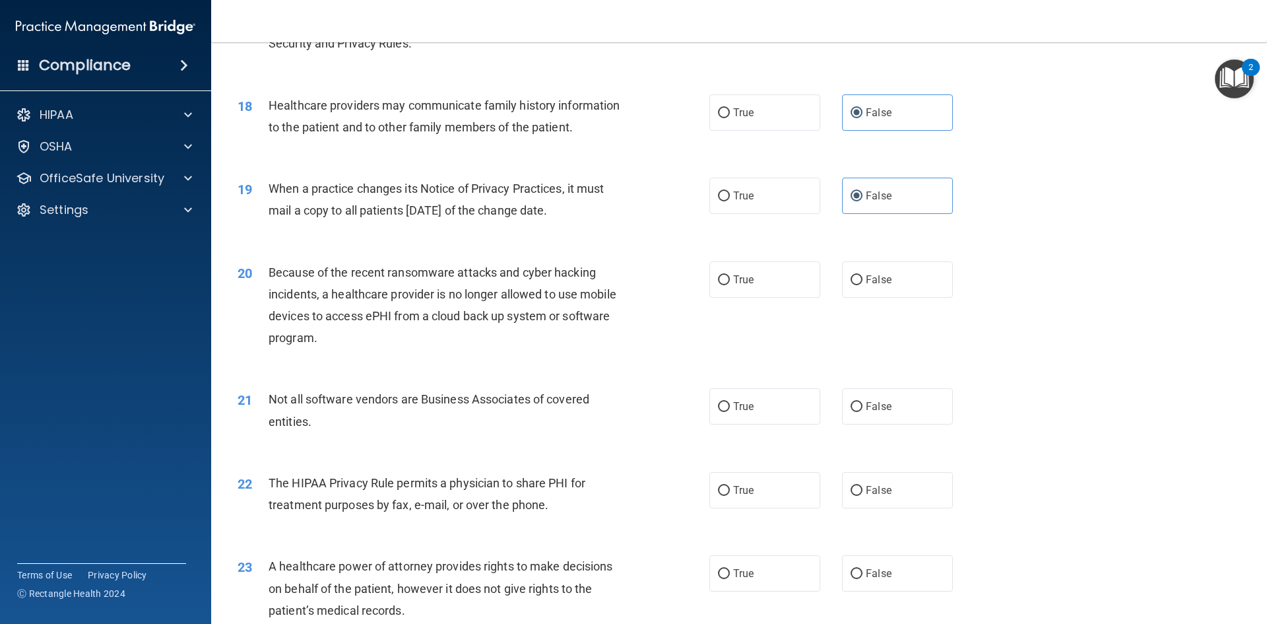
scroll to position [1716, 0]
click at [851, 277] on input "False" at bounding box center [857, 278] width 12 height 10
radio input "true"
click at [718, 404] on input "True" at bounding box center [724, 405] width 12 height 10
radio input "true"
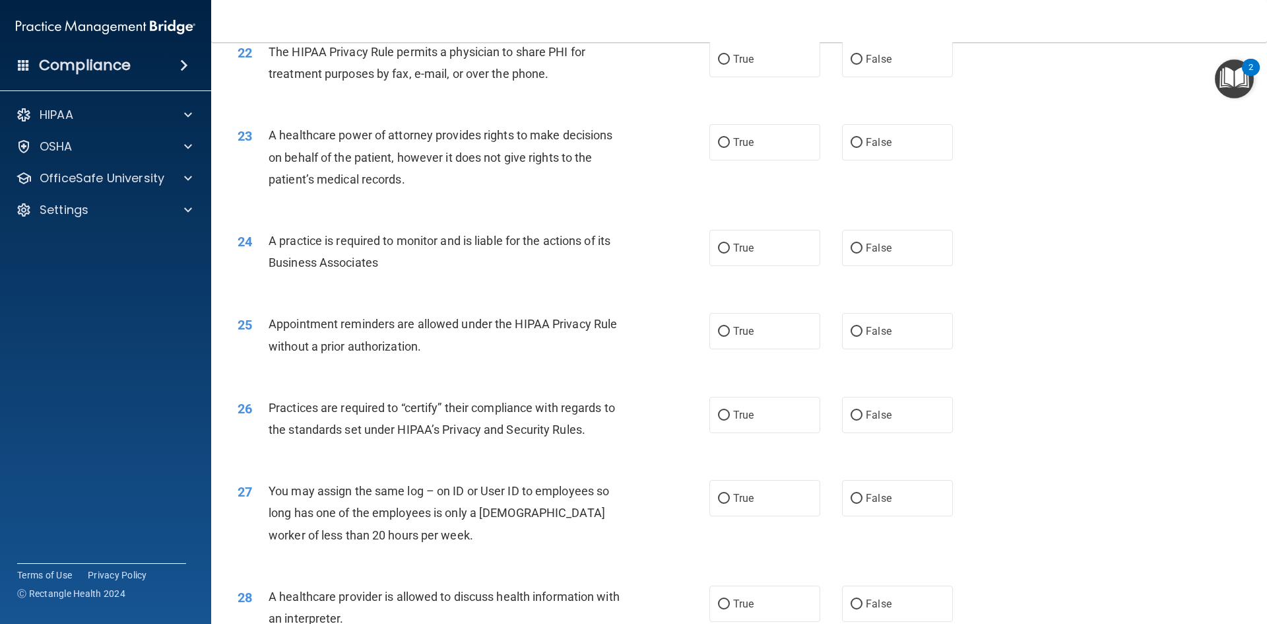
scroll to position [2178, 0]
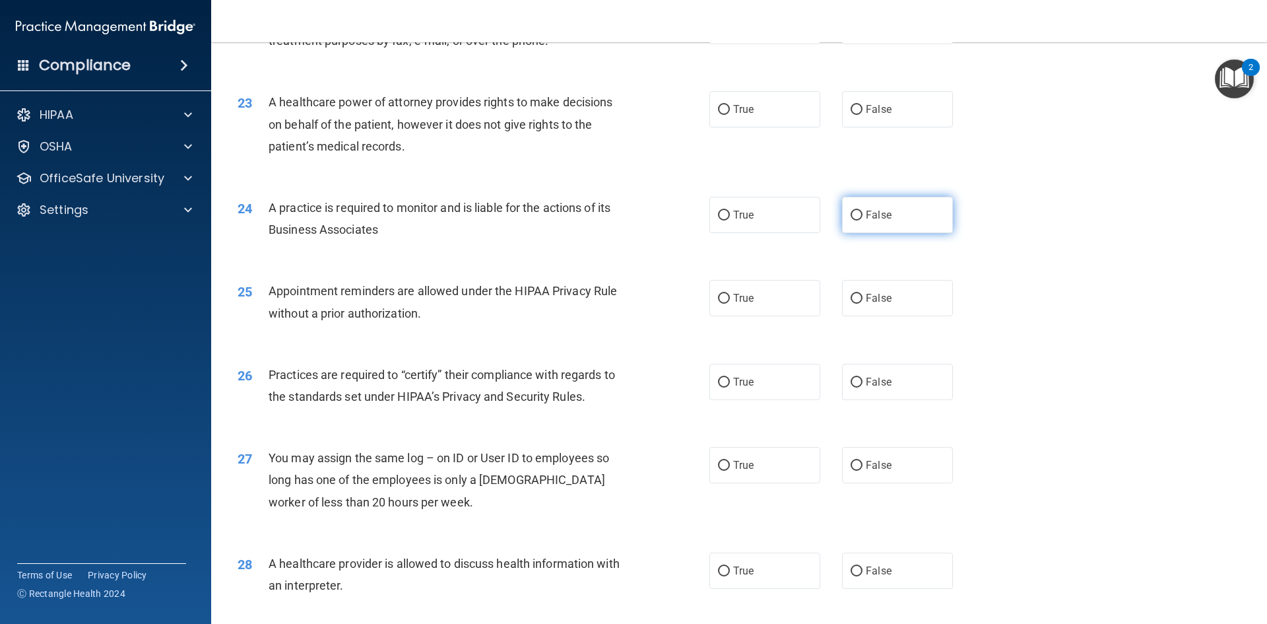
click at [853, 212] on input "False" at bounding box center [857, 216] width 12 height 10
radio input "true"
click at [853, 383] on input "False" at bounding box center [857, 382] width 12 height 10
radio input "true"
click at [719, 567] on input "True" at bounding box center [724, 571] width 12 height 10
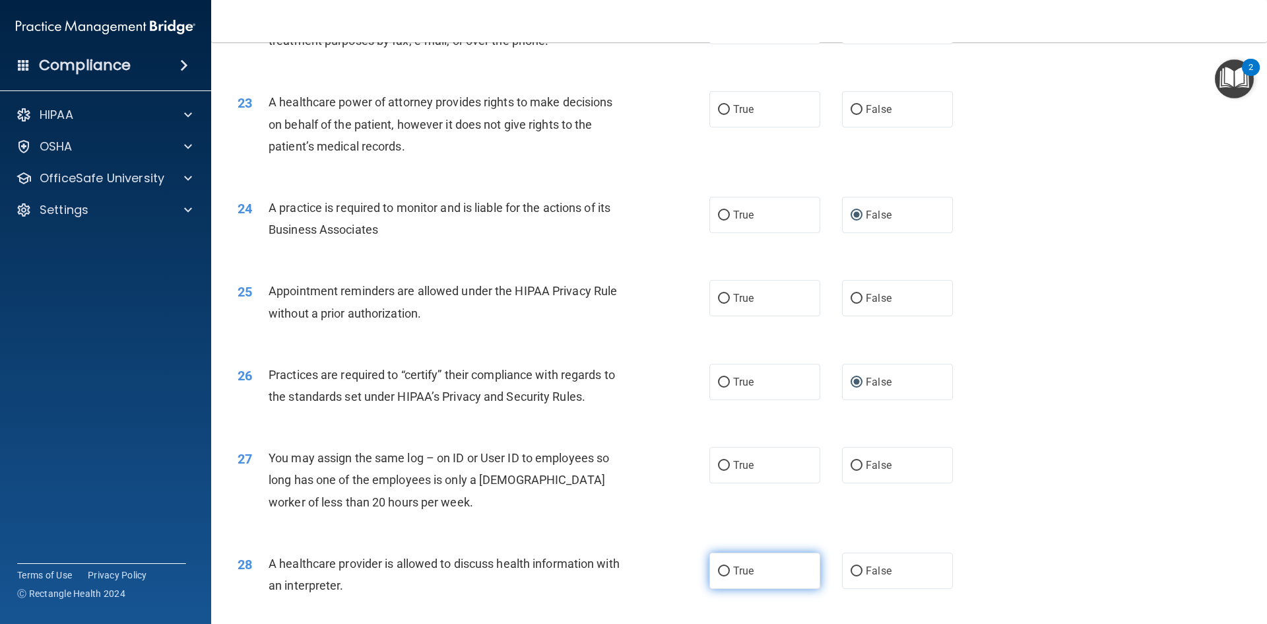
radio input "true"
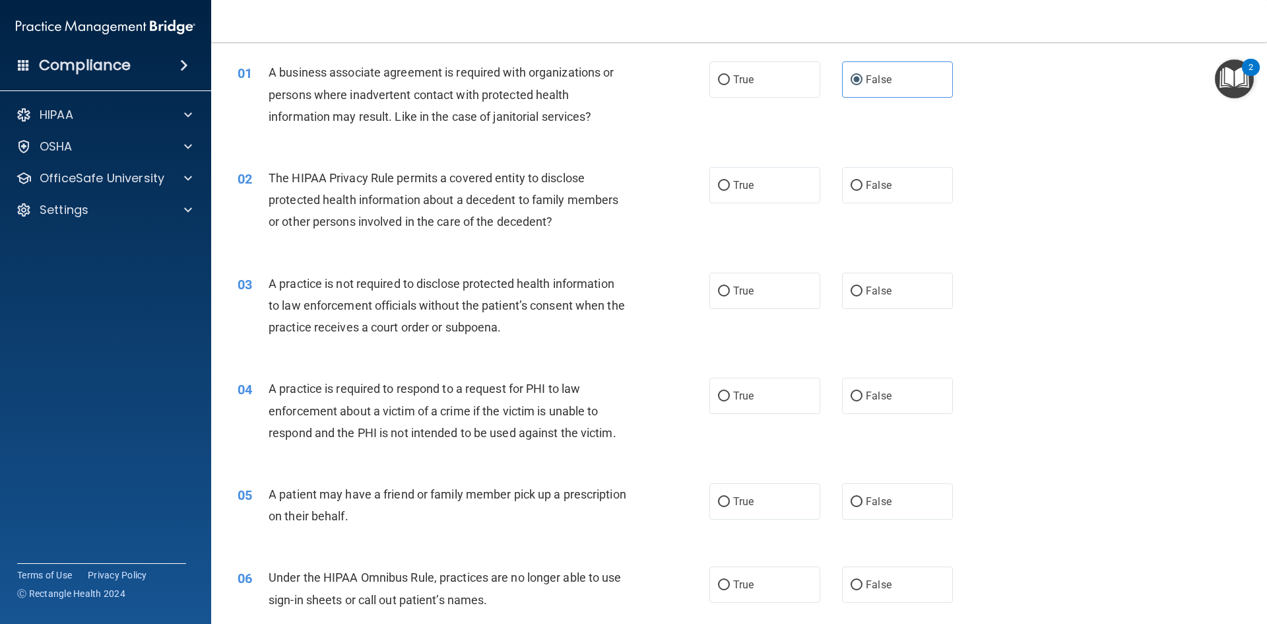
scroll to position [66, 0]
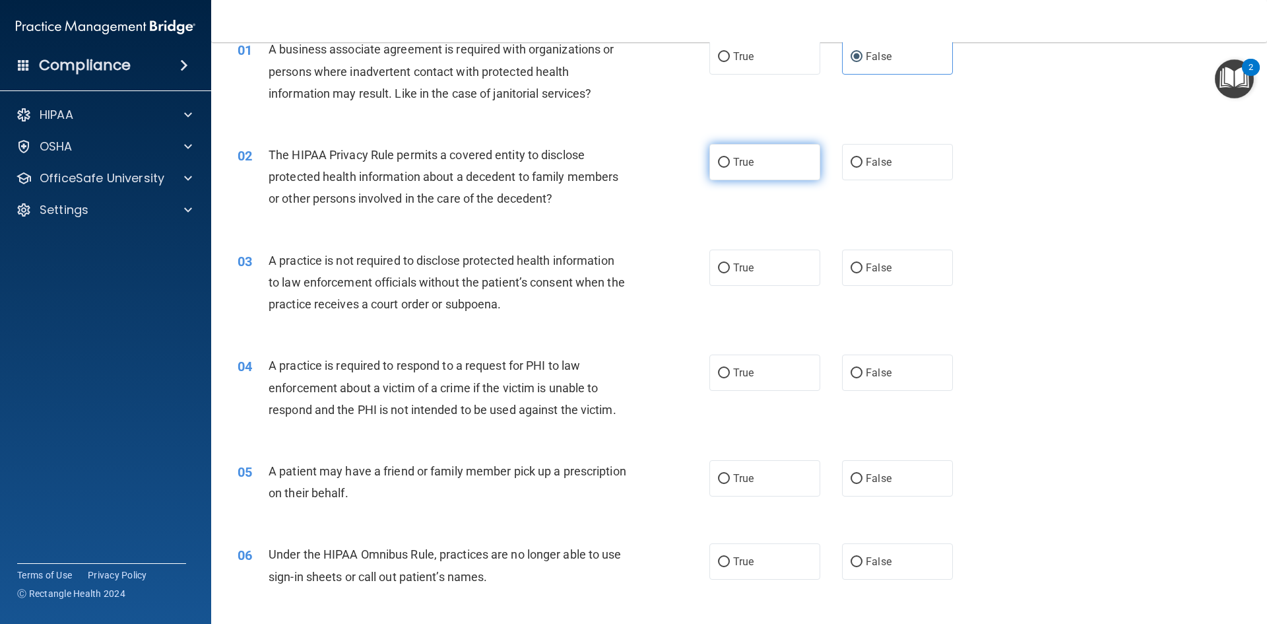
click at [718, 160] on input "True" at bounding box center [724, 163] width 12 height 10
radio input "true"
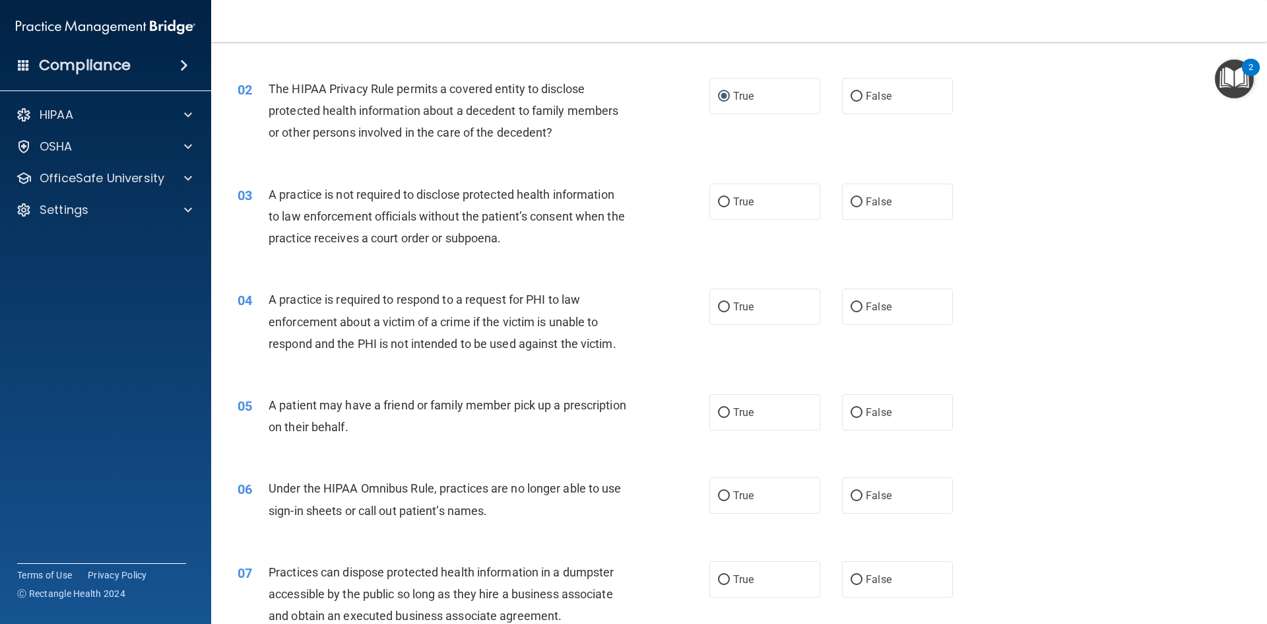
scroll to position [198, 0]
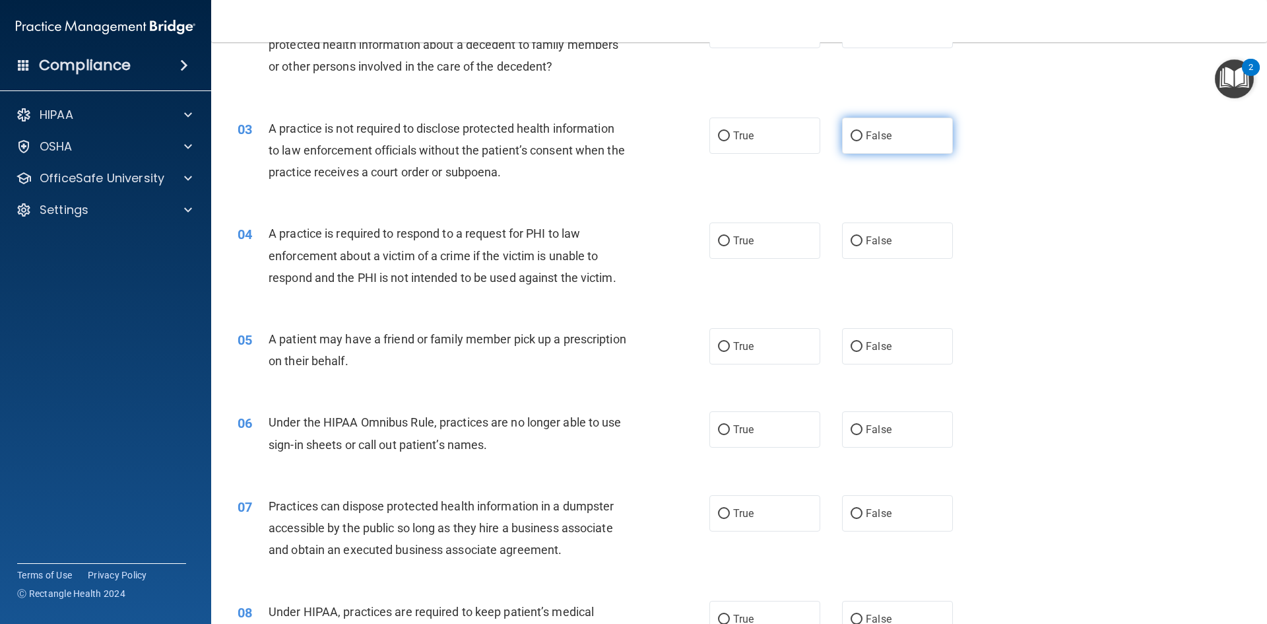
click at [851, 135] on input "False" at bounding box center [857, 136] width 12 height 10
radio input "true"
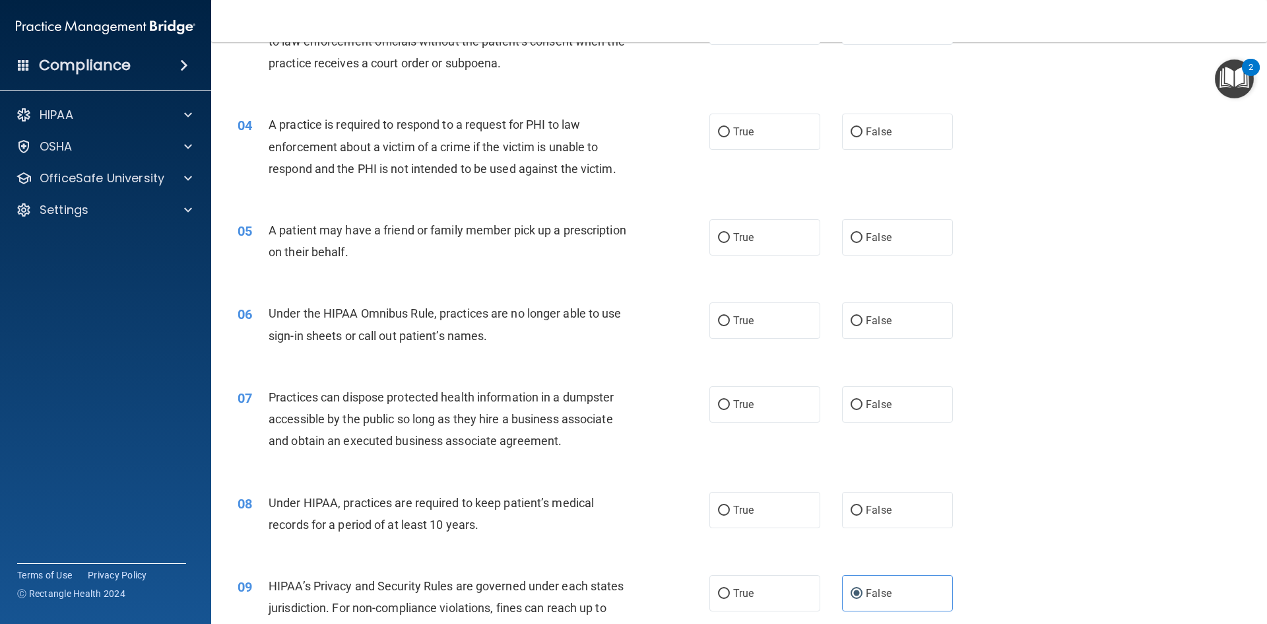
scroll to position [330, 0]
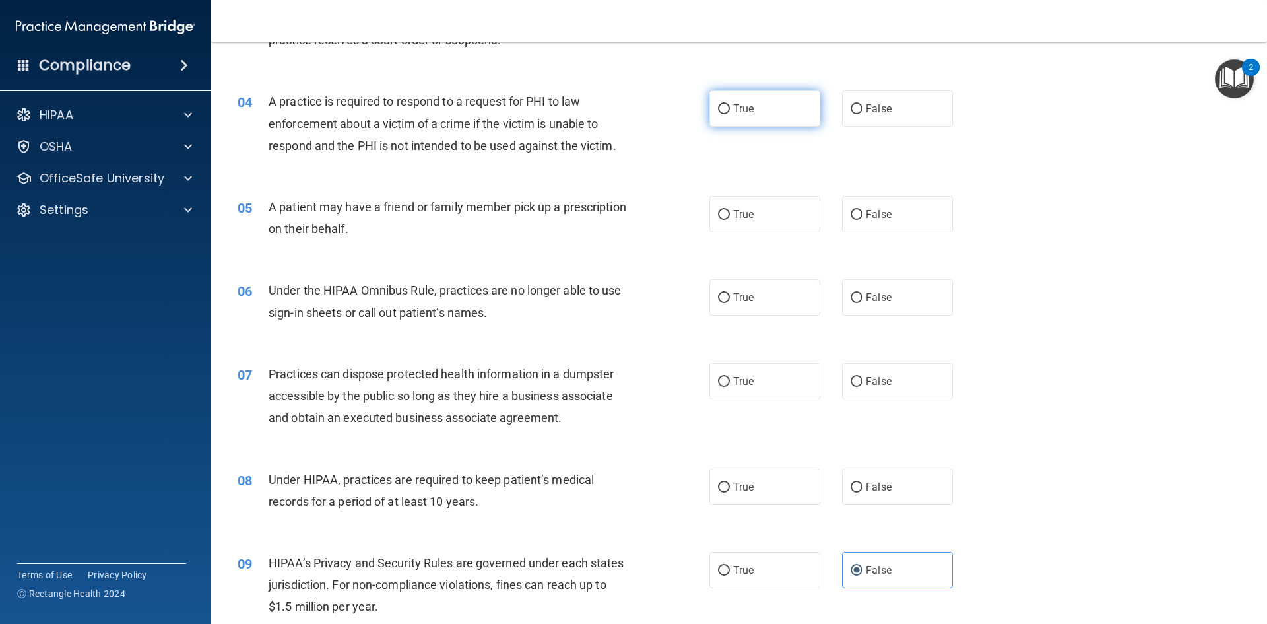
click at [723, 105] on input "True" at bounding box center [724, 109] width 12 height 10
radio input "true"
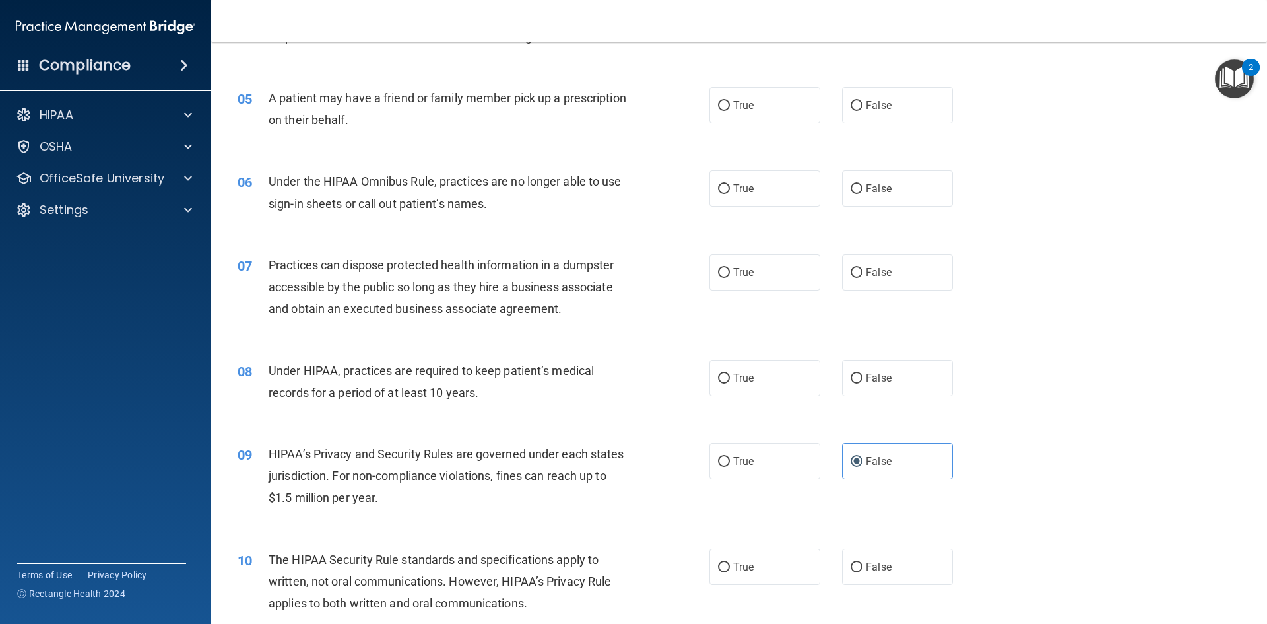
scroll to position [462, 0]
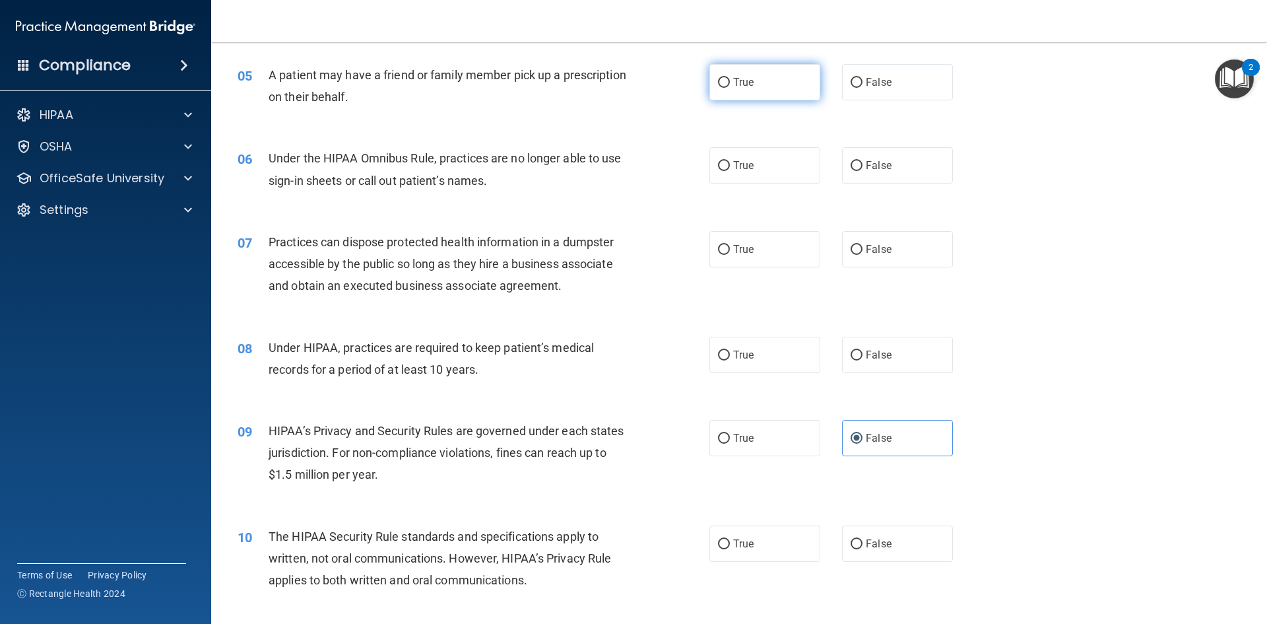
click at [722, 81] on input "True" at bounding box center [724, 83] width 12 height 10
radio input "true"
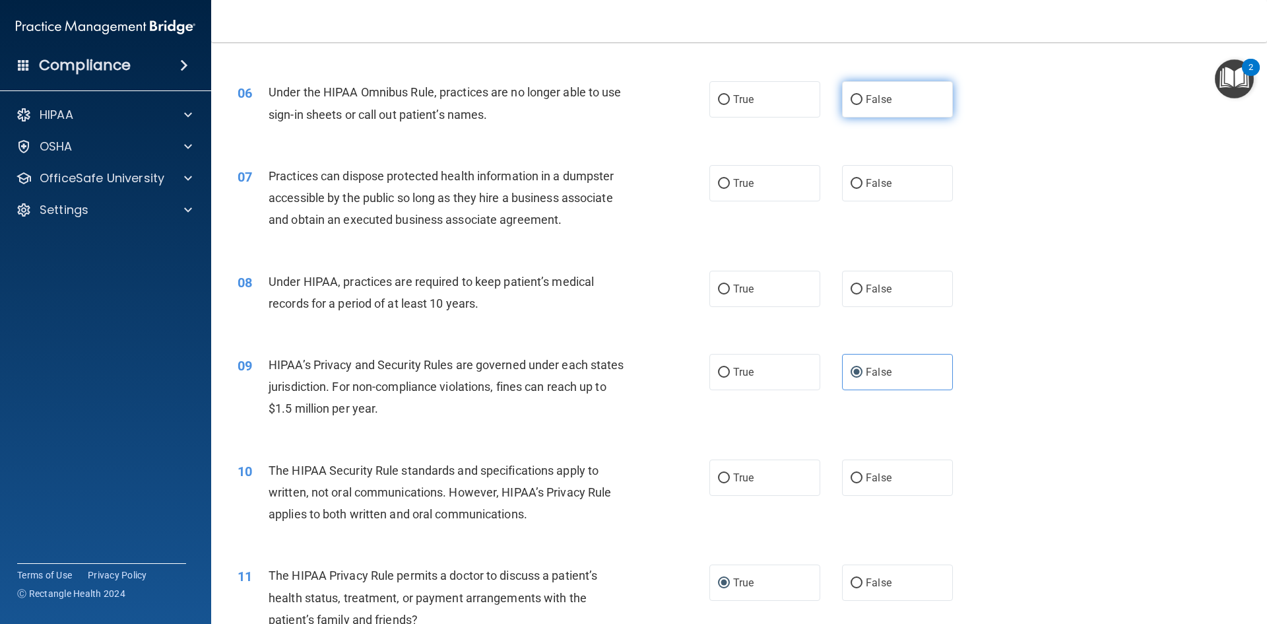
click at [851, 98] on input "False" at bounding box center [857, 100] width 12 height 10
radio input "true"
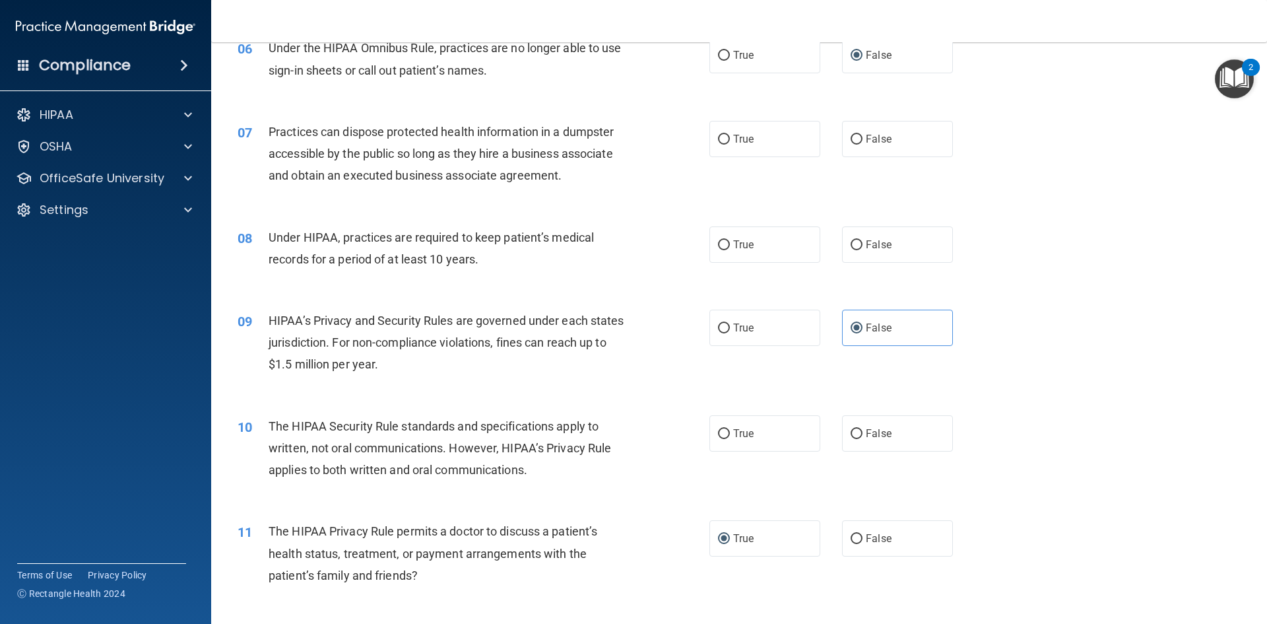
scroll to position [594, 0]
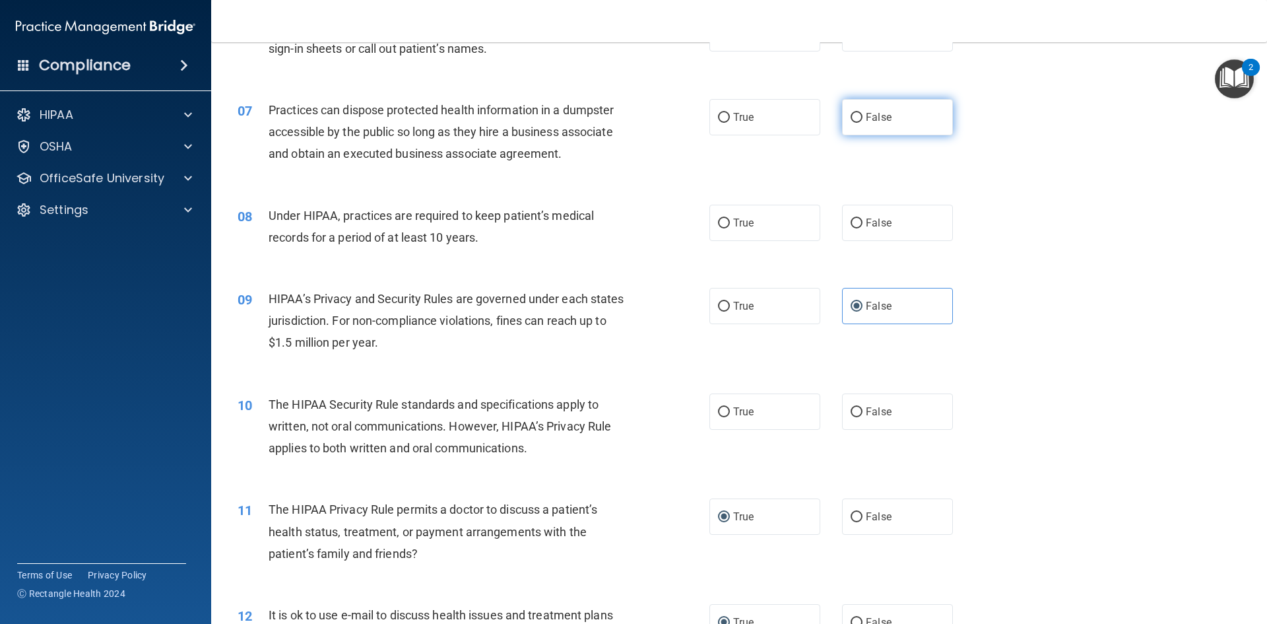
click at [852, 115] on input "False" at bounding box center [857, 118] width 12 height 10
radio input "true"
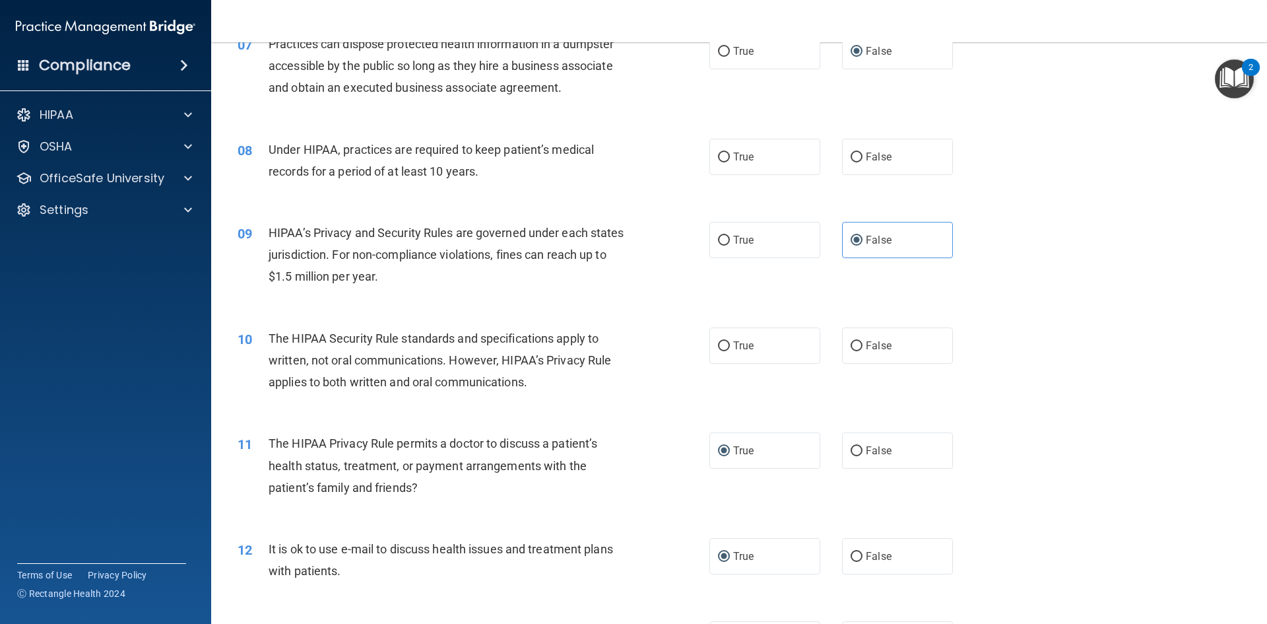
scroll to position [726, 0]
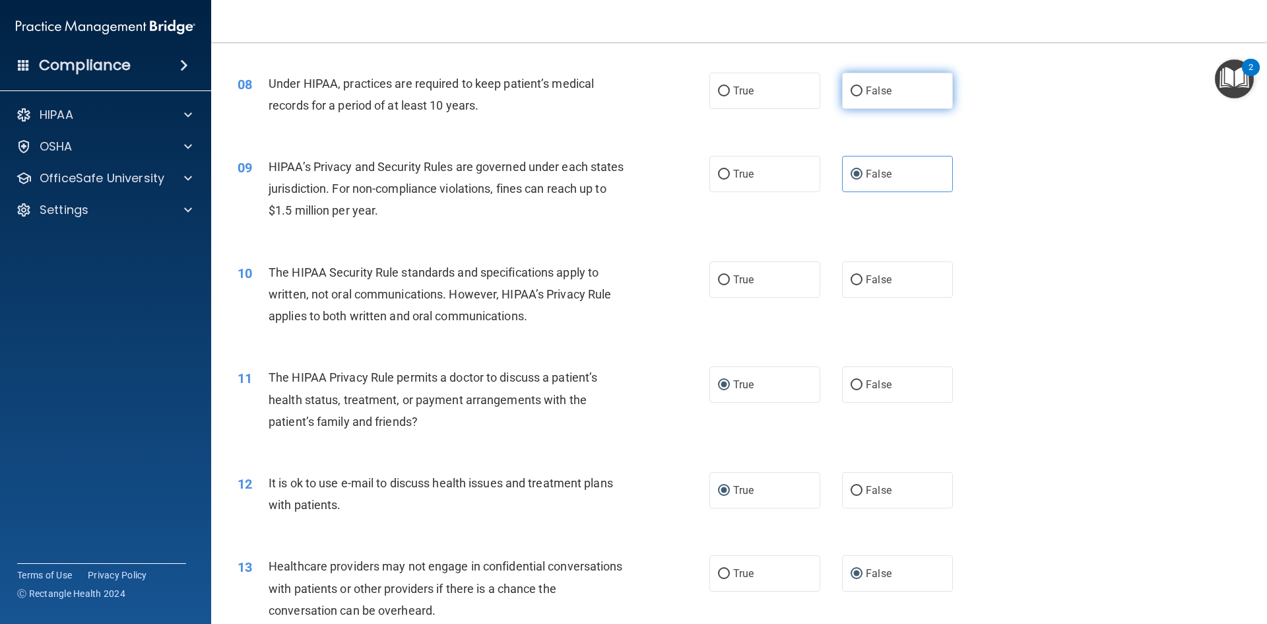
click at [851, 88] on input "False" at bounding box center [857, 91] width 12 height 10
radio input "true"
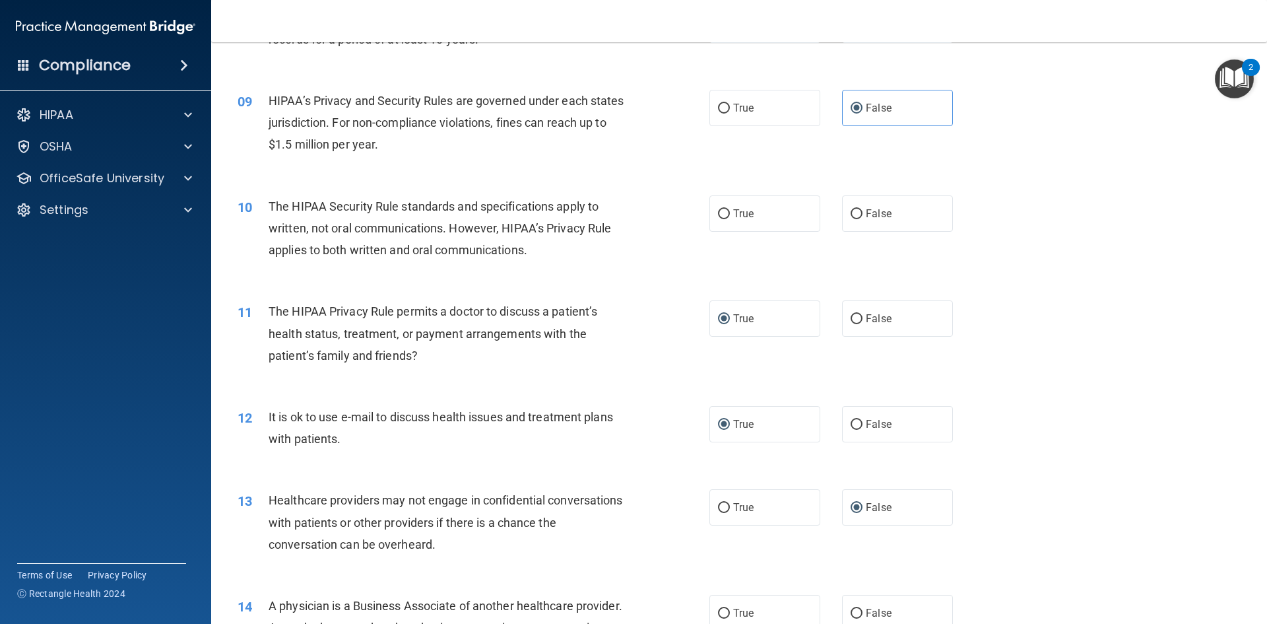
scroll to position [858, 0]
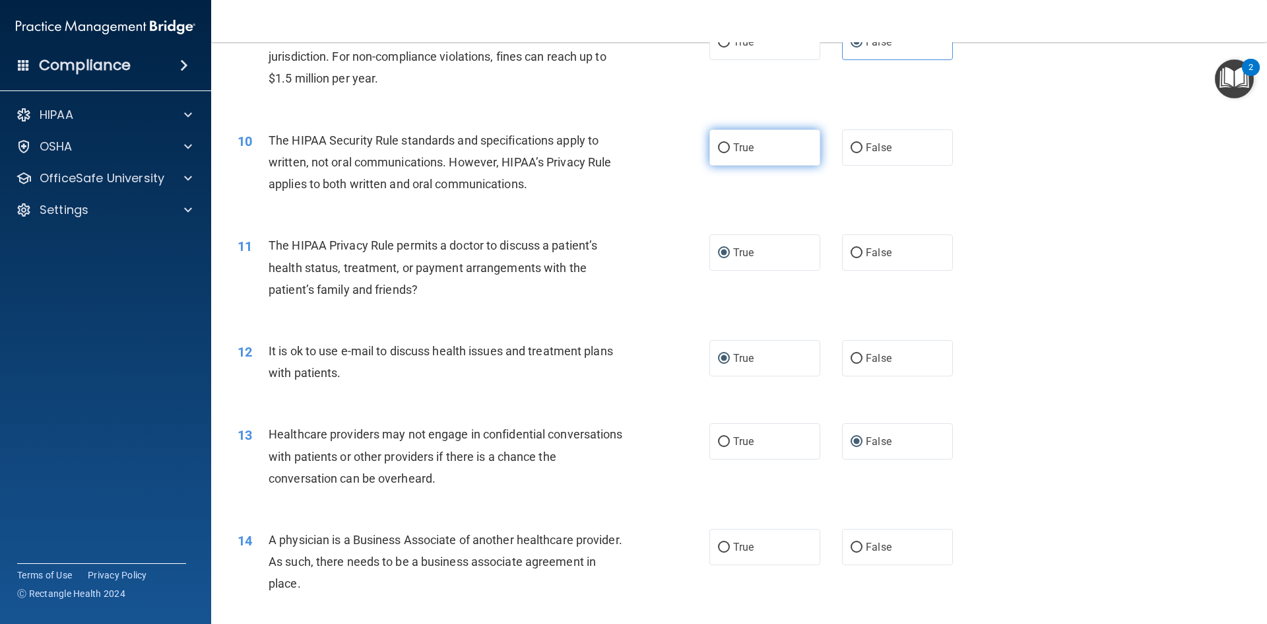
click at [718, 149] on input "True" at bounding box center [724, 148] width 12 height 10
radio input "true"
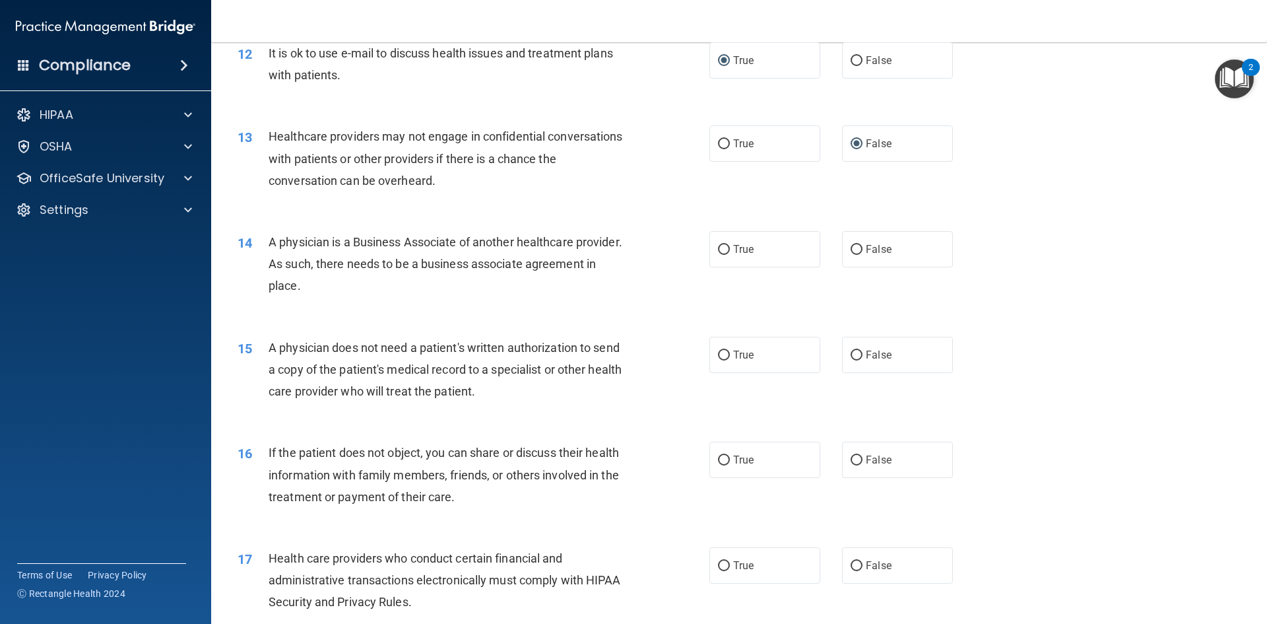
scroll to position [1188, 0]
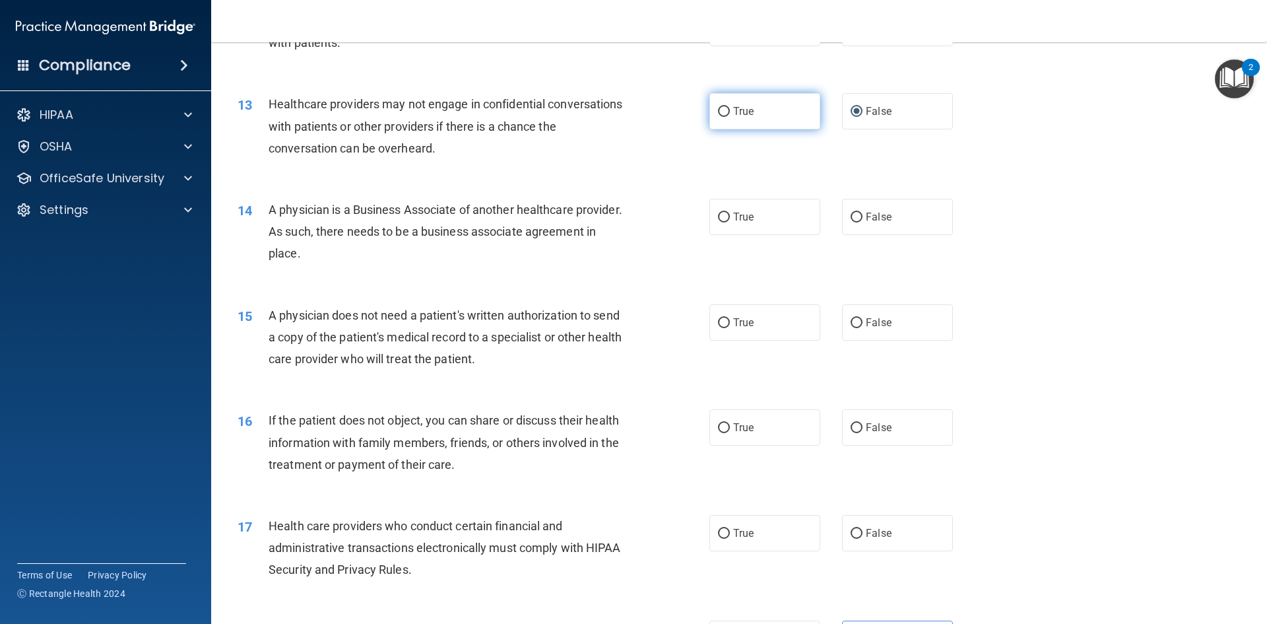
click at [723, 112] on input "True" at bounding box center [724, 112] width 12 height 10
radio input "true"
radio input "false"
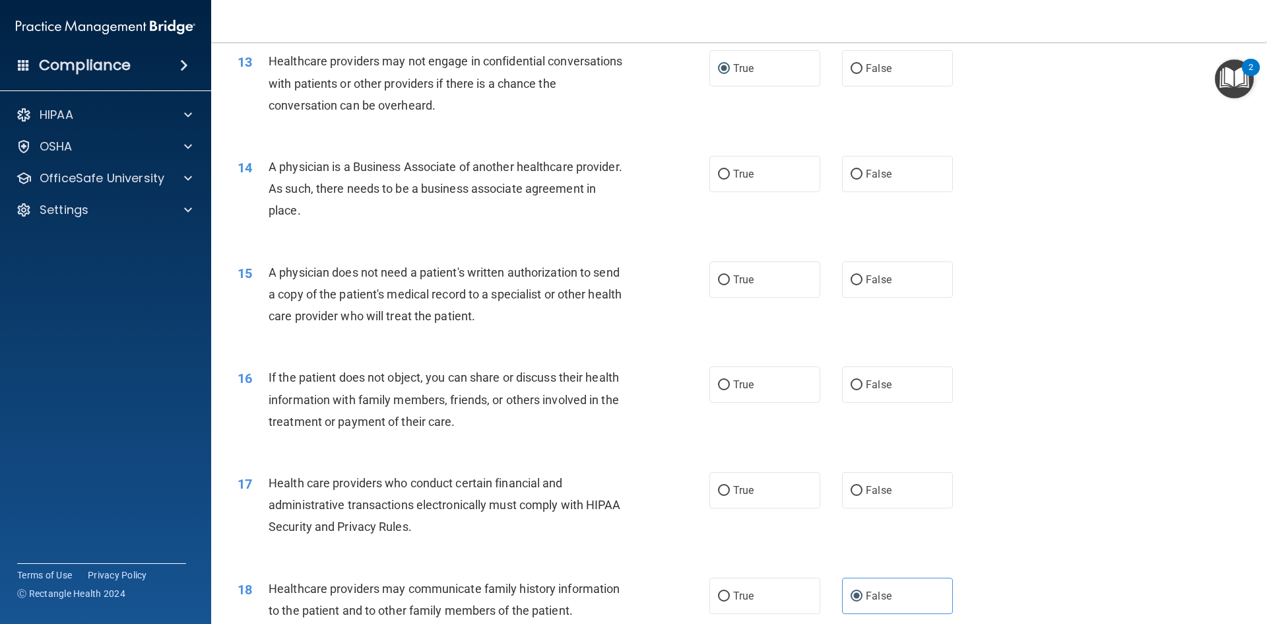
scroll to position [1254, 0]
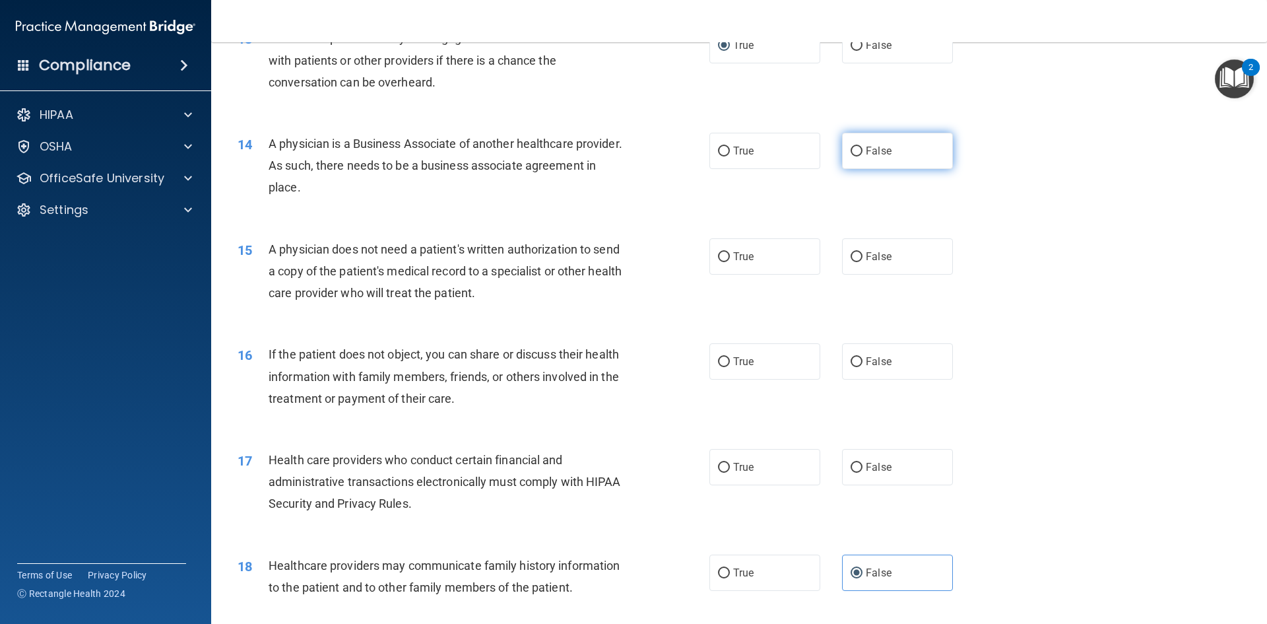
click at [851, 149] on input "False" at bounding box center [857, 152] width 12 height 10
radio input "true"
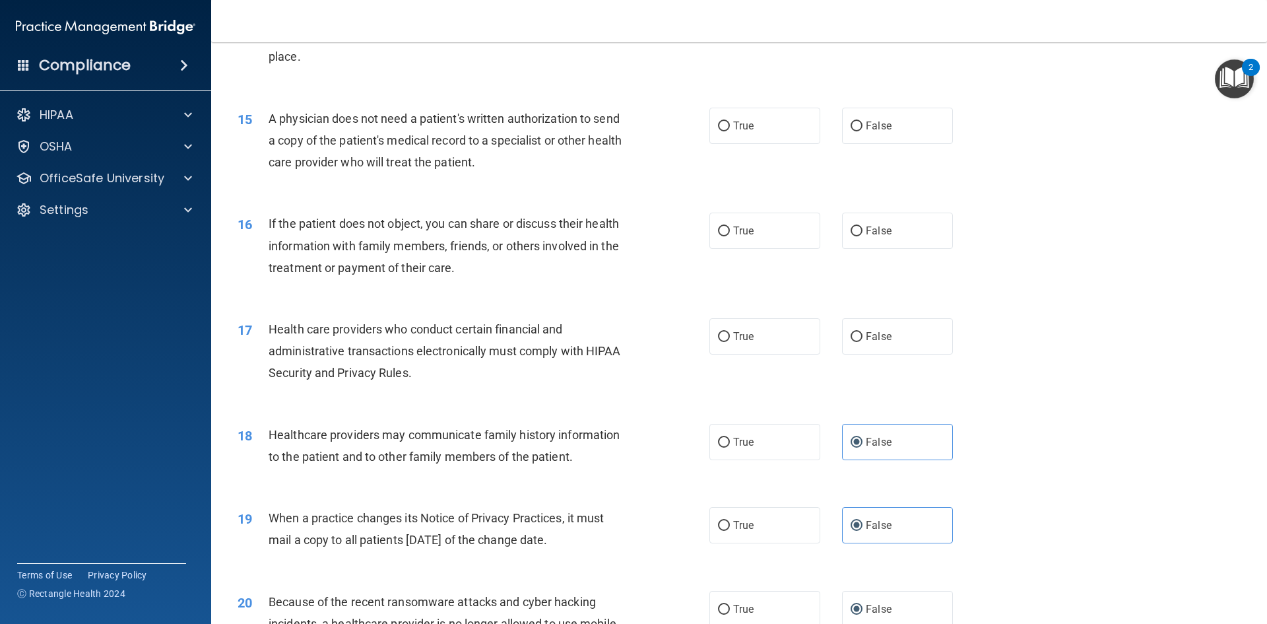
scroll to position [1386, 0]
click at [720, 121] on input "True" at bounding box center [724, 125] width 12 height 10
radio input "true"
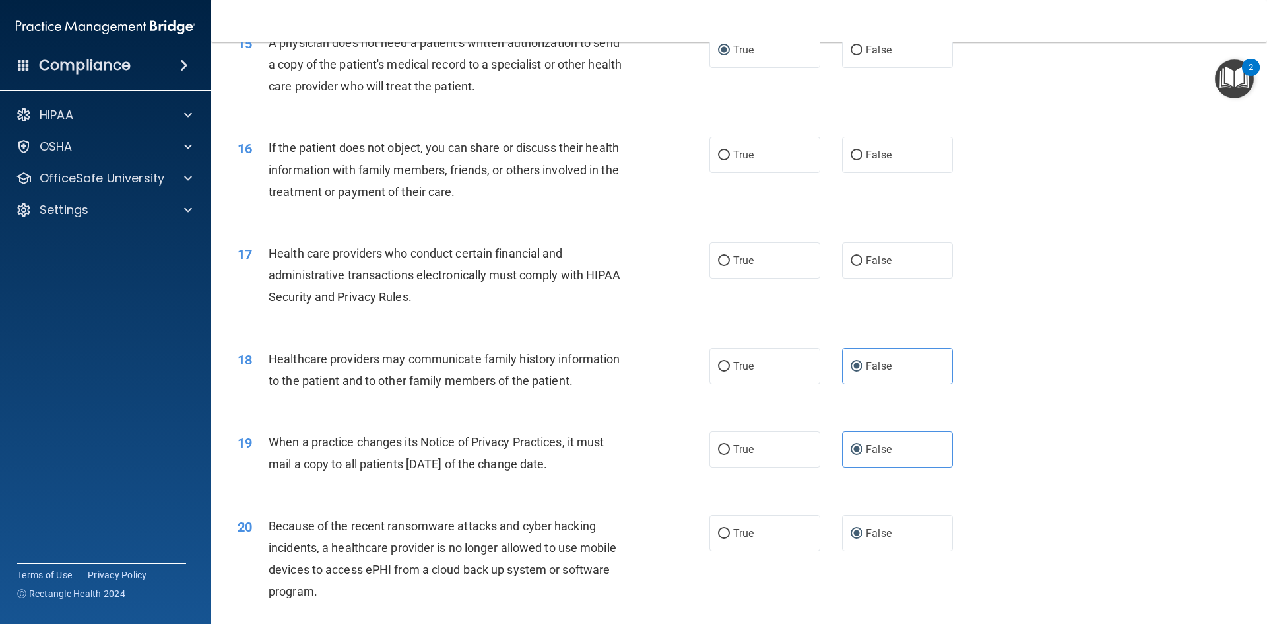
scroll to position [1518, 0]
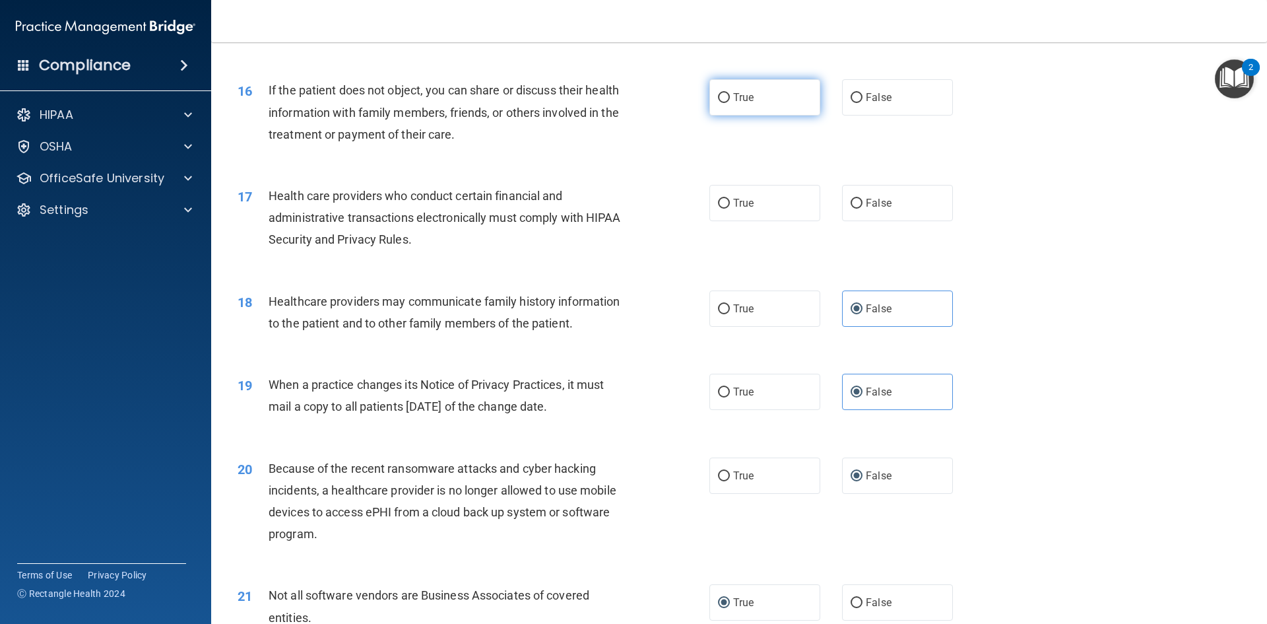
click at [719, 94] on input "True" at bounding box center [724, 98] width 12 height 10
radio input "true"
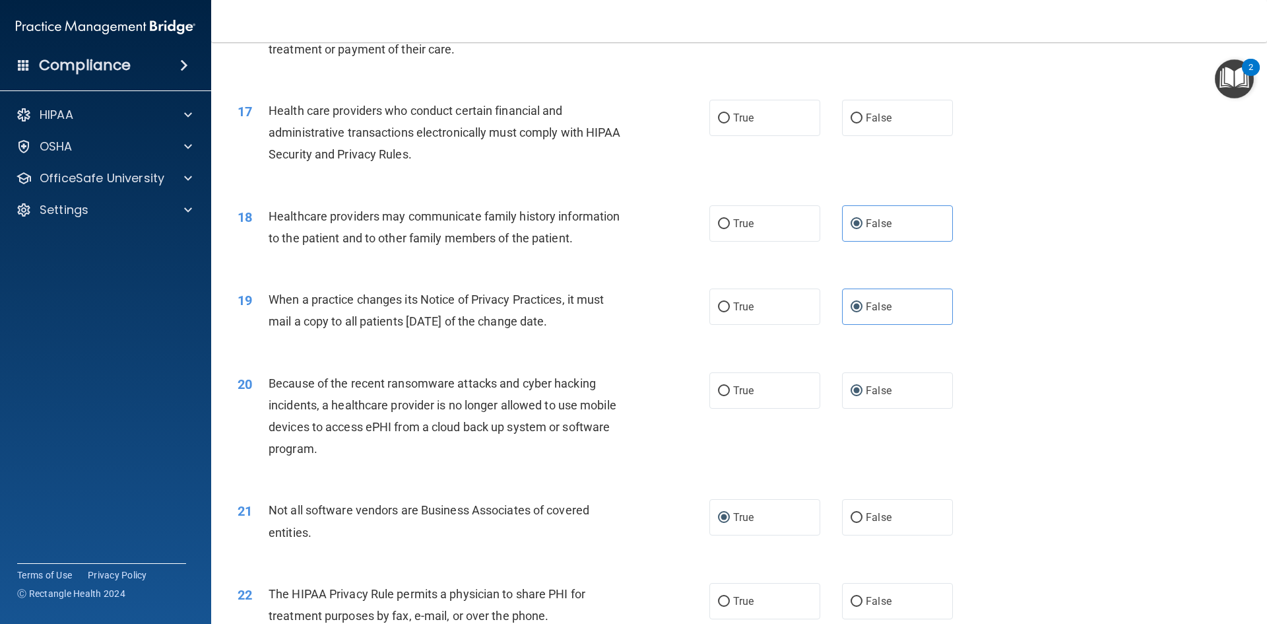
scroll to position [1650, 0]
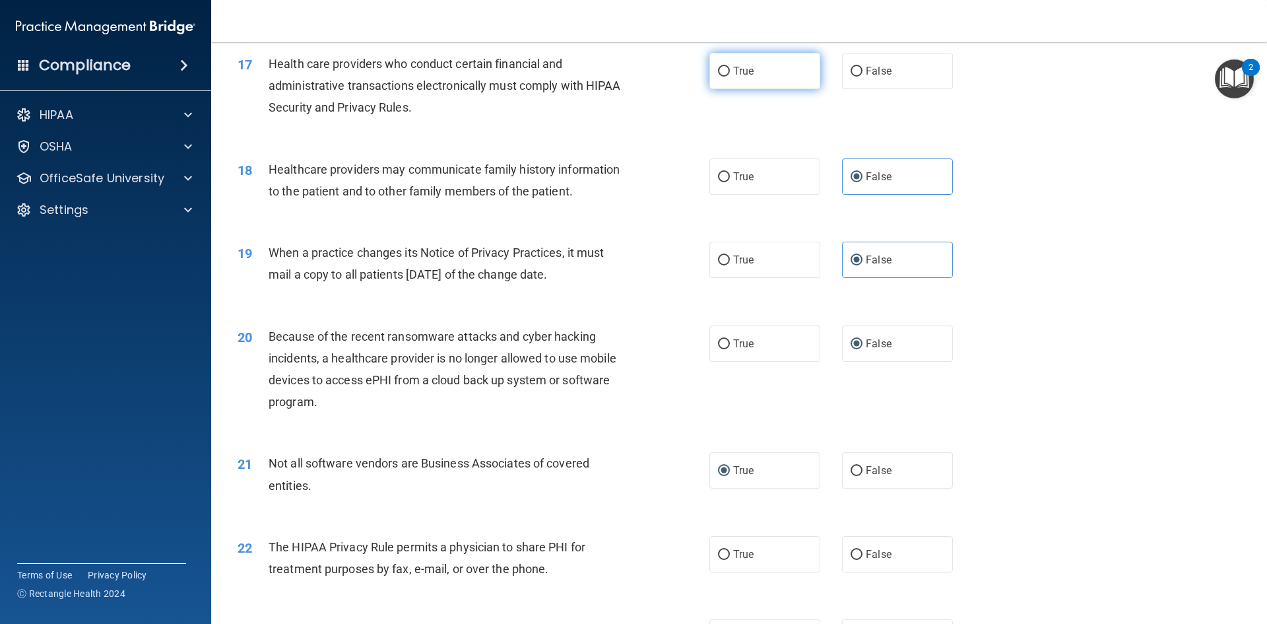
click at [719, 72] on input "True" at bounding box center [724, 72] width 12 height 10
radio input "true"
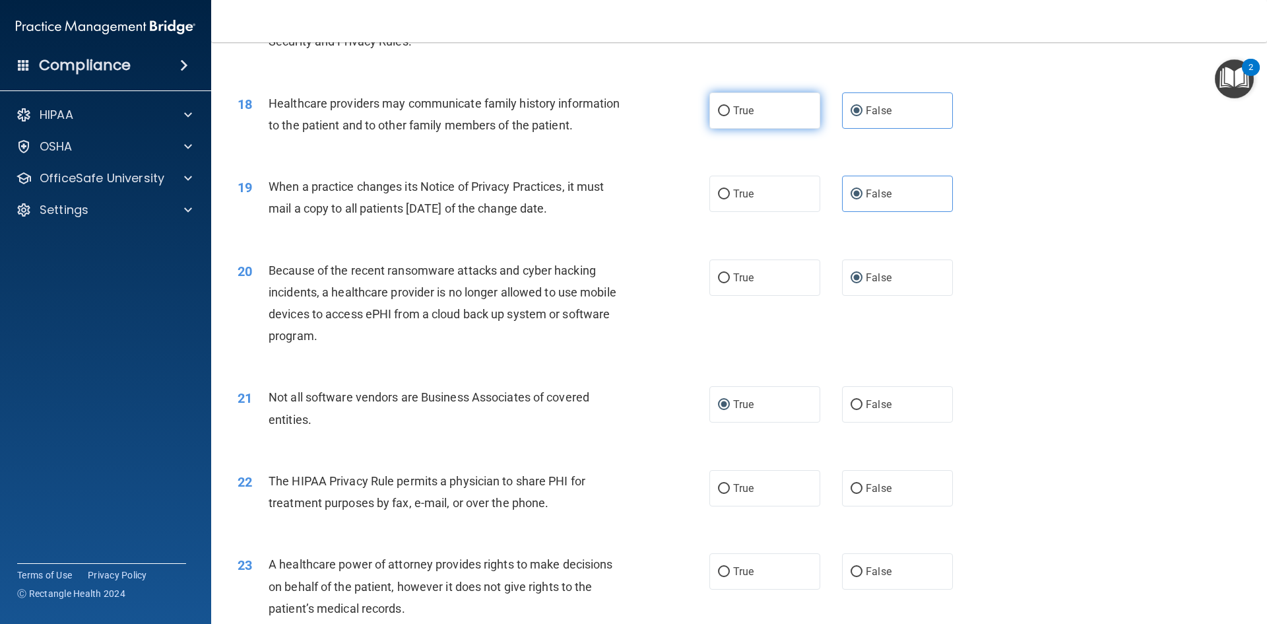
click at [723, 108] on input "True" at bounding box center [724, 111] width 12 height 10
radio input "true"
radio input "false"
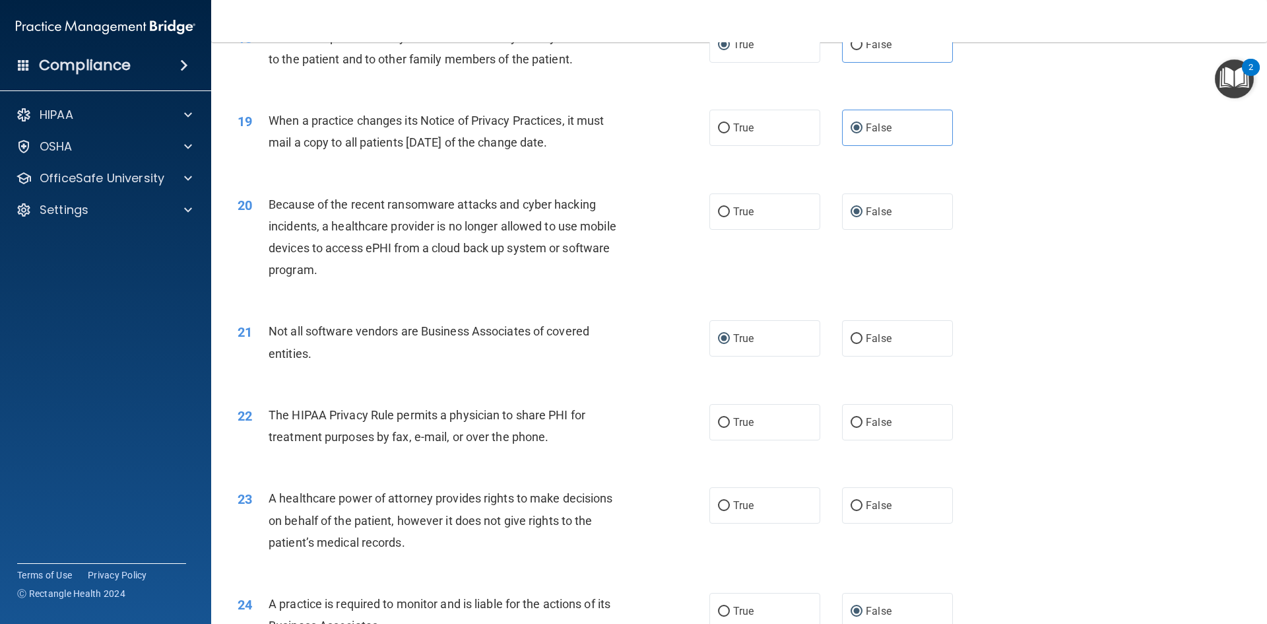
scroll to position [1848, 0]
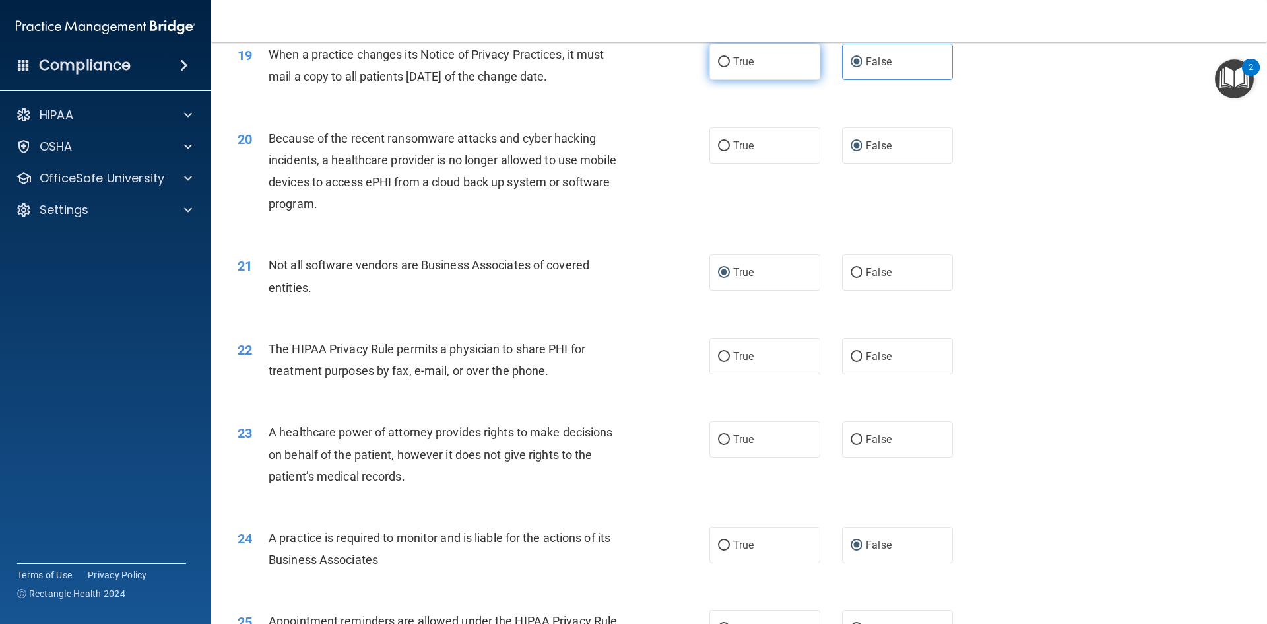
click at [719, 61] on input "True" at bounding box center [724, 62] width 12 height 10
radio input "true"
radio input "false"
click at [718, 143] on input "True" at bounding box center [724, 146] width 12 height 10
radio input "true"
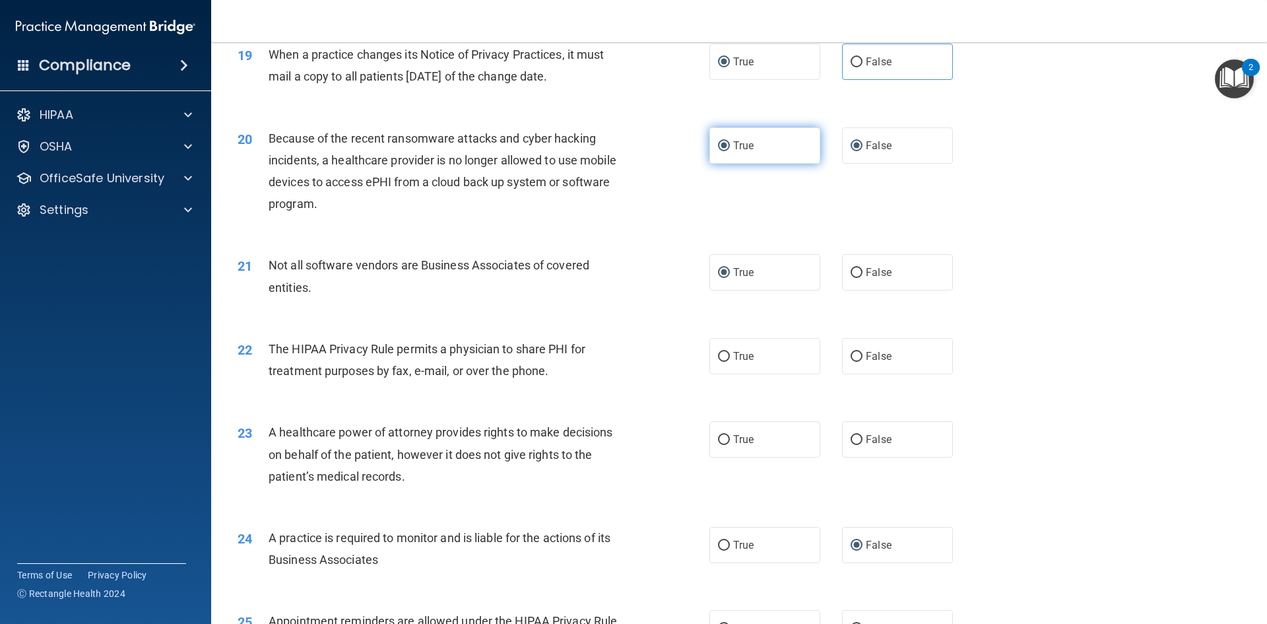
radio input "false"
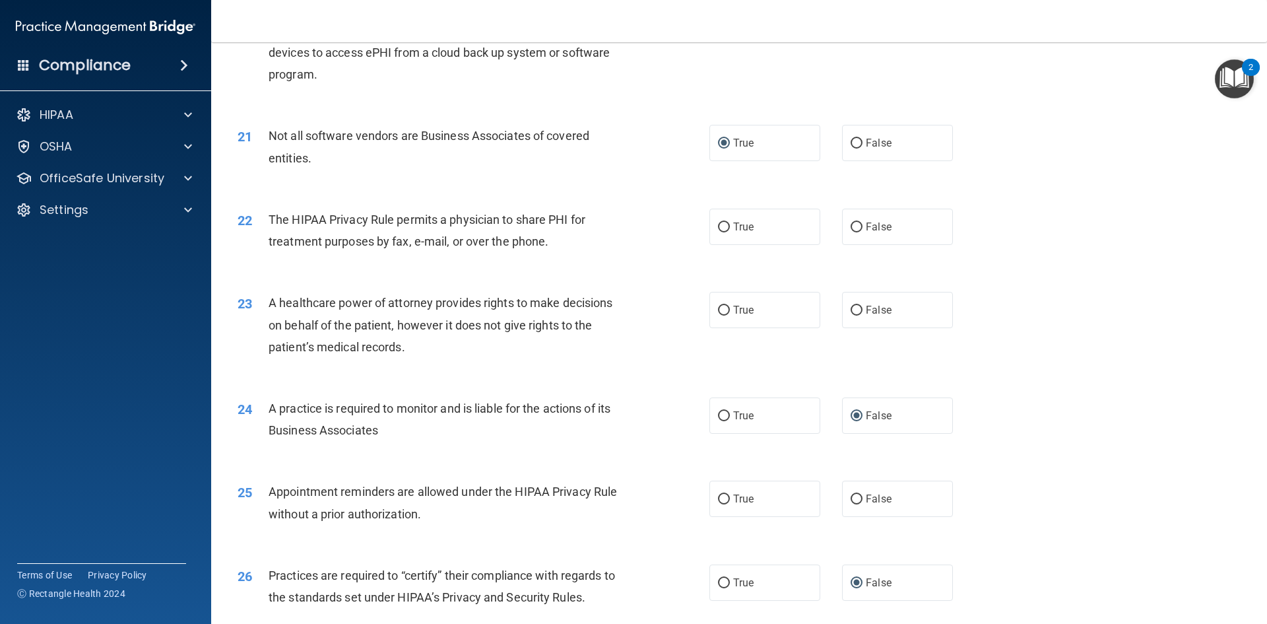
scroll to position [2046, 0]
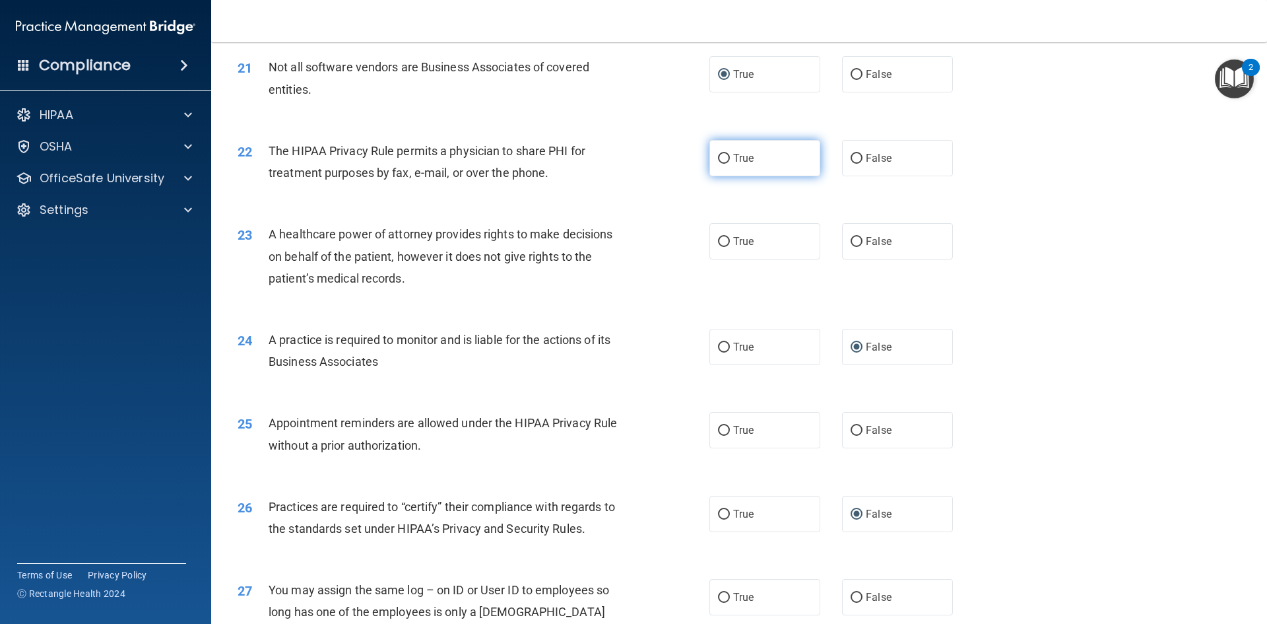
click at [719, 157] on input "True" at bounding box center [724, 159] width 12 height 10
radio input "true"
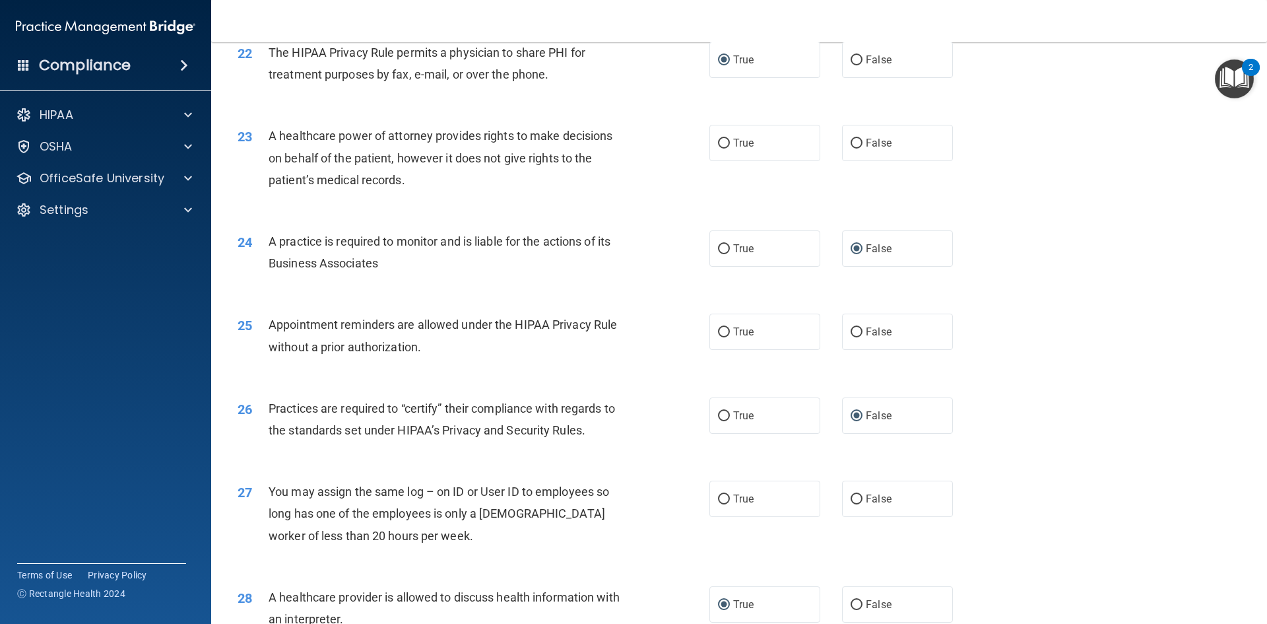
scroll to position [2112, 0]
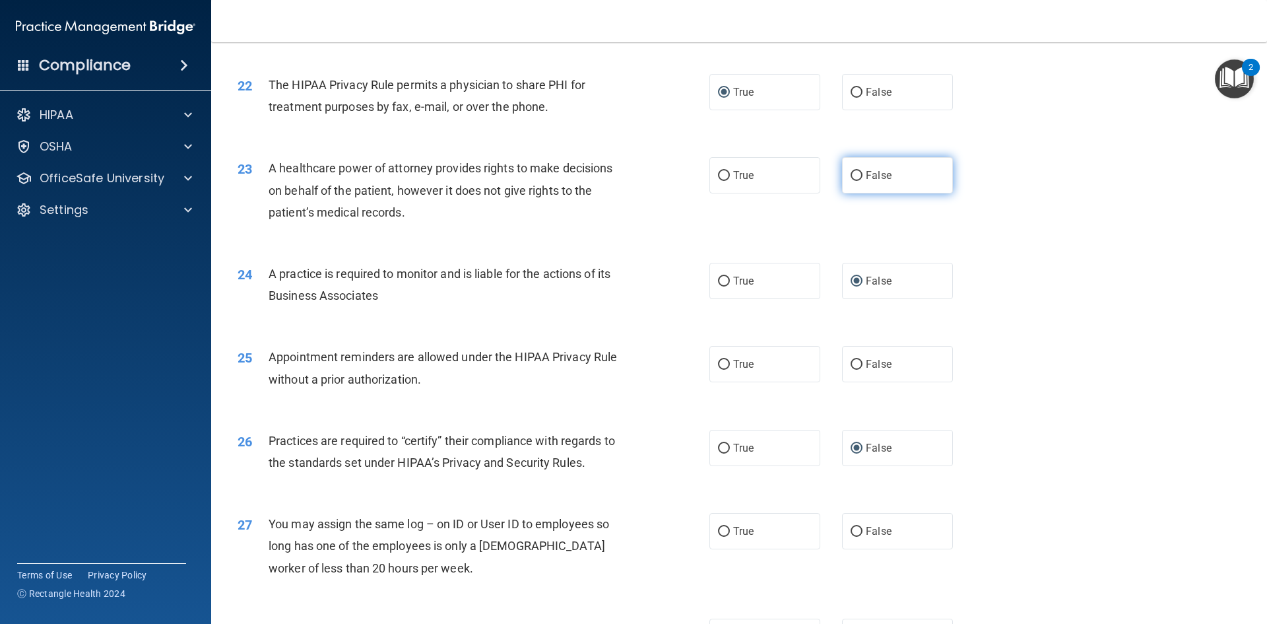
click at [852, 175] on input "False" at bounding box center [857, 176] width 12 height 10
radio input "true"
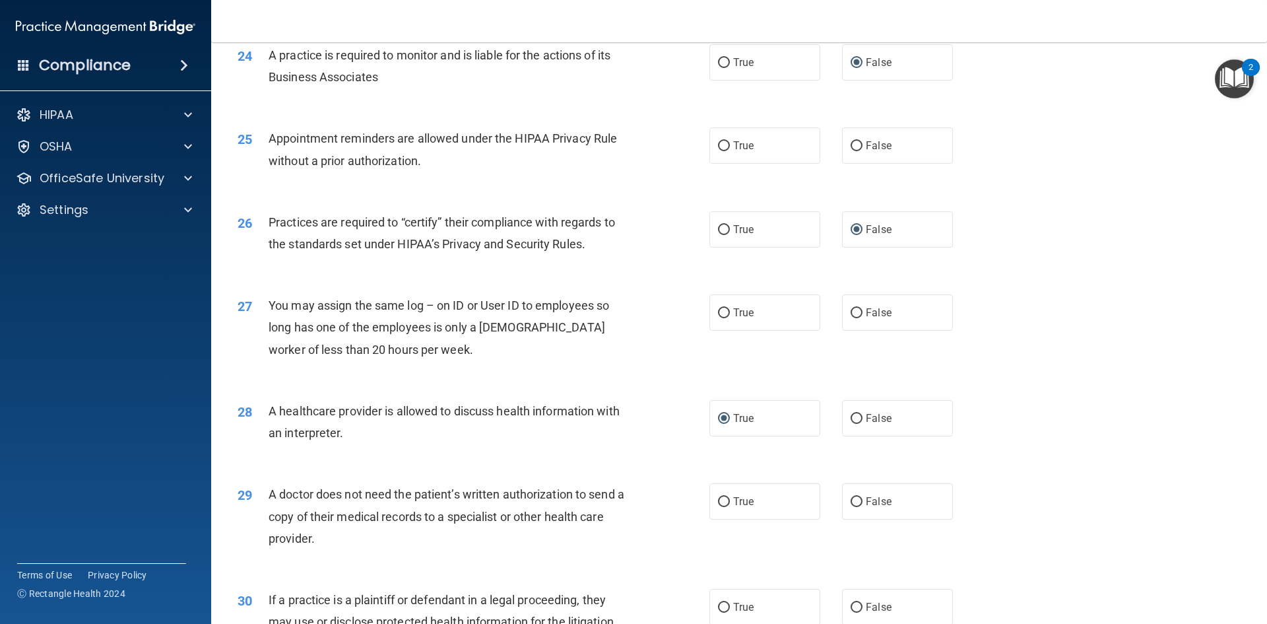
scroll to position [2376, 0]
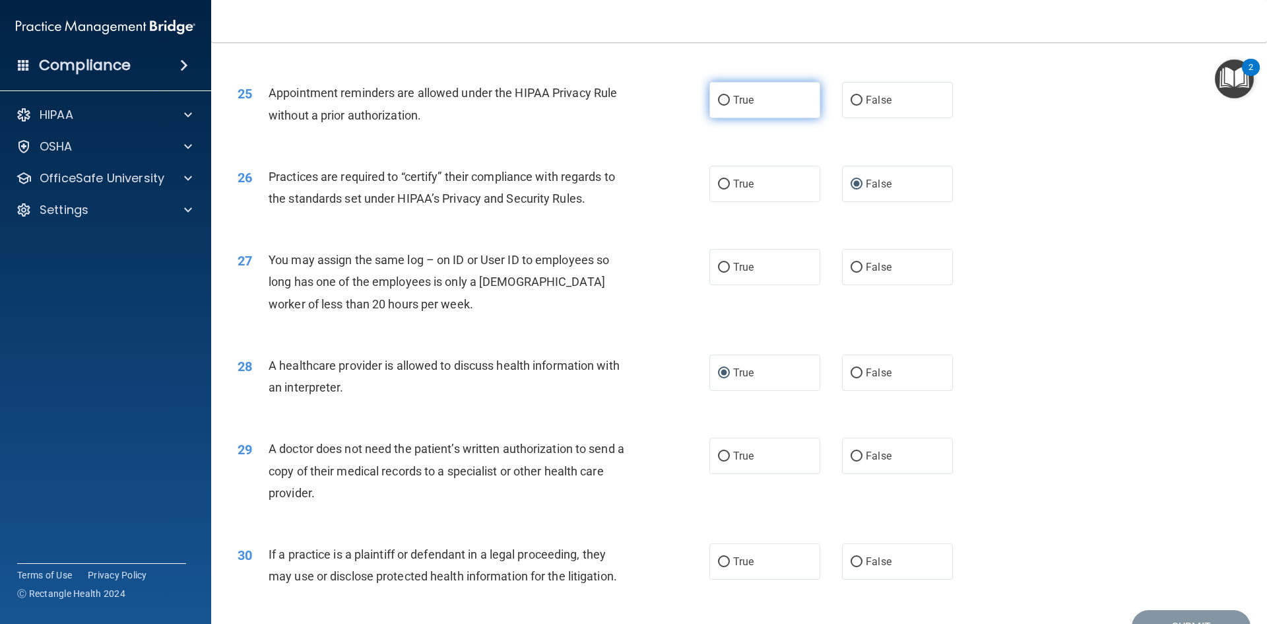
click at [720, 101] on input "True" at bounding box center [724, 101] width 12 height 10
radio input "true"
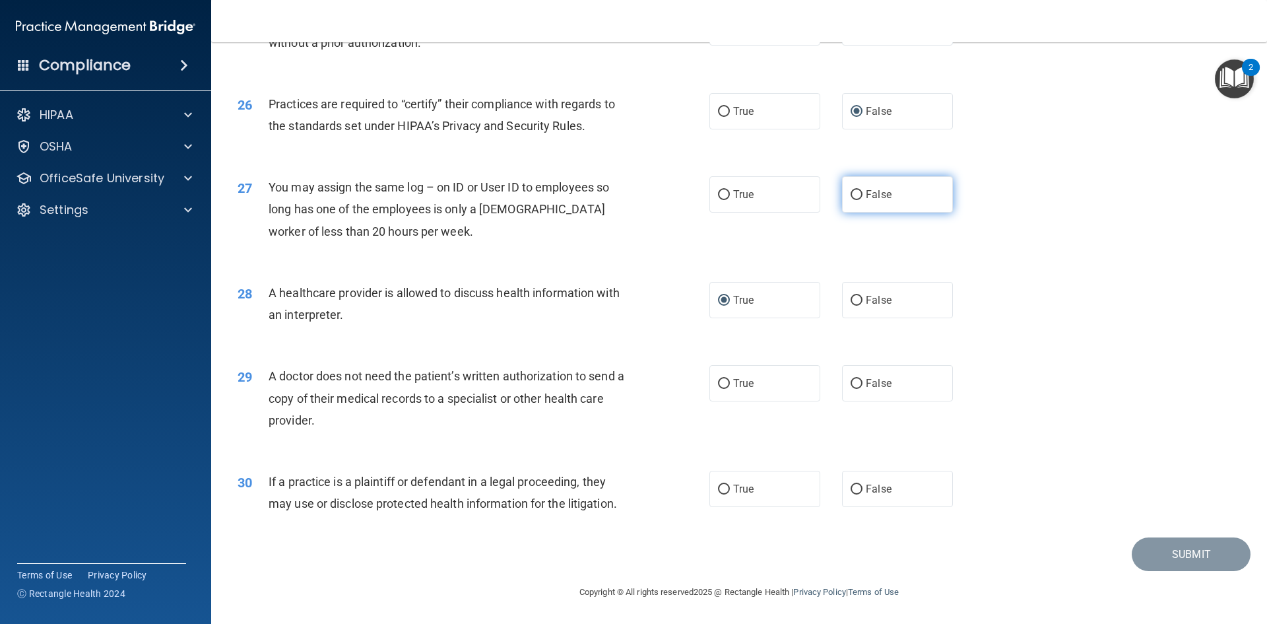
click at [851, 190] on input "False" at bounding box center [857, 195] width 12 height 10
radio input "true"
click at [721, 380] on input "True" at bounding box center [724, 384] width 12 height 10
radio input "true"
click at [721, 484] on input "True" at bounding box center [724, 489] width 12 height 10
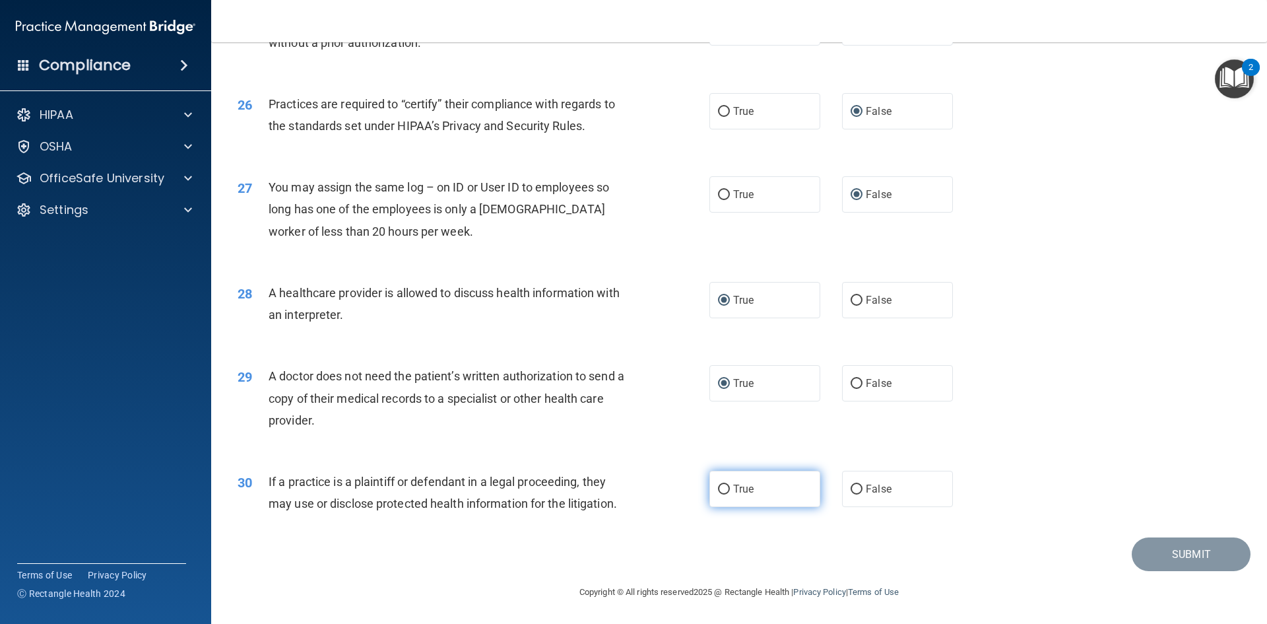
radio input "true"
click at [1209, 554] on button "Submit" at bounding box center [1191, 554] width 119 height 34
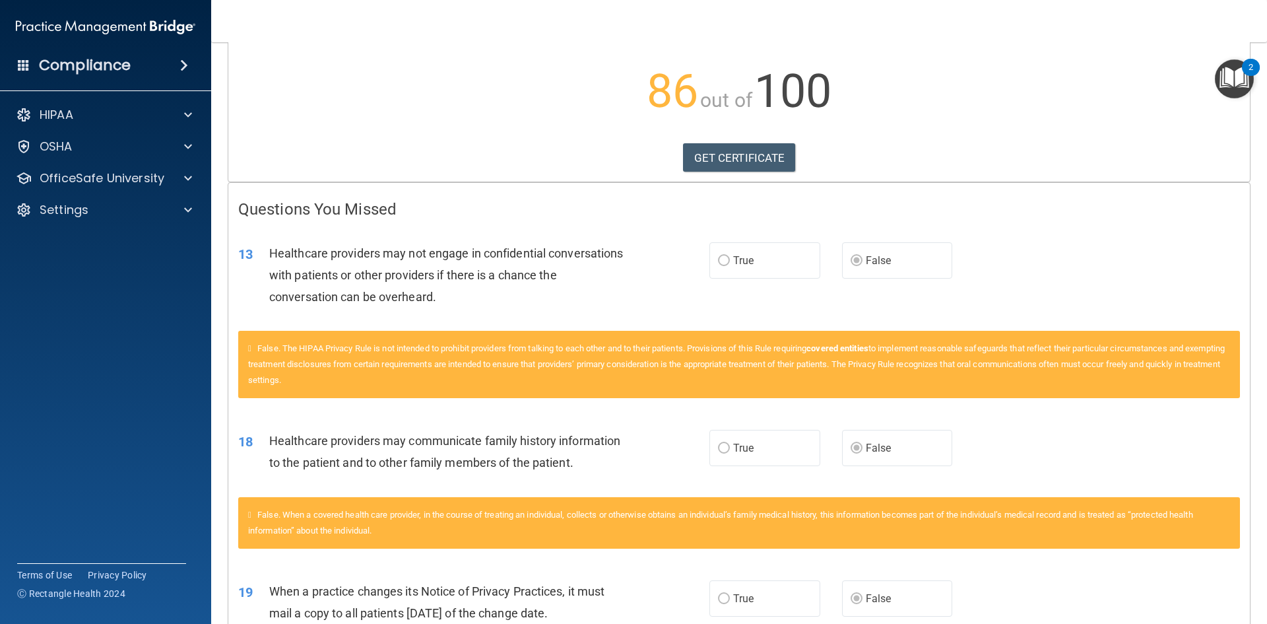
scroll to position [132, 0]
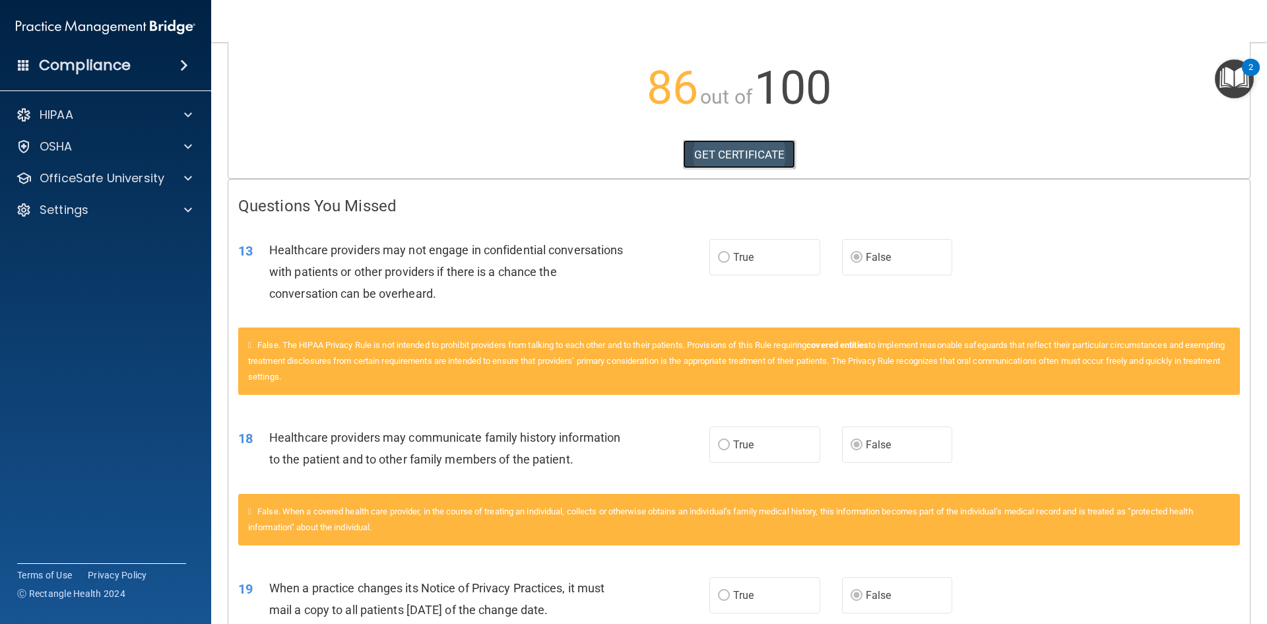
click at [738, 153] on link "GET CERTIFICATE" at bounding box center [739, 154] width 113 height 29
